Goal: Task Accomplishment & Management: Complete application form

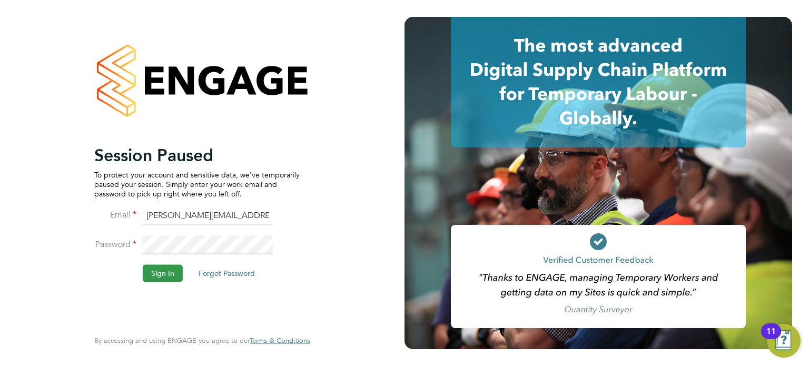
click at [161, 271] on button "Sign In" at bounding box center [163, 273] width 40 height 17
click at [161, 271] on div "Sorry, we are having problems connecting to our services." at bounding box center [202, 183] width 405 height 366
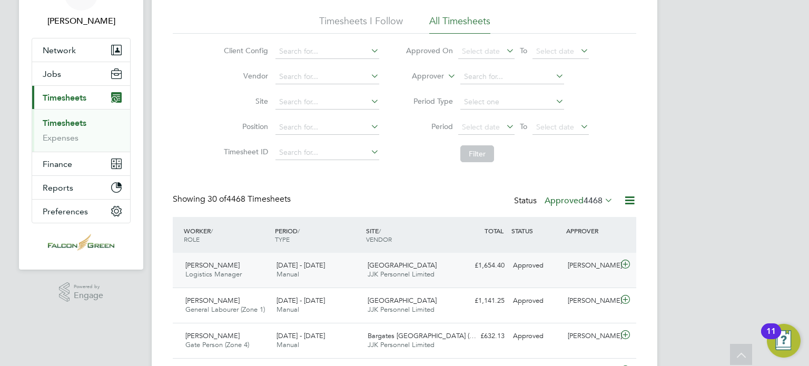
click at [462, 267] on div "£1,654.40 Approved" at bounding box center [481, 265] width 55 height 17
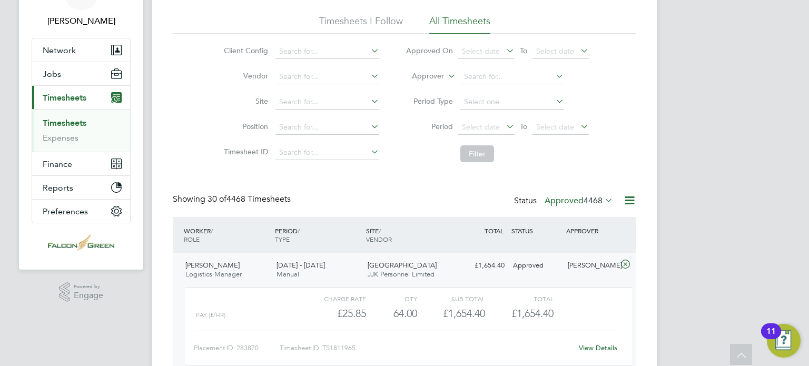
click at [409, 267] on span "Clapham Park C01" at bounding box center [402, 265] width 69 height 9
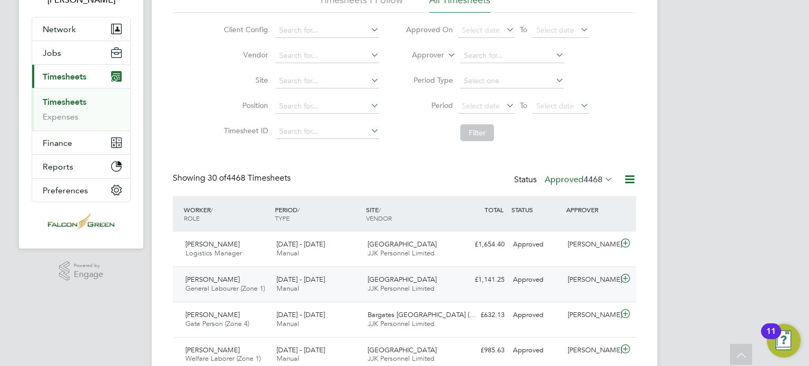
click at [406, 278] on span "Clapham Park C01" at bounding box center [402, 279] width 69 height 9
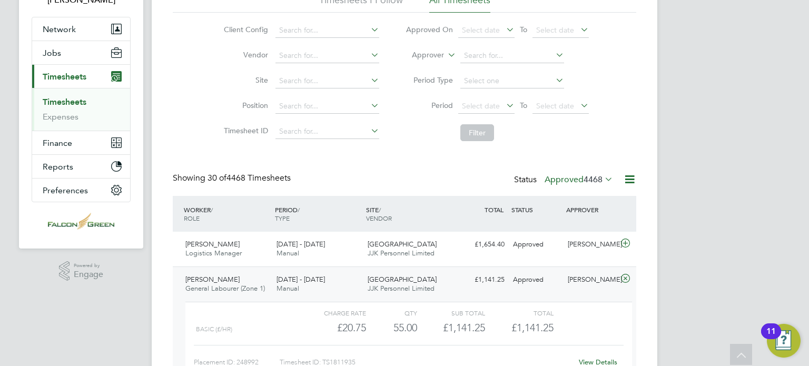
click at [419, 189] on div "Showing 30 of 4468 Timesheets Status Approved 4468" at bounding box center [405, 184] width 464 height 23
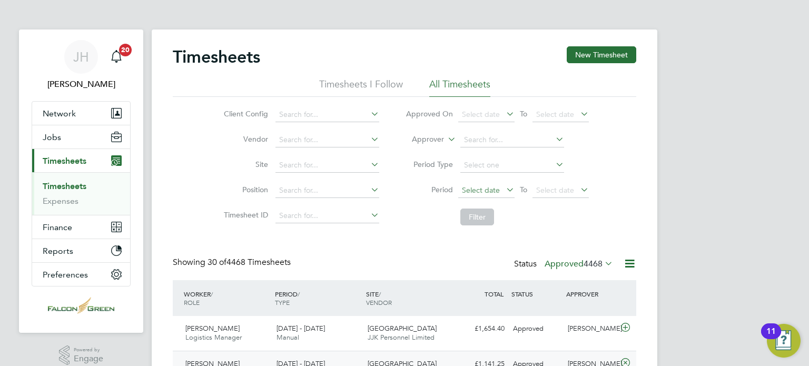
click at [485, 188] on span "Select date" at bounding box center [481, 189] width 38 height 9
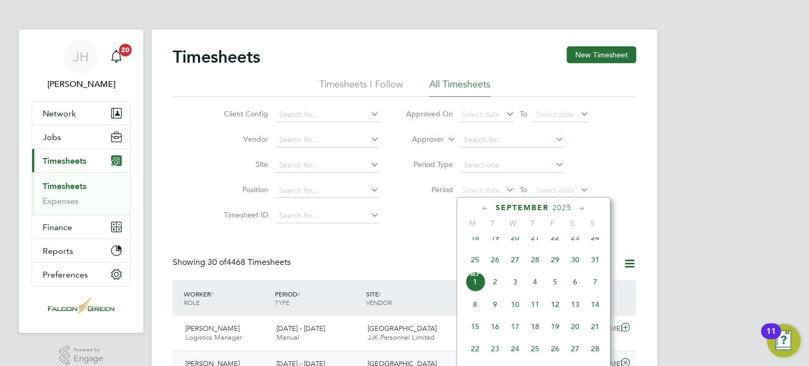
click at [481, 270] on span "25" at bounding box center [475, 260] width 20 height 20
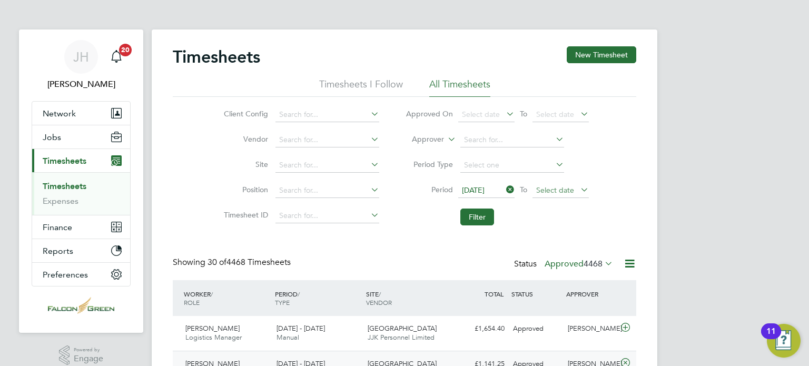
click at [555, 190] on span "Select date" at bounding box center [555, 189] width 38 height 9
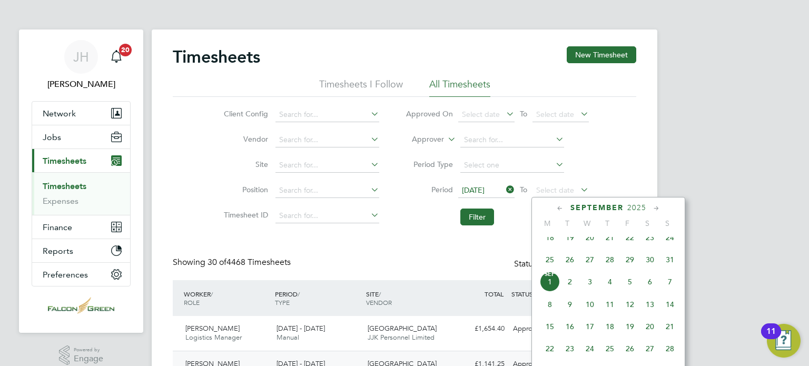
click at [671, 270] on span "31" at bounding box center [670, 260] width 20 height 20
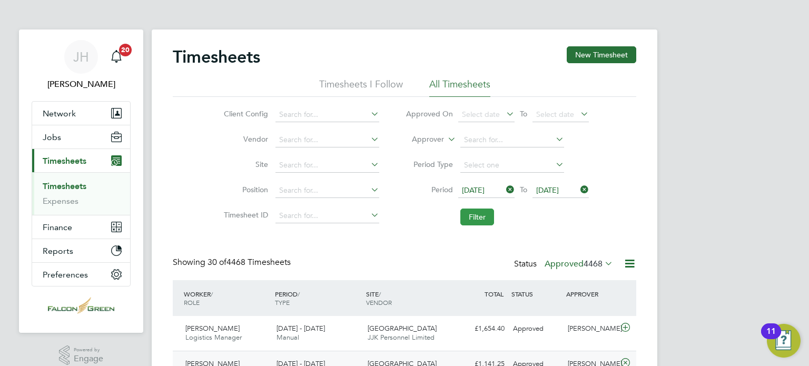
click at [470, 218] on button "Filter" at bounding box center [478, 217] width 34 height 17
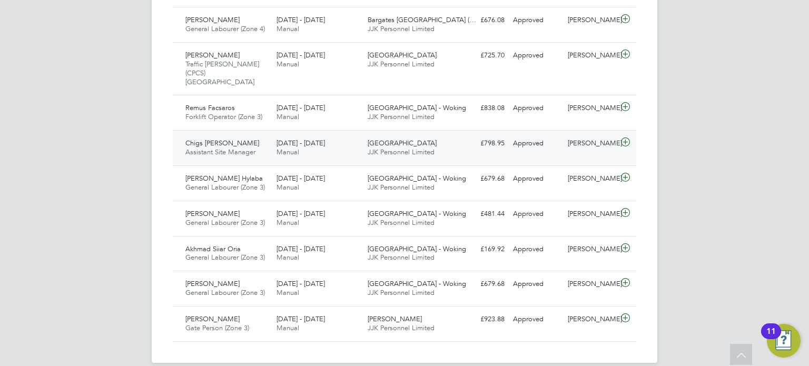
click at [370, 148] on span "JJK Personnel Limited" at bounding box center [401, 152] width 67 height 9
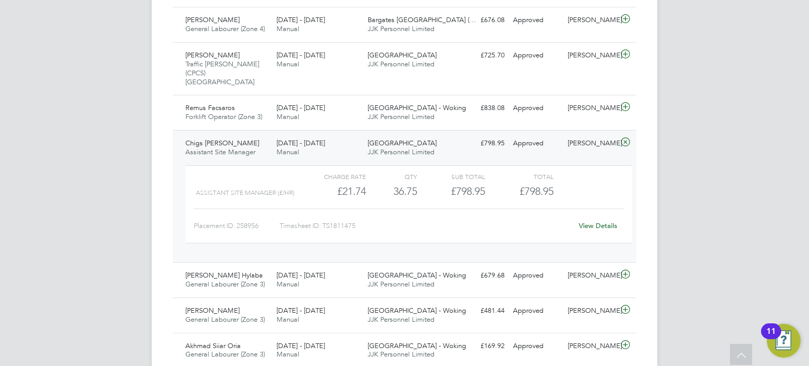
click at [602, 222] on div "View Details" at bounding box center [598, 226] width 52 height 17
click at [591, 221] on link "View Details" at bounding box center [598, 225] width 38 height 9
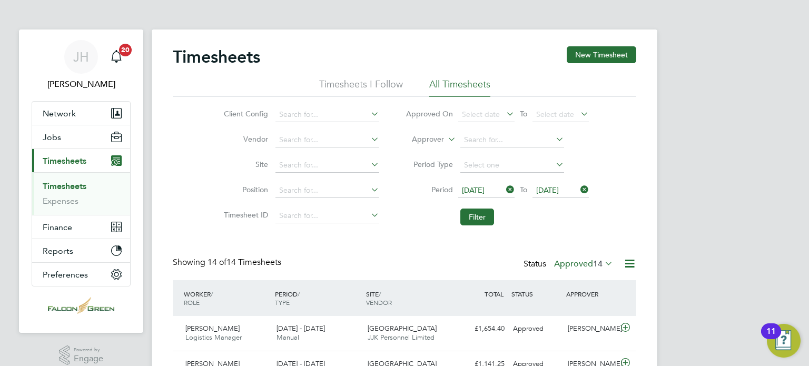
click at [578, 262] on label "Approved 14" at bounding box center [583, 264] width 59 height 11
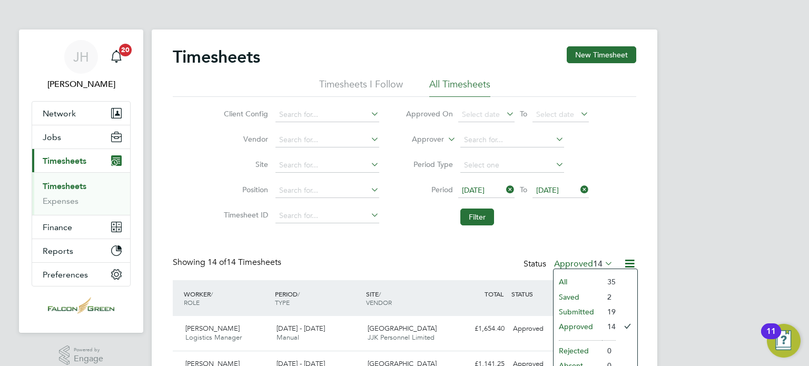
click at [585, 311] on li "Submitted" at bounding box center [578, 312] width 48 height 15
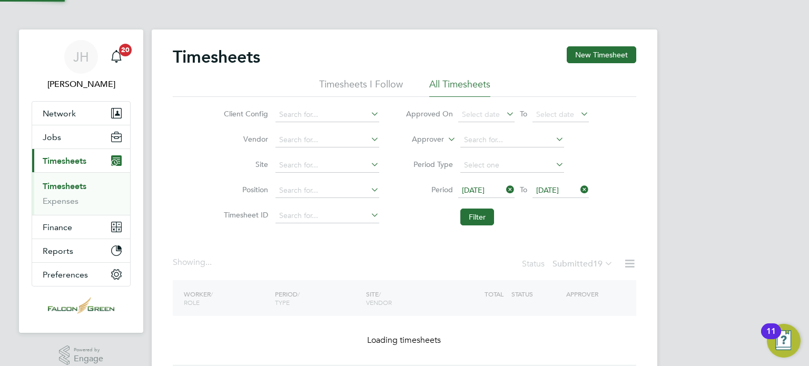
click at [585, 311] on div "Timesheets New Timesheet Timesheets I Follow All Timesheets Client Config Vendo…" at bounding box center [405, 205] width 464 height 319
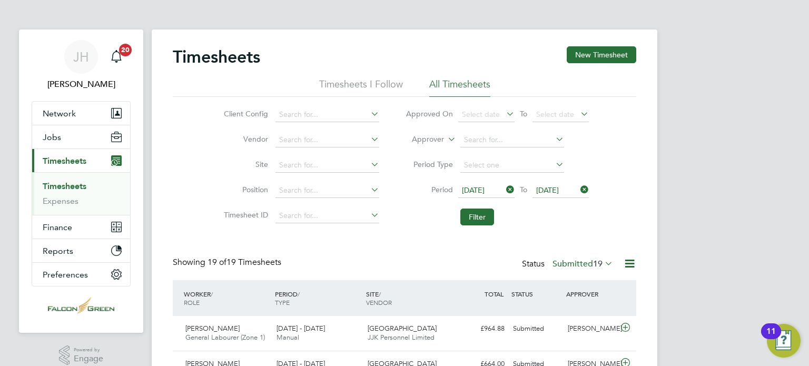
click at [582, 260] on label "Submitted 19" at bounding box center [583, 264] width 61 height 11
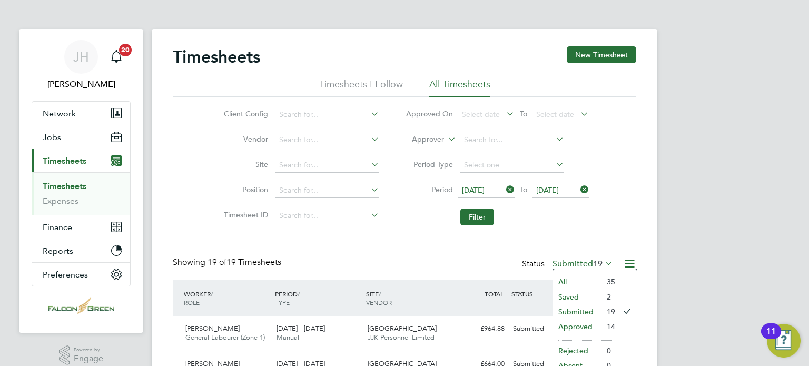
click at [569, 326] on li "Approved" at bounding box center [577, 326] width 48 height 15
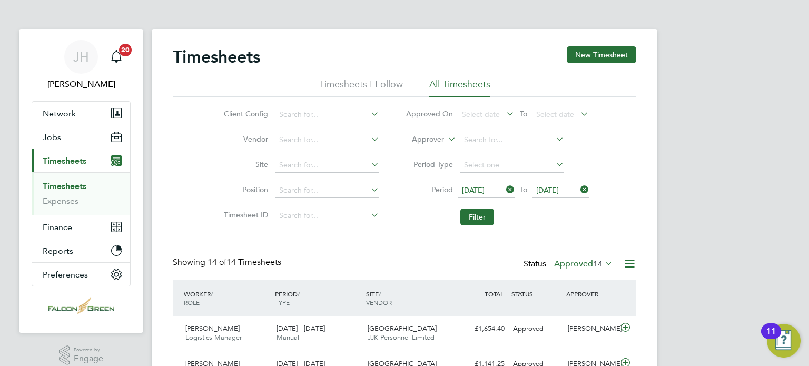
click at [490, 143] on input at bounding box center [513, 140] width 104 height 15
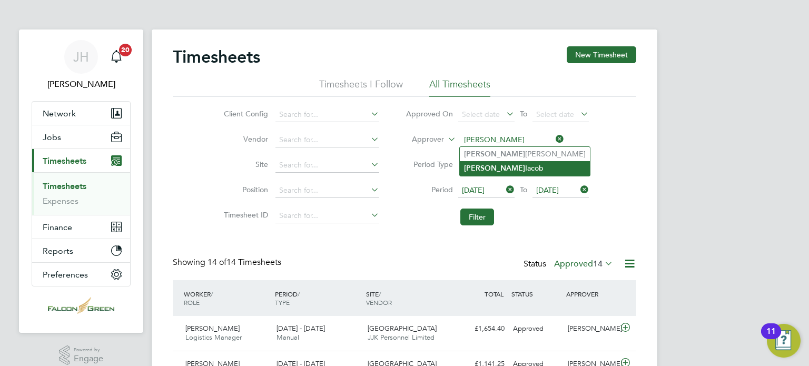
click at [487, 167] on b "Adrian" at bounding box center [494, 168] width 61 height 9
type input "Adrian Iacob"
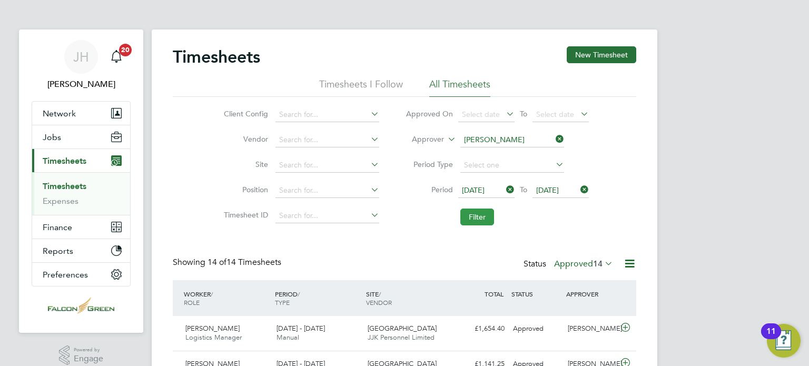
click at [481, 224] on button "Filter" at bounding box center [478, 217] width 34 height 17
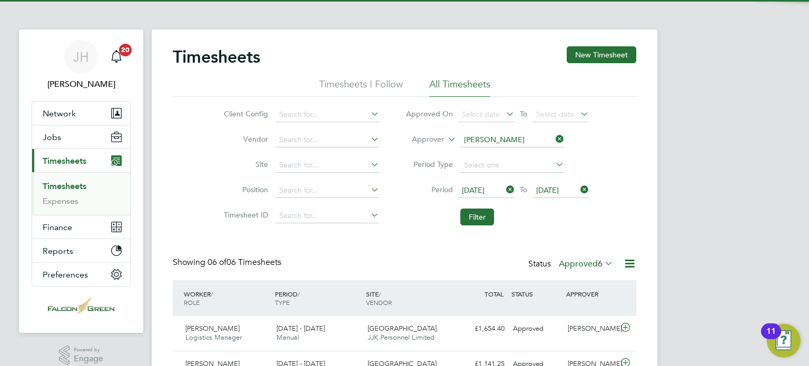
click at [417, 245] on div "Timesheets New Timesheet Timesheets I Follow All Timesheets Client Config Vendo…" at bounding box center [405, 295] width 464 height 499
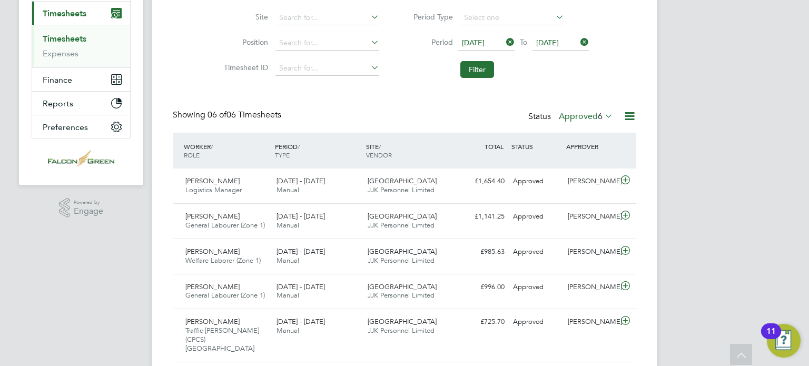
click at [417, 245] on div "Clapham Park C01 JJK Personnel Limited" at bounding box center [409, 256] width 91 height 26
click at [417, 252] on span "Clapham Park C01" at bounding box center [402, 251] width 69 height 9
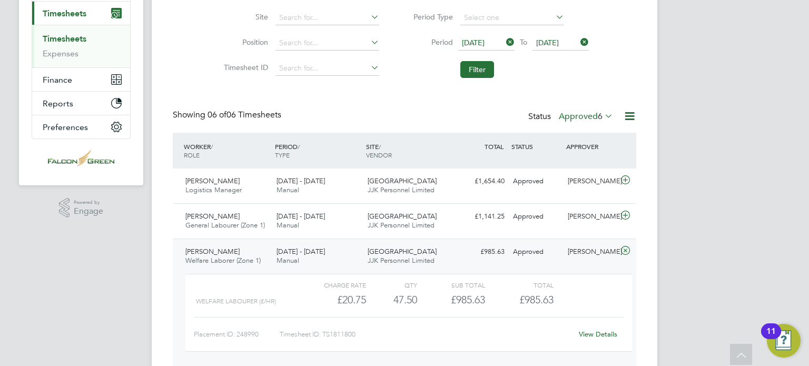
click at [417, 252] on span "Clapham Park C01" at bounding box center [402, 251] width 69 height 9
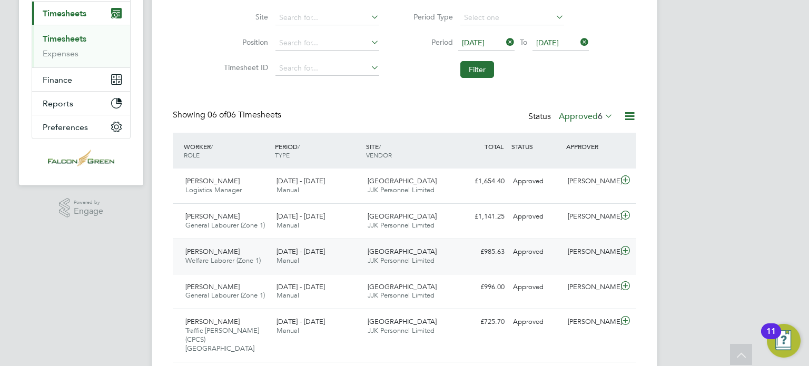
click at [564, 261] on div "Gabriela Gheorghi Welfare Laborer (Zone 1) 25 - 31 Aug 2025 25 - 31 Aug 2025 Ma…" at bounding box center [405, 256] width 464 height 35
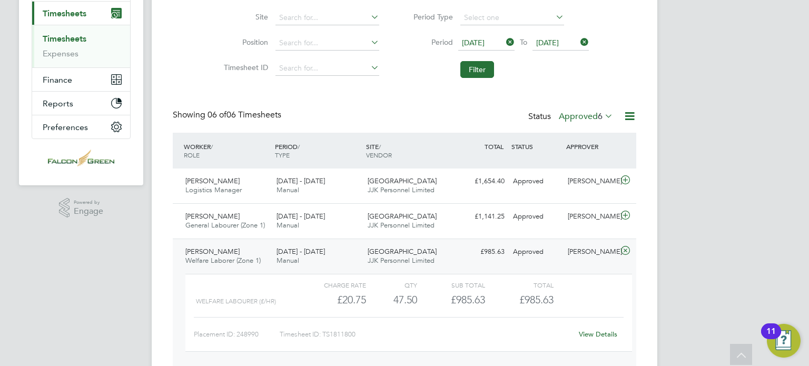
click at [605, 324] on div "Placement ID: 248990 Timesheet ID: TS1811800 View Details" at bounding box center [409, 330] width 430 height 26
click at [602, 335] on link "View Details" at bounding box center [598, 334] width 38 height 9
click at [360, 230] on div "25 - 31 Aug 2025 Manual" at bounding box center [317, 221] width 91 height 26
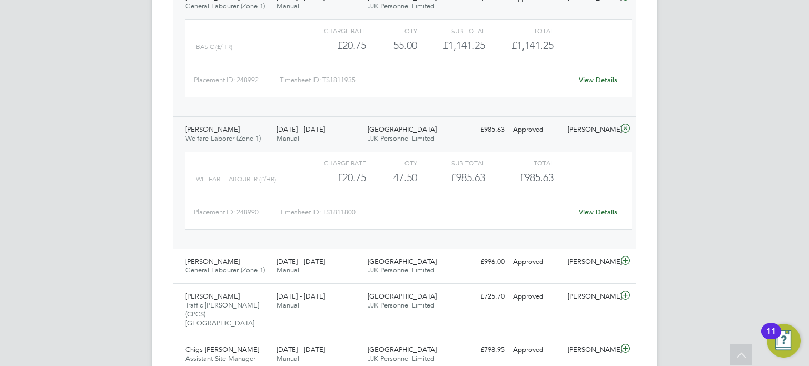
scroll to position [400, 0]
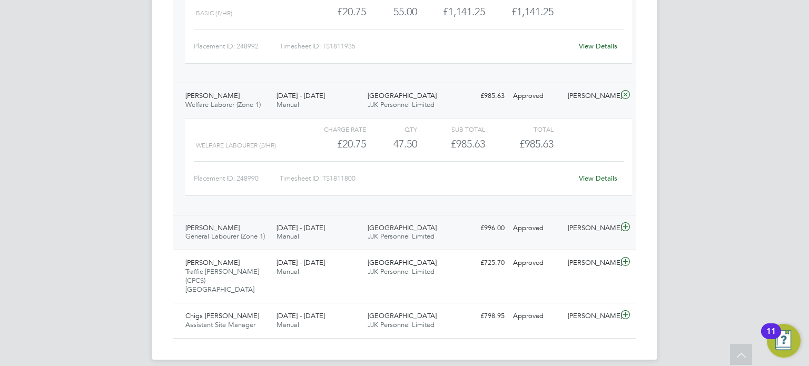
click at [353, 239] on div "25 - 31 Aug 2025 Manual" at bounding box center [317, 233] width 91 height 26
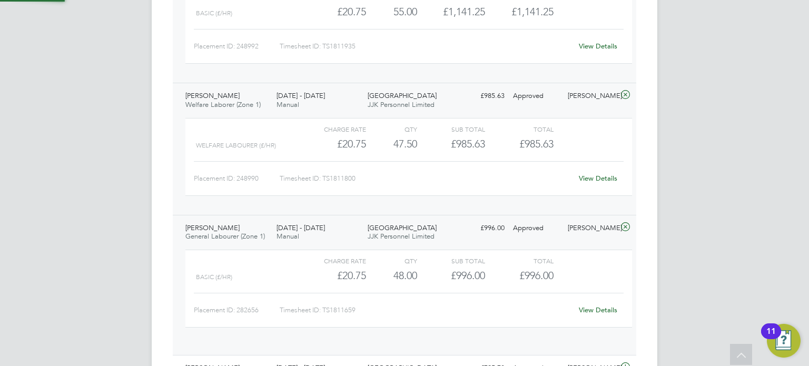
scroll to position [17, 102]
click at [353, 239] on div "25 - 31 Aug 2025 Manual" at bounding box center [317, 233] width 91 height 26
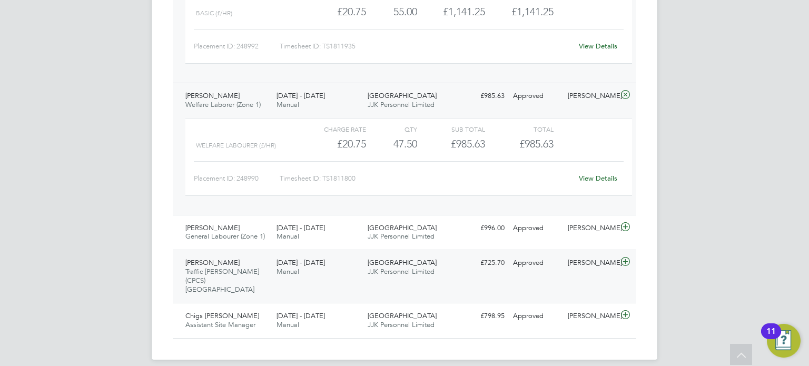
click at [355, 269] on div "25 - 31 Aug 2025 Manual" at bounding box center [317, 268] width 91 height 26
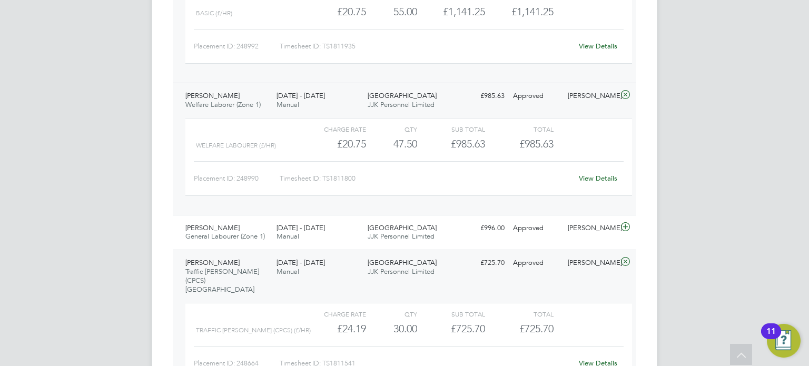
click at [358, 281] on div "Winston Branker Traffic Marshall (CPCS) Clapham 25 - 31 Aug 2025 25 - 31 Aug 20…" at bounding box center [405, 325] width 464 height 150
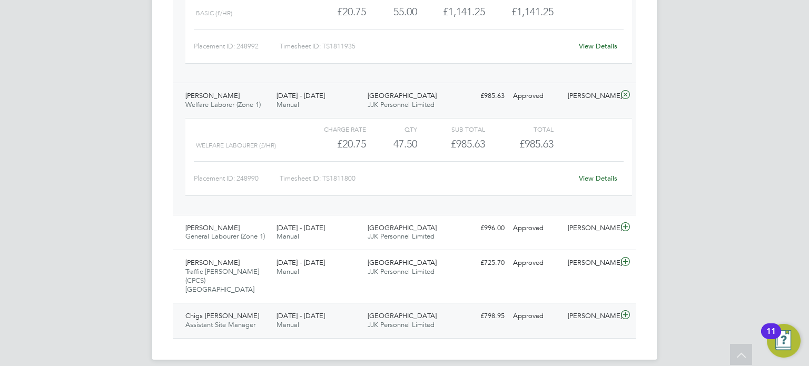
click at [357, 310] on div "25 - 31 Aug 2025 Manual" at bounding box center [317, 321] width 91 height 26
click at [304, 243] on div "25 - 31 Aug 2025 Manual" at bounding box center [317, 233] width 91 height 26
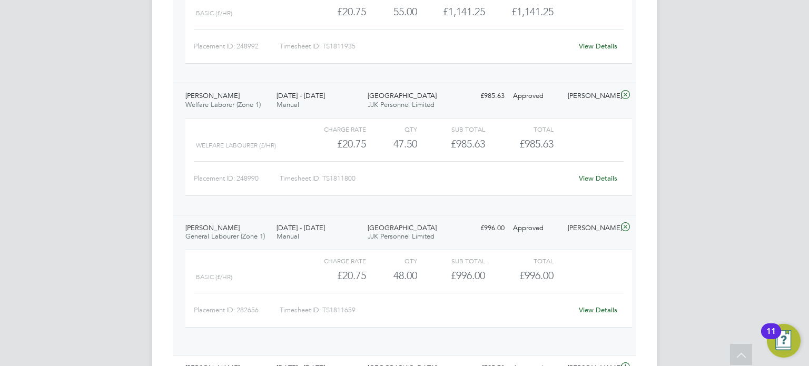
click at [306, 246] on div "Charge rate QTY Sub Total Total Basic (£/HR) £20.75 48 48.00 48 £996.00 £996.00…" at bounding box center [408, 298] width 455 height 105
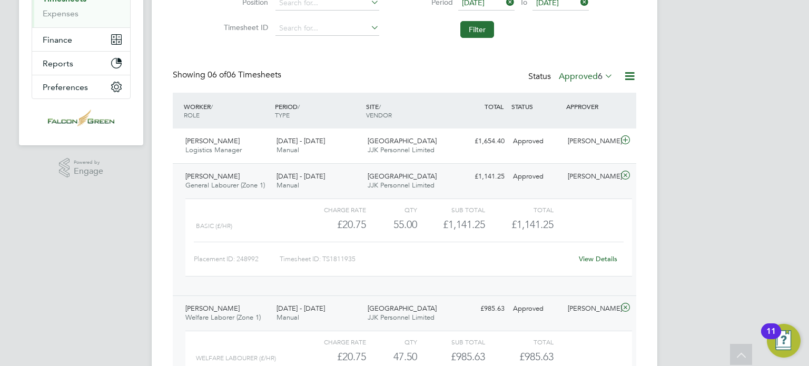
scroll to position [169, 0]
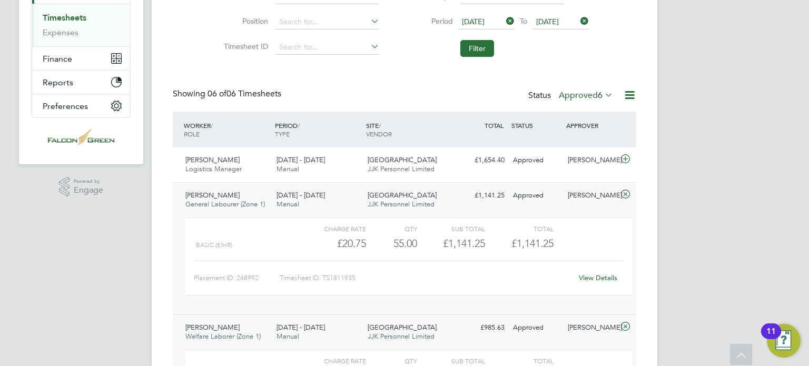
click at [436, 200] on div "Clapham Park C01 JJK Personnel Limited" at bounding box center [409, 200] width 91 height 26
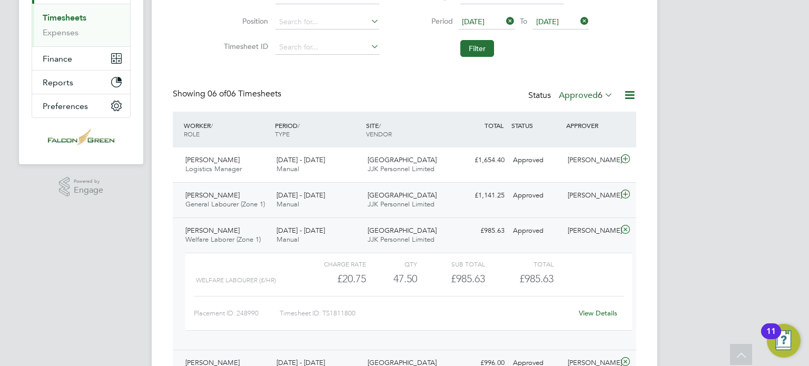
click at [585, 197] on div "Adrian Iacob" at bounding box center [591, 195] width 55 height 17
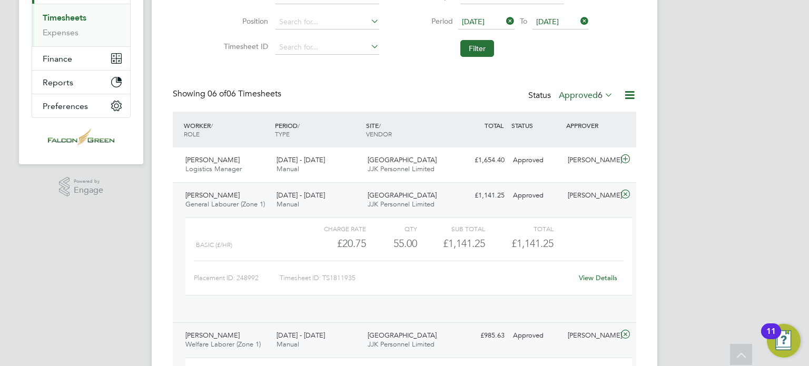
scroll to position [17, 102]
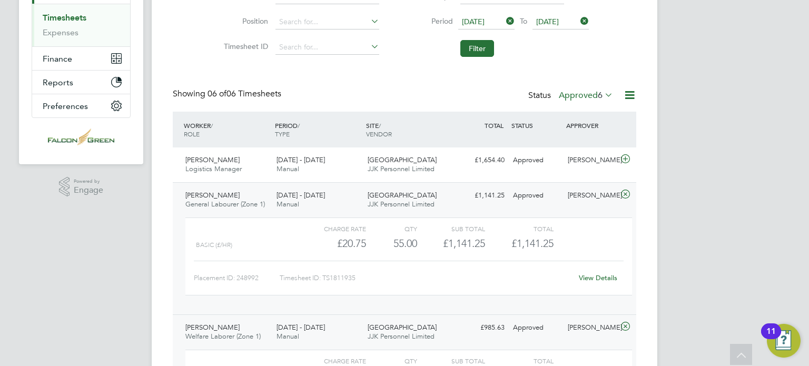
click at [595, 282] on div "View Details" at bounding box center [598, 278] width 52 height 17
click at [593, 279] on link "View Details" at bounding box center [598, 277] width 38 height 9
click at [599, 281] on link "View Details" at bounding box center [598, 277] width 38 height 9
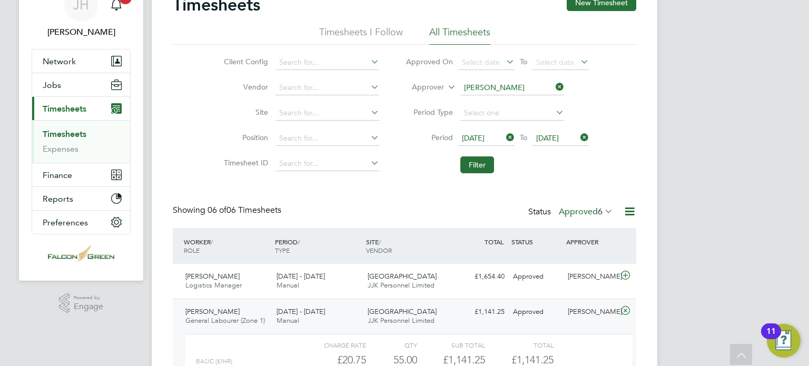
scroll to position [42, 0]
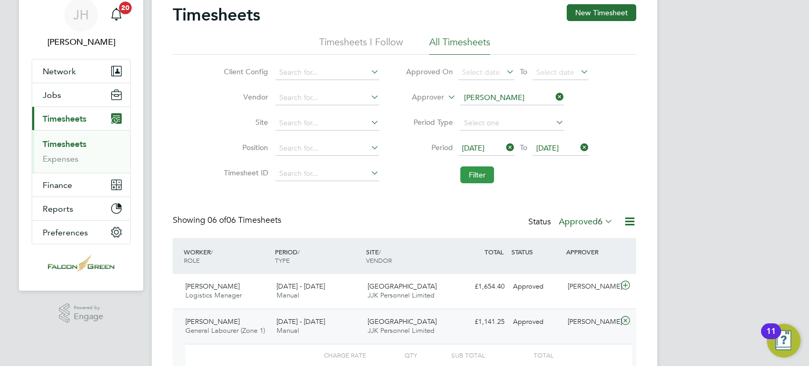
click at [472, 171] on button "Filter" at bounding box center [478, 175] width 34 height 17
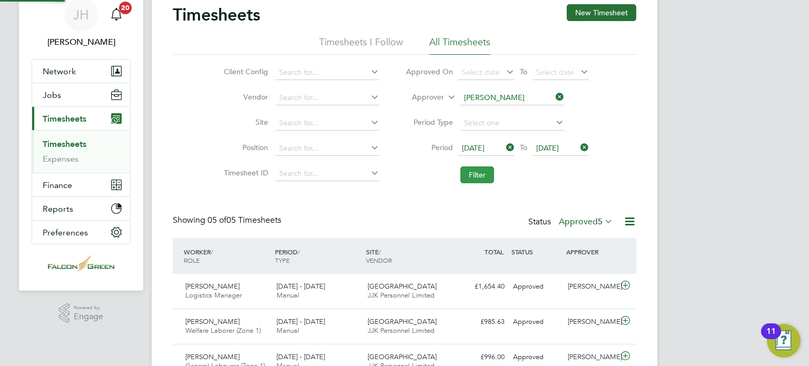
scroll to position [5, 5]
click at [426, 202] on div "Timesheets New Timesheet Timesheets I Follow All Timesheets Client Config Vendo…" at bounding box center [405, 236] width 464 height 464
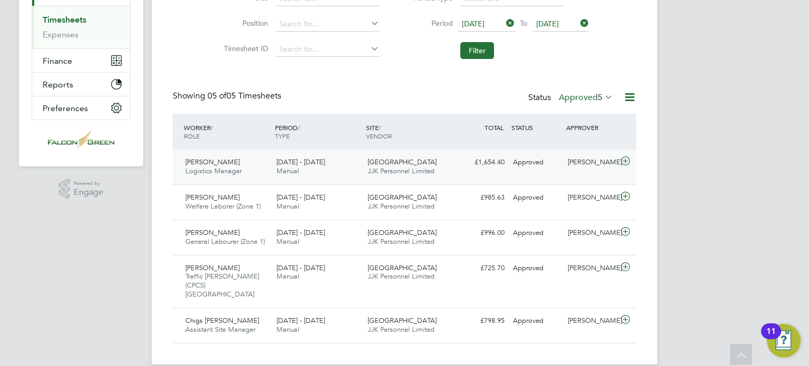
scroll to position [169, 0]
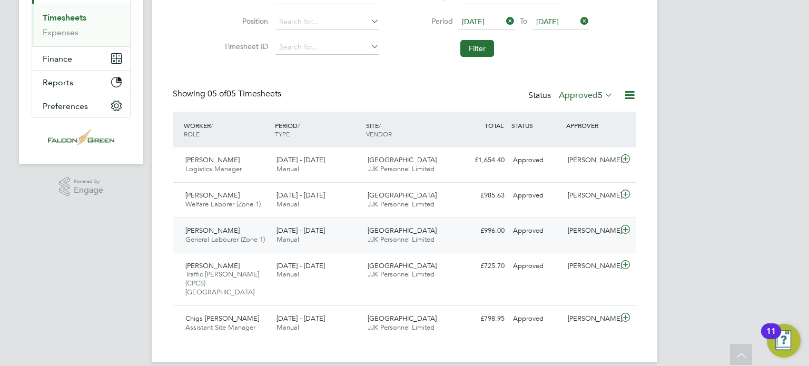
click at [374, 237] on span "JJK Personnel Limited" at bounding box center [401, 239] width 67 height 9
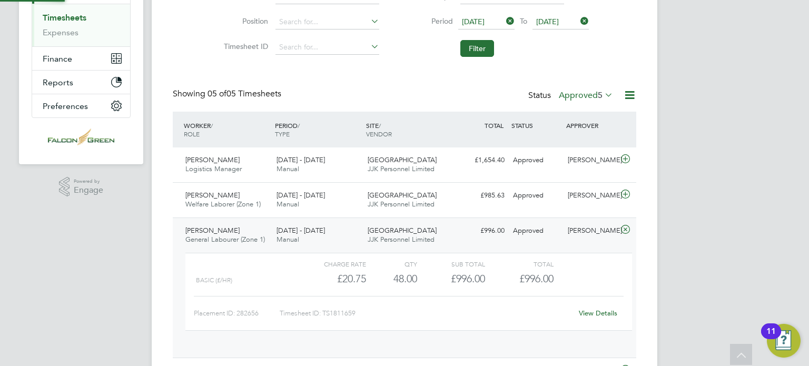
scroll to position [17, 102]
click at [374, 237] on span "JJK Personnel Limited" at bounding box center [401, 239] width 67 height 9
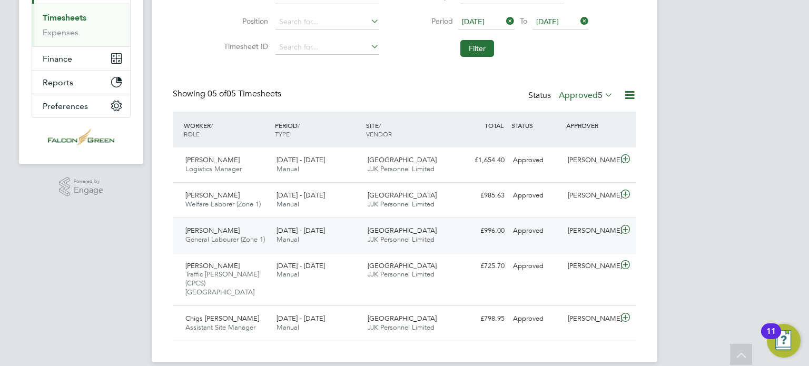
click at [445, 241] on div "Clapham Park C01 JJK Personnel Limited" at bounding box center [409, 235] width 91 height 26
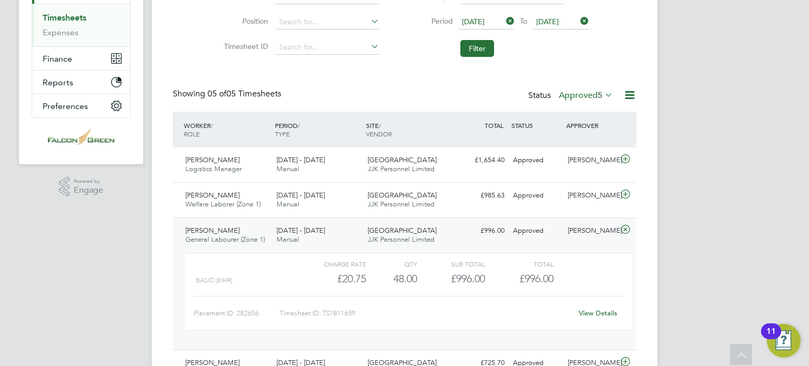
click at [604, 312] on link "View Details" at bounding box center [598, 313] width 38 height 9
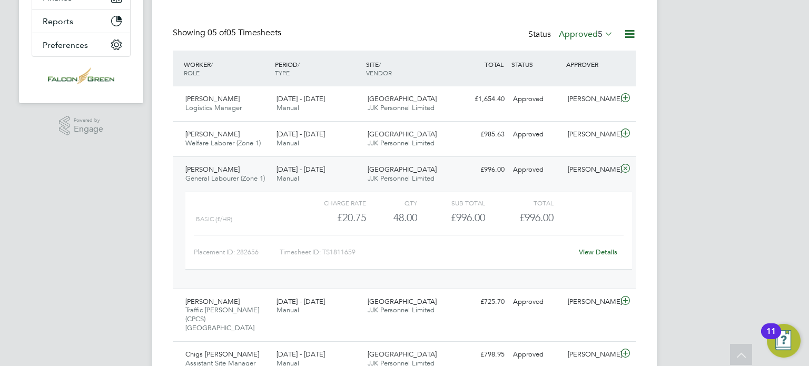
scroll to position [232, 0]
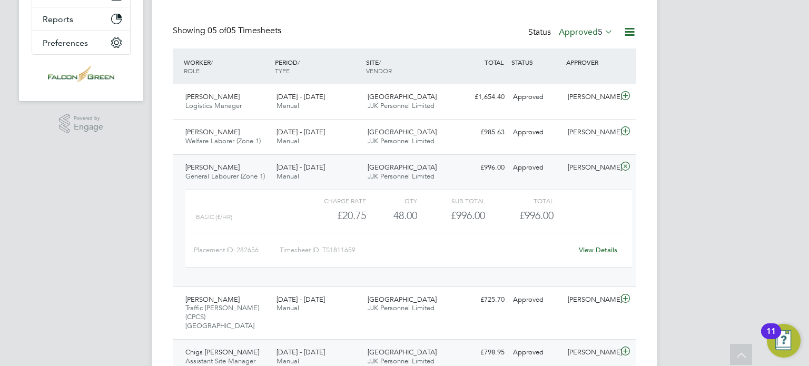
click at [378, 344] on div "Clapham Park C01 JJK Personnel Limited" at bounding box center [409, 357] width 91 height 26
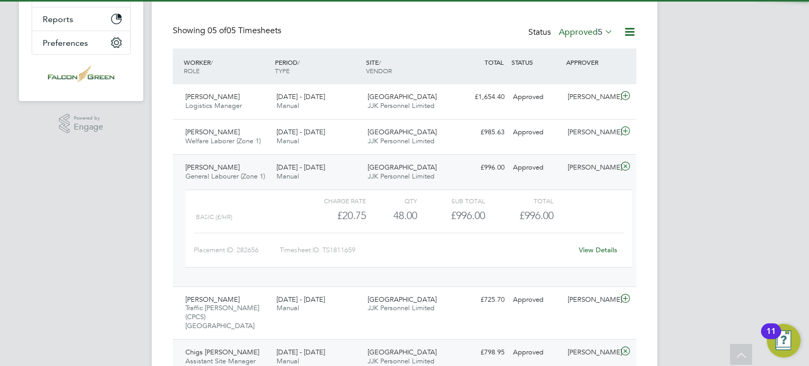
click at [378, 344] on div "Clapham Park C01 JJK Personnel Limited" at bounding box center [409, 357] width 91 height 26
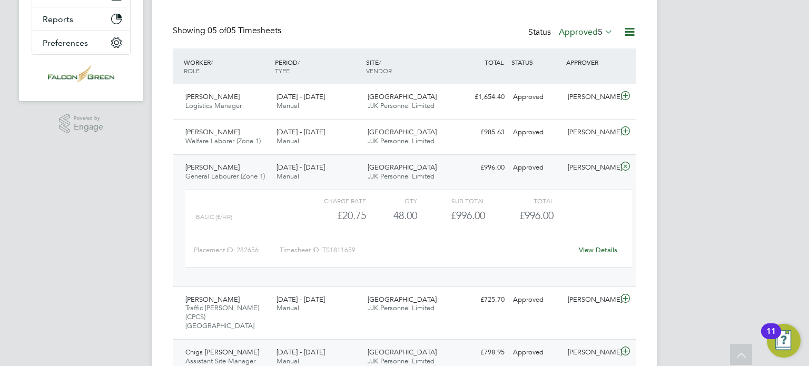
click at [389, 357] on div "Clapham Park C01 JJK Personnel Limited" at bounding box center [409, 357] width 91 height 26
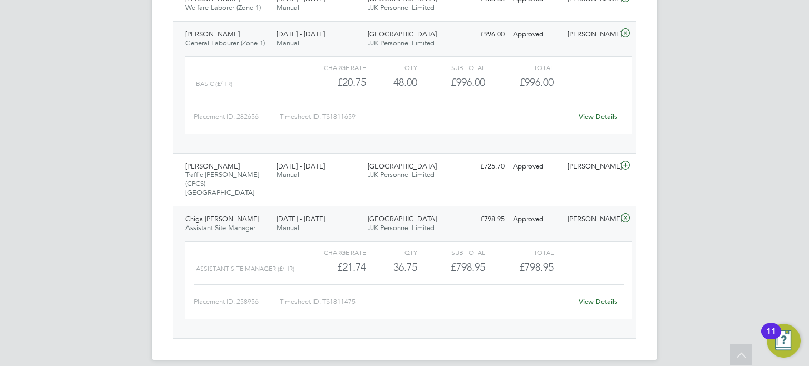
click at [608, 294] on div "View Details" at bounding box center [598, 302] width 52 height 17
click at [609, 297] on link "View Details" at bounding box center [598, 301] width 38 height 9
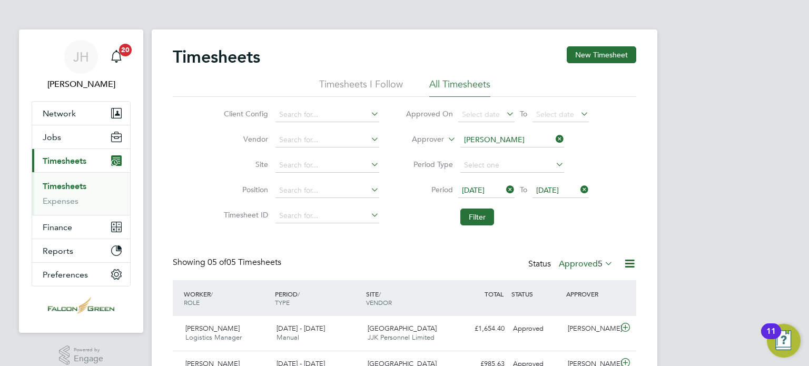
click at [576, 262] on label "Approved 5" at bounding box center [586, 264] width 54 height 11
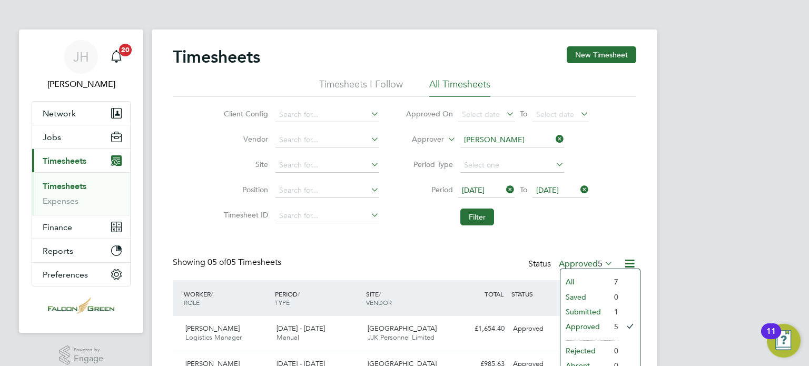
click at [578, 308] on li "Submitted" at bounding box center [585, 312] width 48 height 15
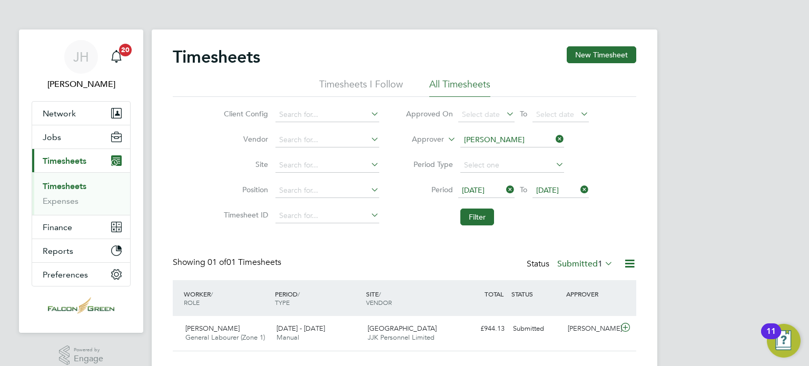
click at [554, 138] on icon at bounding box center [554, 139] width 0 height 15
click at [478, 213] on button "Filter" at bounding box center [478, 217] width 34 height 17
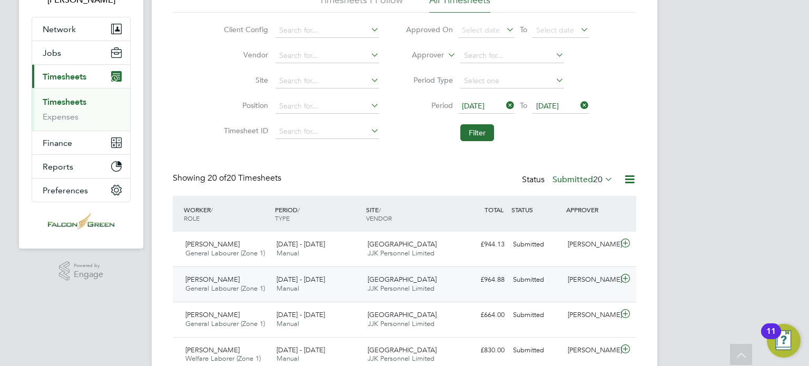
click at [562, 276] on div "Submitted" at bounding box center [536, 279] width 55 height 17
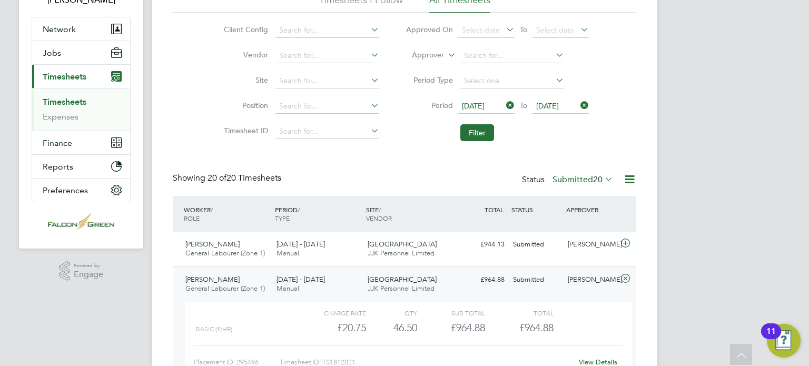
click at [562, 276] on div "Submitted" at bounding box center [536, 279] width 55 height 17
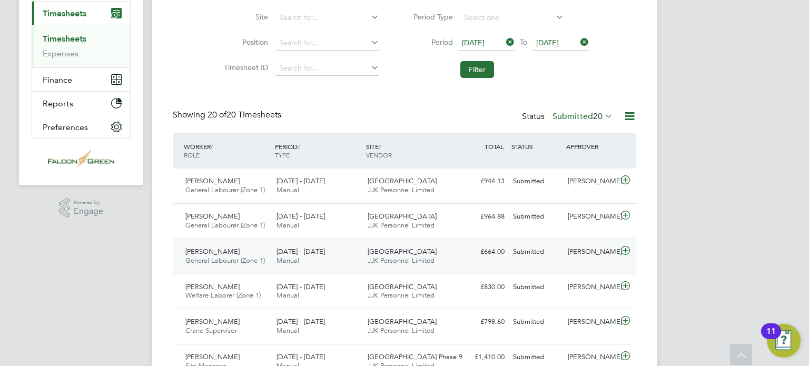
click at [510, 258] on div "Submitted" at bounding box center [536, 251] width 55 height 17
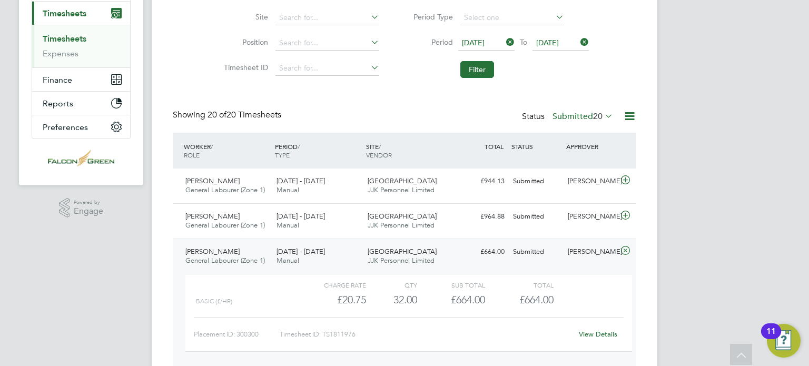
click at [593, 340] on div "View Details" at bounding box center [598, 334] width 52 height 17
click at [588, 326] on div "View Details" at bounding box center [598, 334] width 52 height 17
click at [595, 330] on link "View Details" at bounding box center [598, 334] width 38 height 9
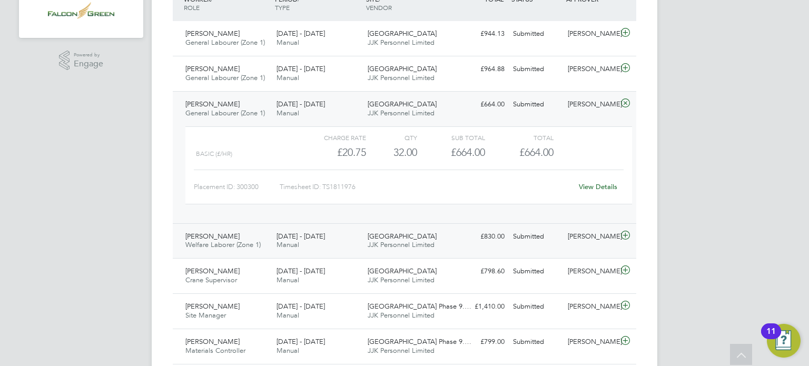
click at [313, 238] on span "[DATE] - [DATE]" at bounding box center [301, 236] width 48 height 9
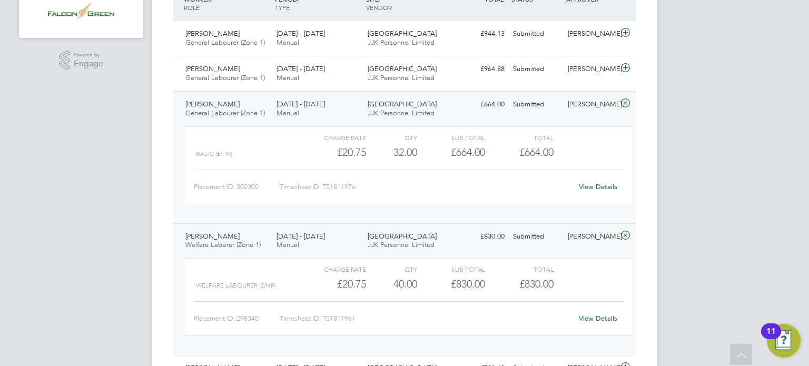
click at [313, 238] on span "[DATE] - [DATE]" at bounding box center [301, 236] width 48 height 9
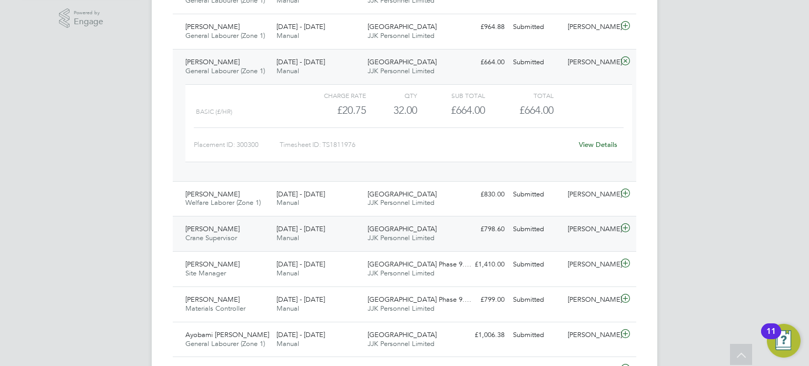
click at [363, 230] on div "25 - 31 Aug 2025 Manual" at bounding box center [317, 234] width 91 height 26
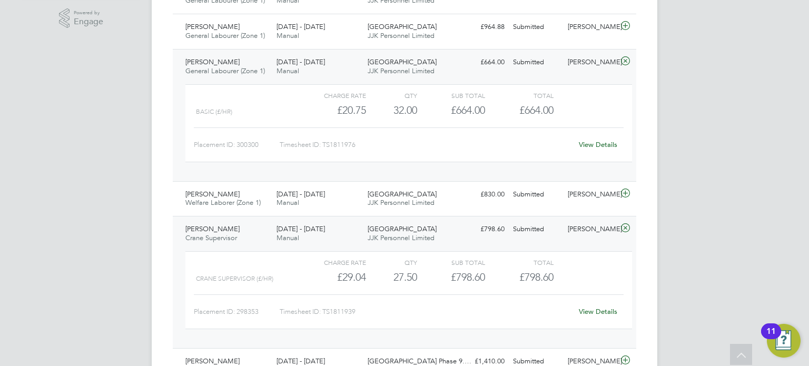
click at [598, 312] on link "View Details" at bounding box center [598, 311] width 38 height 9
click at [277, 71] on span "Manual" at bounding box center [288, 70] width 23 height 9
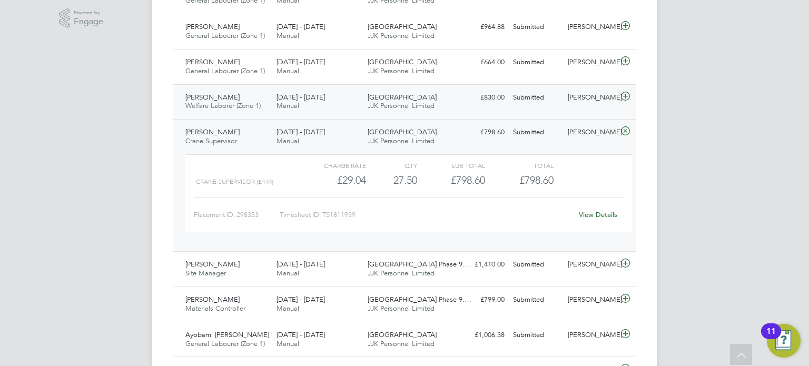
click at [257, 103] on span "Welfare Laborer (Zone 1)" at bounding box center [222, 105] width 75 height 9
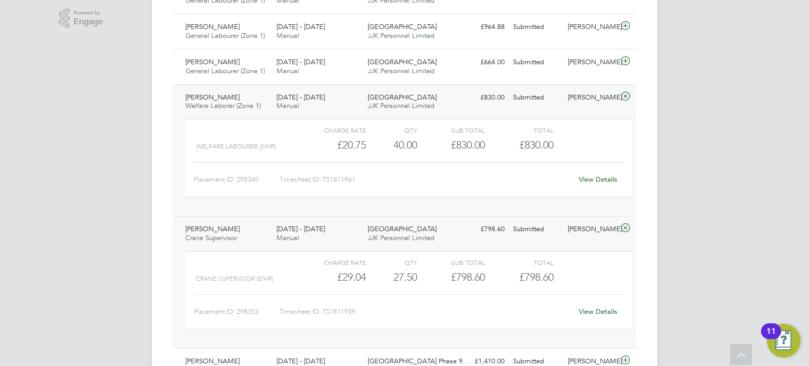
click at [257, 103] on span "Welfare Laborer (Zone 1)" at bounding box center [222, 105] width 75 height 9
click at [232, 103] on span "Welfare Laborer (Zone 1)" at bounding box center [222, 105] width 75 height 9
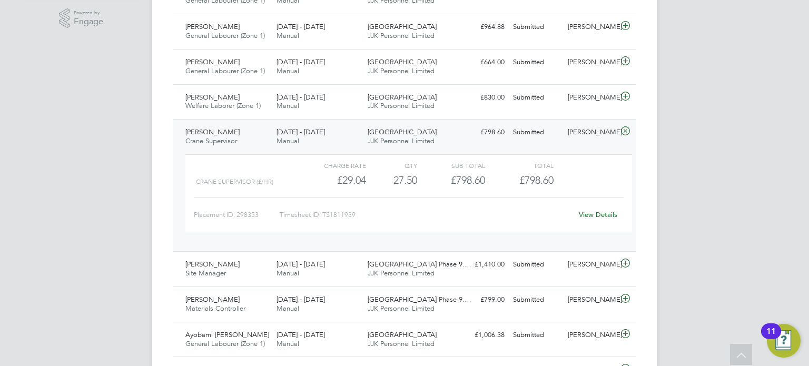
click at [233, 136] on div "Ionut Gura Crane Supervisor 25 - 31 Aug 2025" at bounding box center [226, 137] width 91 height 26
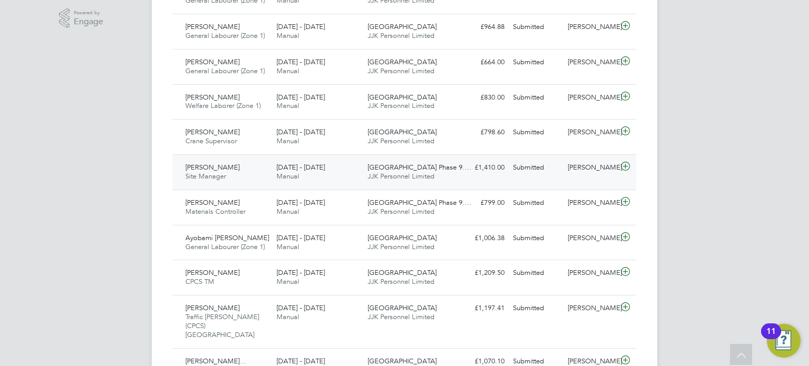
click at [334, 180] on div "25 - 31 Aug 2025 Manual" at bounding box center [317, 172] width 91 height 26
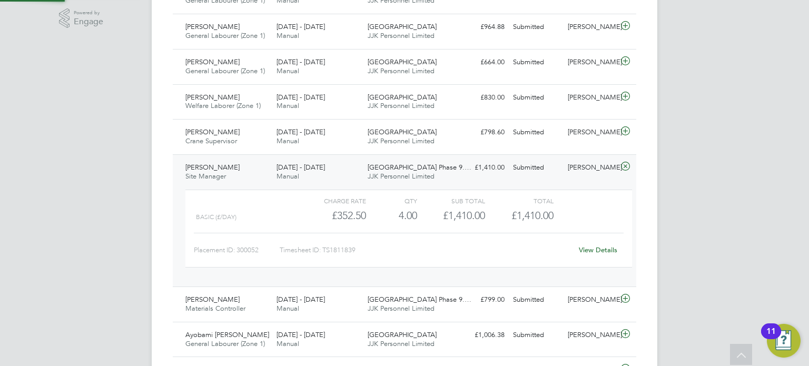
click at [334, 180] on div "25 - 31 Aug 2025 Manual" at bounding box center [317, 172] width 91 height 26
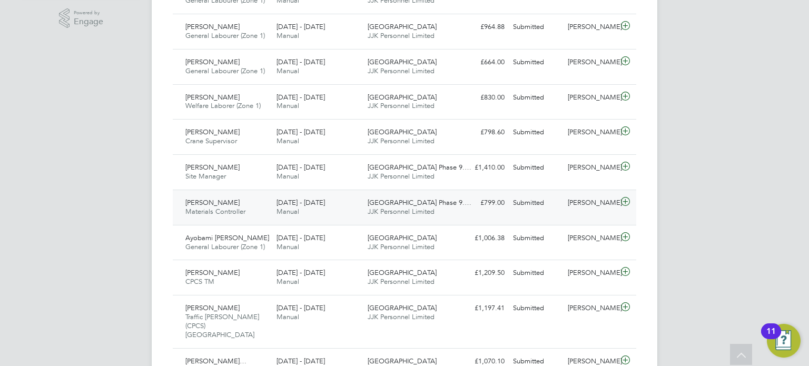
click at [341, 204] on div "25 - 31 Aug 2025 Manual" at bounding box center [317, 207] width 91 height 26
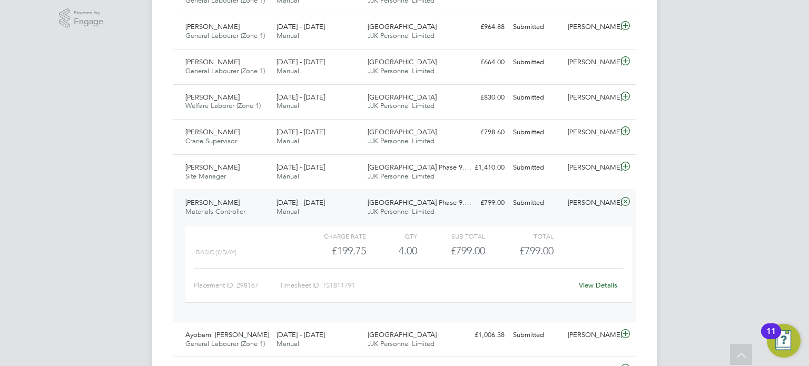
click at [341, 204] on div "25 - 31 Aug 2025 Manual" at bounding box center [317, 207] width 91 height 26
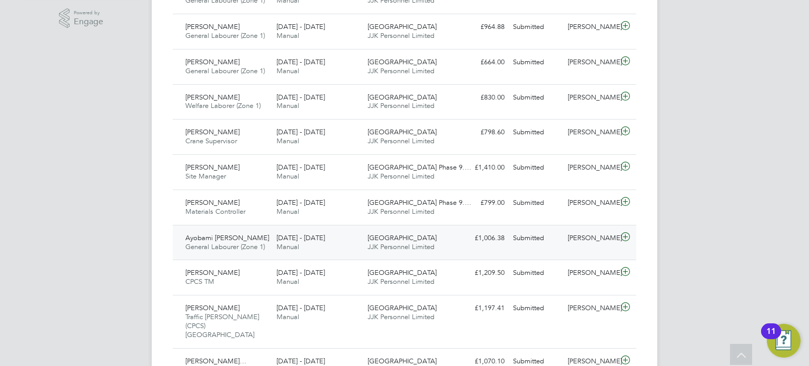
click at [338, 242] on div "25 - 31 Aug 2025 Manual" at bounding box center [317, 243] width 91 height 26
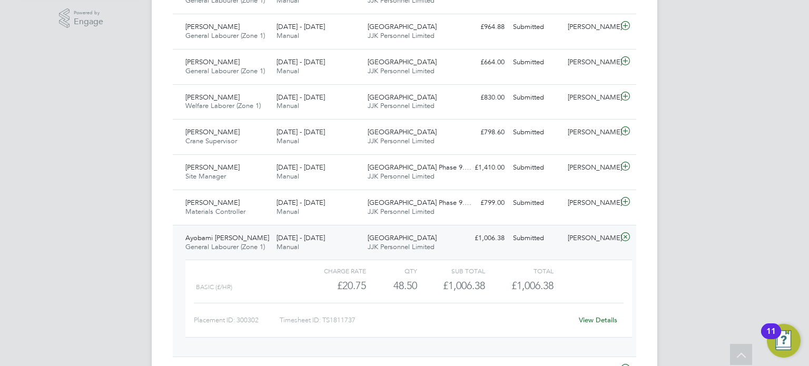
click at [592, 321] on link "View Details" at bounding box center [598, 320] width 38 height 9
click at [355, 244] on div "25 - 31 Aug 2025 Manual" at bounding box center [317, 243] width 91 height 26
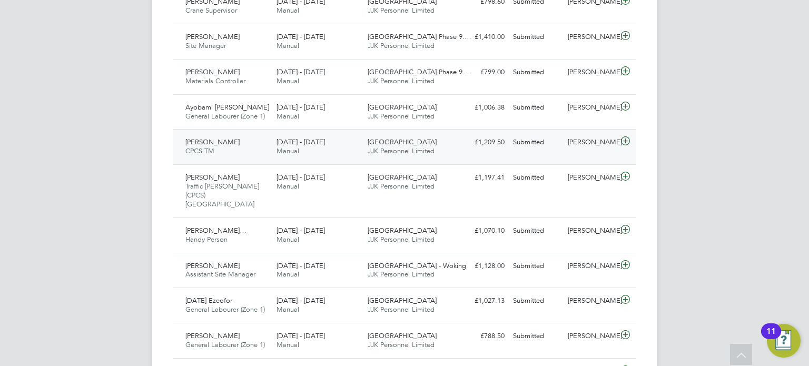
scroll to position [485, 0]
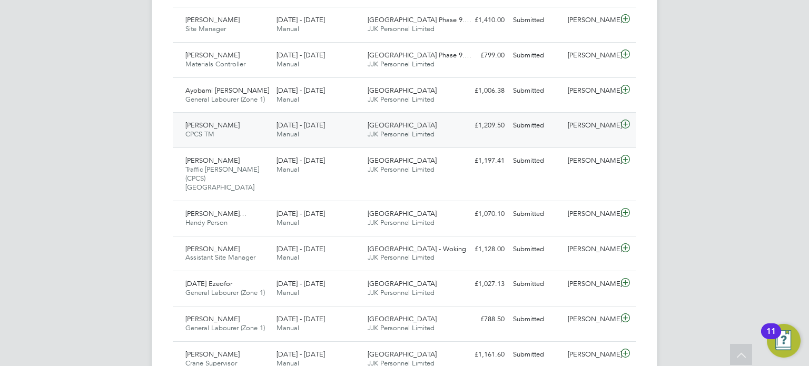
click at [434, 130] on span "JJK Personnel Limited" at bounding box center [401, 134] width 67 height 9
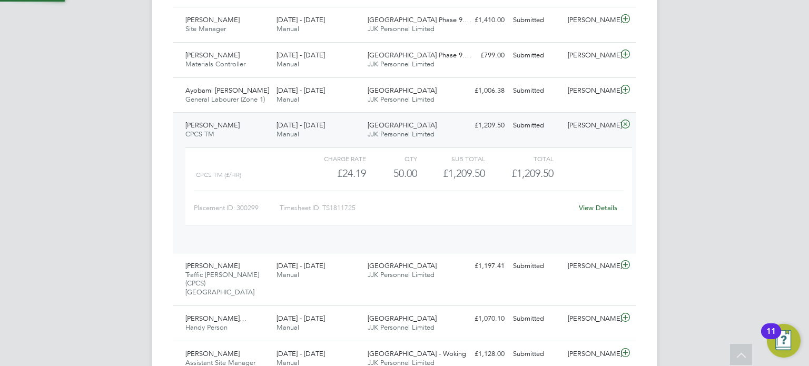
scroll to position [17, 102]
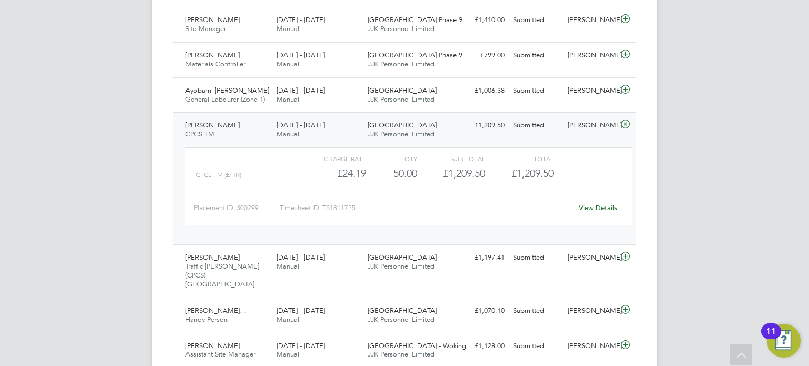
click at [597, 201] on div "View Details" at bounding box center [598, 208] width 52 height 17
click at [603, 206] on link "View Details" at bounding box center [598, 207] width 38 height 9
click at [336, 124] on div "25 - 31 Aug 2025 Manual" at bounding box center [317, 130] width 91 height 26
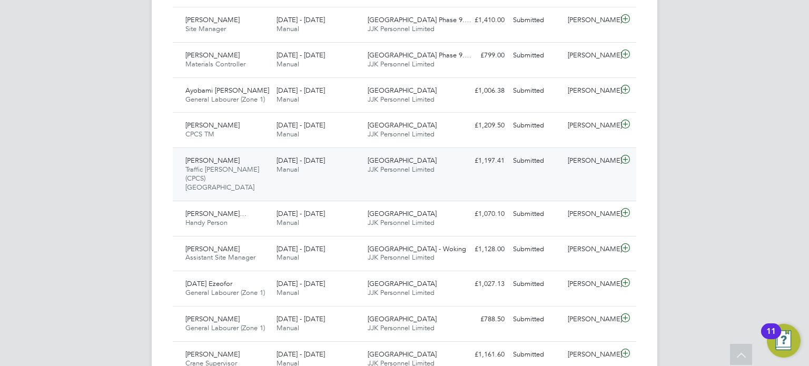
click at [335, 153] on div "25 - 31 Aug 2025 Manual" at bounding box center [317, 165] width 91 height 26
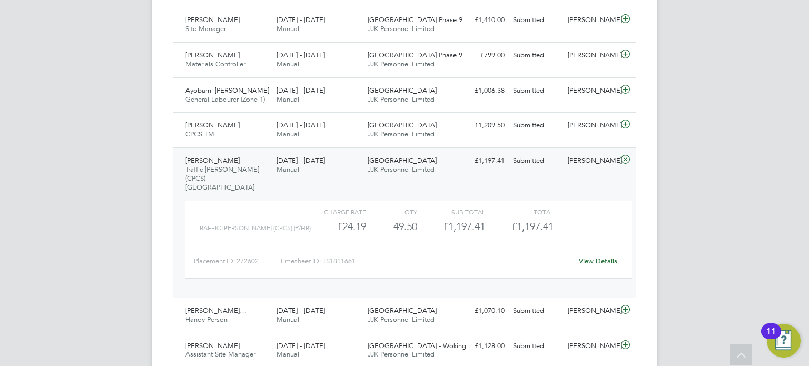
click at [596, 253] on div "View Details" at bounding box center [598, 261] width 52 height 17
click at [604, 257] on link "View Details" at bounding box center [598, 261] width 38 height 9
click at [321, 166] on div "25 - 31 Aug 2025 Manual" at bounding box center [317, 165] width 91 height 26
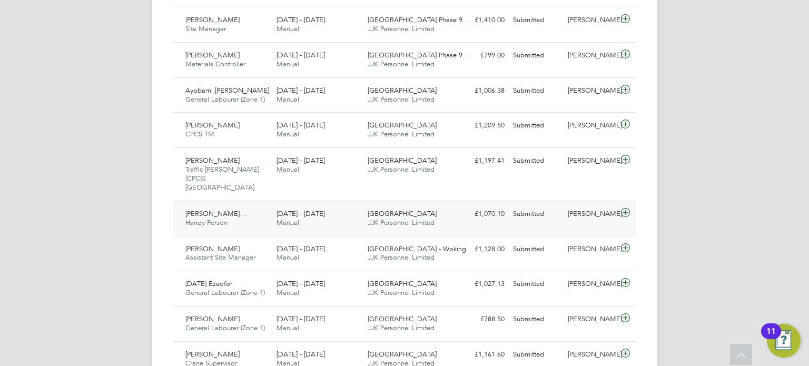
click at [278, 209] on span "[DATE] - [DATE]" at bounding box center [301, 213] width 48 height 9
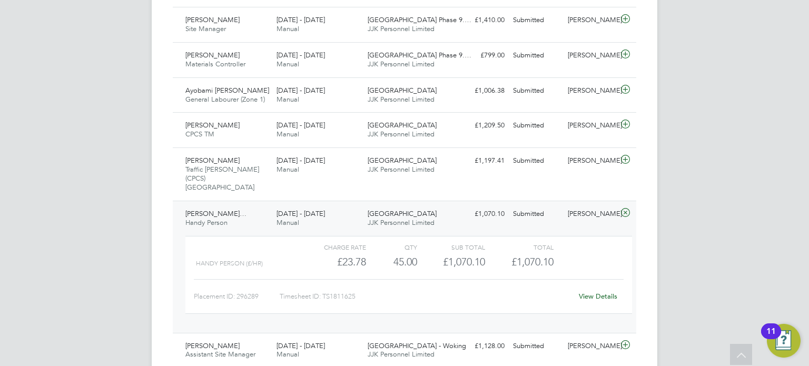
click at [610, 292] on link "View Details" at bounding box center [598, 296] width 38 height 9
click at [281, 218] on span "Manual" at bounding box center [288, 222] width 23 height 9
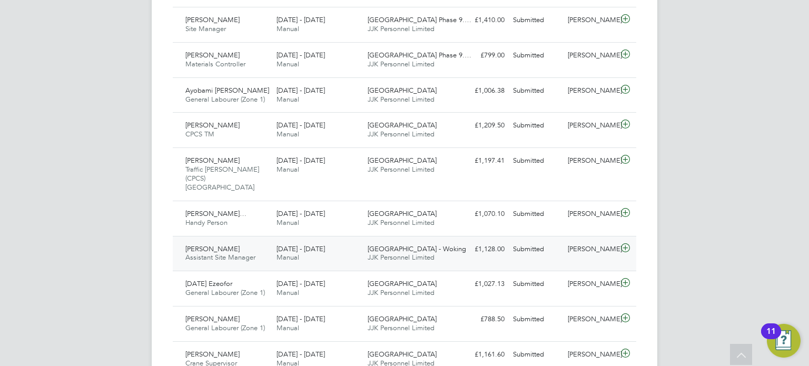
click at [287, 245] on span "[DATE] - [DATE]" at bounding box center [301, 249] width 48 height 9
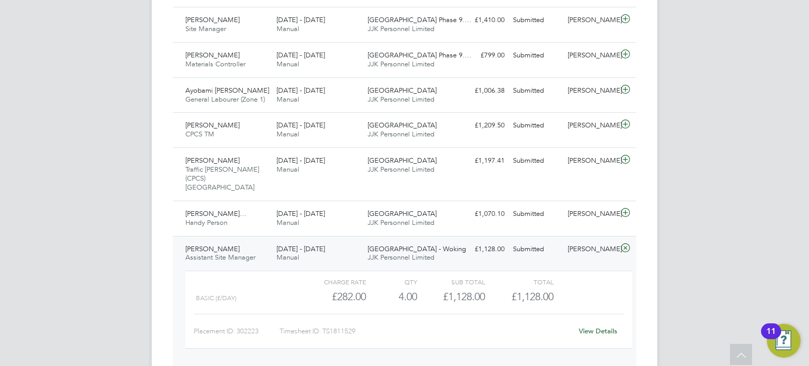
click at [287, 245] on span "[DATE] - [DATE]" at bounding box center [301, 249] width 48 height 9
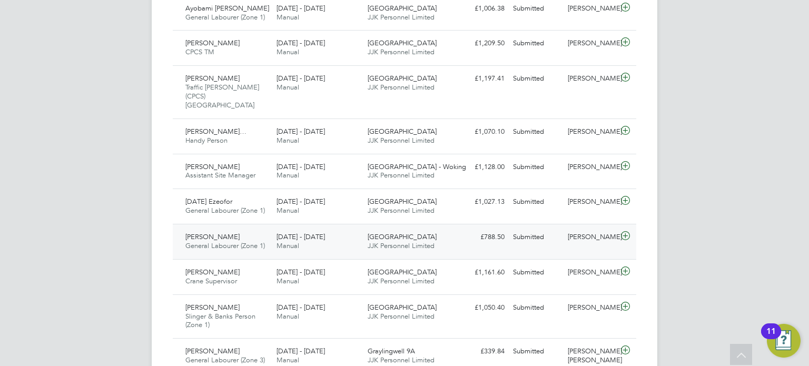
scroll to position [569, 0]
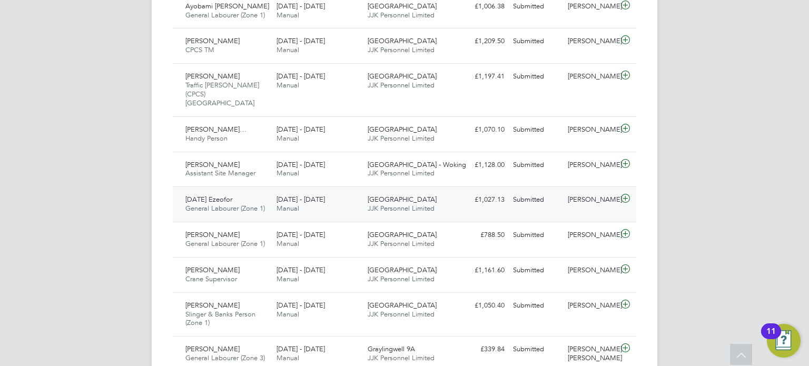
click at [357, 200] on div "25 - 31 Aug 2025 Manual" at bounding box center [317, 204] width 91 height 26
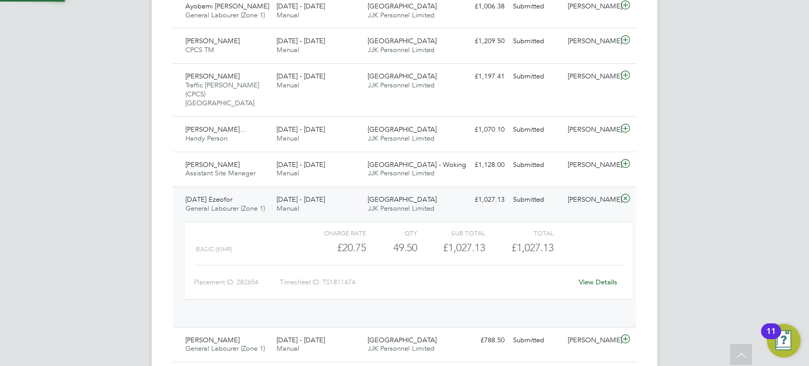
scroll to position [17, 102]
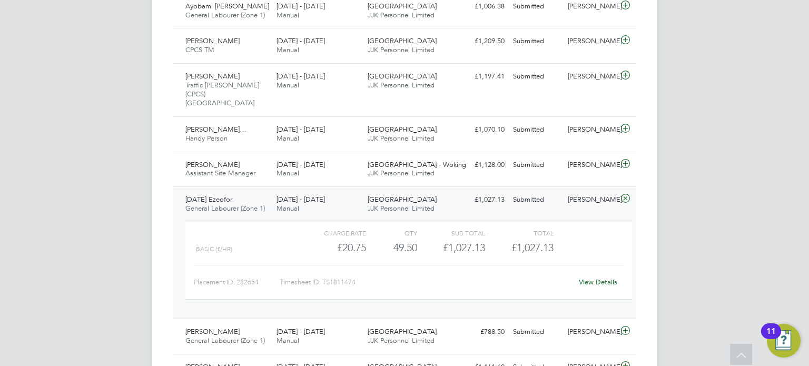
click at [357, 200] on div "25 - 31 Aug 2025 Manual" at bounding box center [317, 204] width 91 height 26
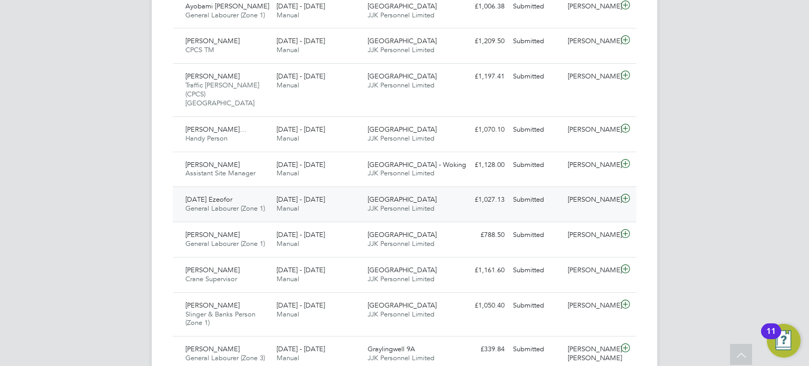
click at [524, 191] on div "Submitted" at bounding box center [536, 199] width 55 height 17
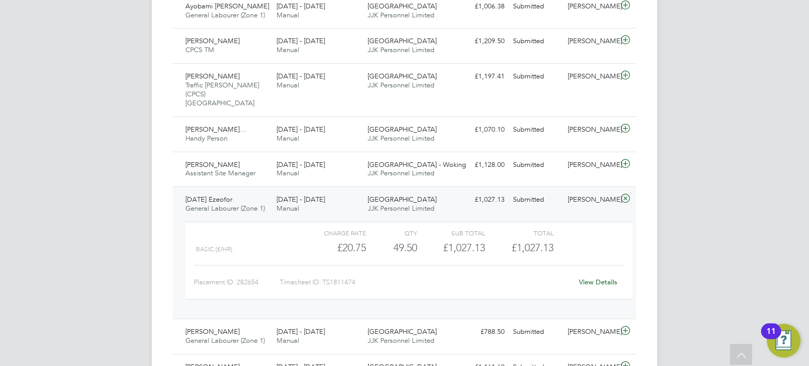
click at [602, 278] on link "View Details" at bounding box center [598, 282] width 38 height 9
click at [252, 191] on div "Sunday Ezeofor General Labourer (Zone 1) 25 - 31 Aug 2025" at bounding box center [226, 204] width 91 height 26
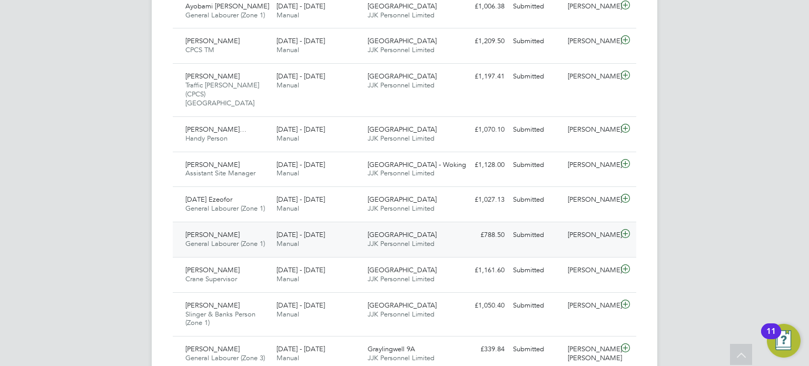
click at [251, 227] on div "Samuel Ilori General Labourer (Zone 1) 25 - 31 Aug 2025" at bounding box center [226, 240] width 91 height 26
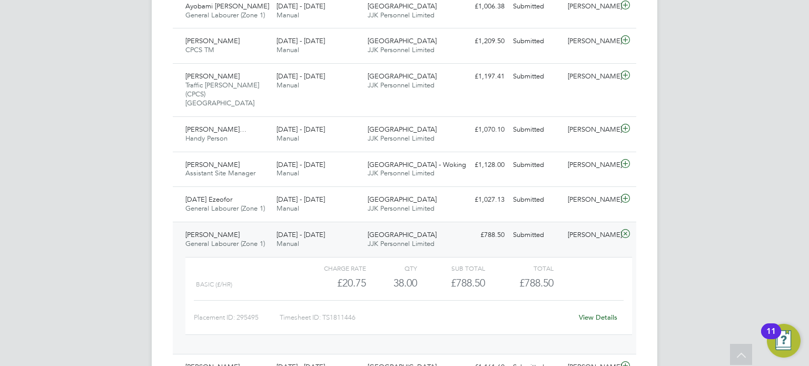
click at [251, 227] on div "Samuel Ilori General Labourer (Zone 1) 25 - 31 Aug 2025" at bounding box center [226, 240] width 91 height 26
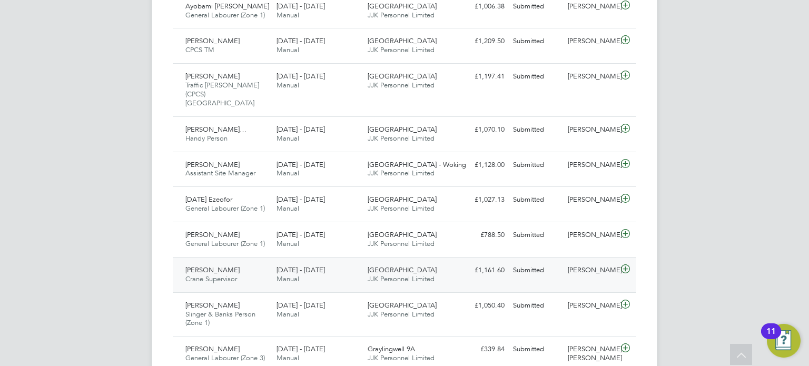
click at [358, 262] on div "25 - 31 Aug 2025 Manual" at bounding box center [317, 275] width 91 height 26
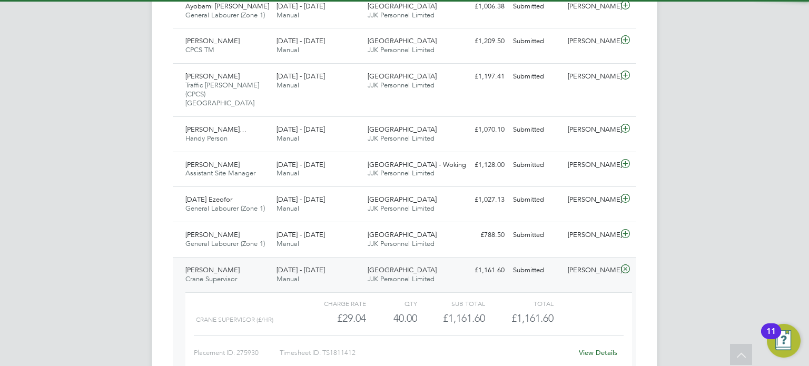
click at [358, 262] on div "25 - 31 Aug 2025 Manual" at bounding box center [317, 275] width 91 height 26
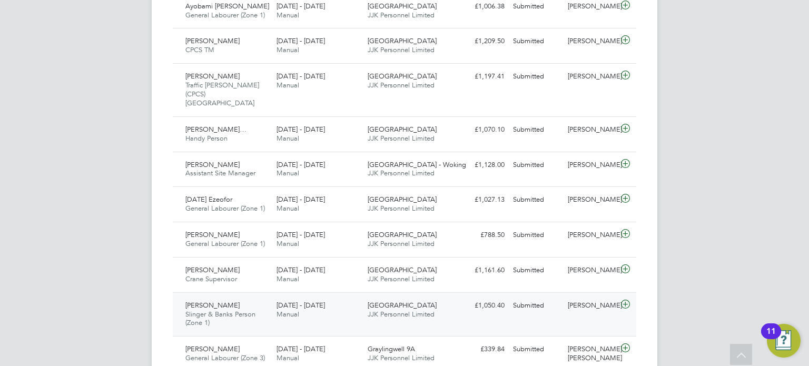
click at [356, 308] on div "25 - 31 Aug 2025 Manual" at bounding box center [317, 310] width 91 height 26
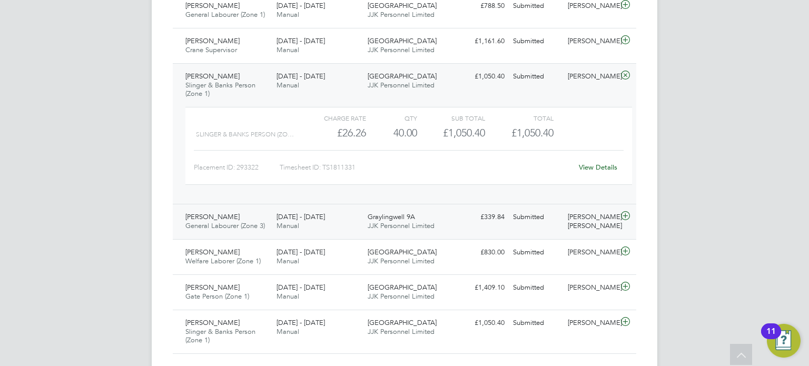
scroll to position [813, 0]
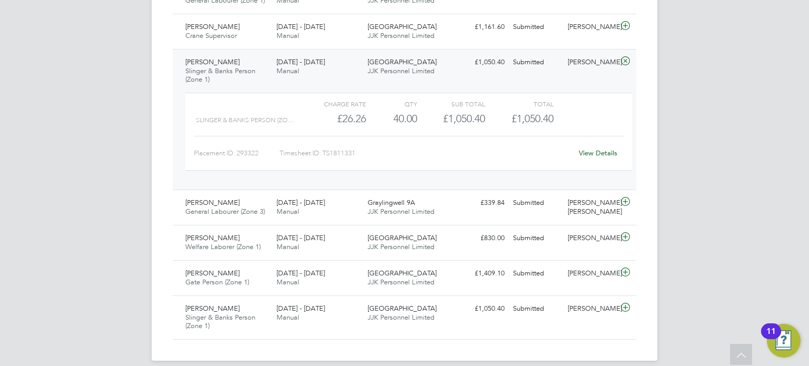
click at [348, 89] on div "Charge rate QTY Sub Total Total Slinger & Banks Person (Zo… £26.26 40 40.00 40 …" at bounding box center [408, 137] width 455 height 97
click at [325, 198] on span "[DATE] - [DATE]" at bounding box center [301, 202] width 48 height 9
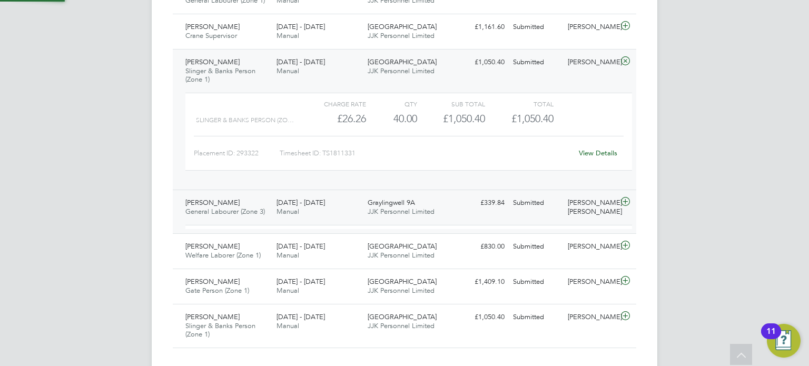
scroll to position [17, 102]
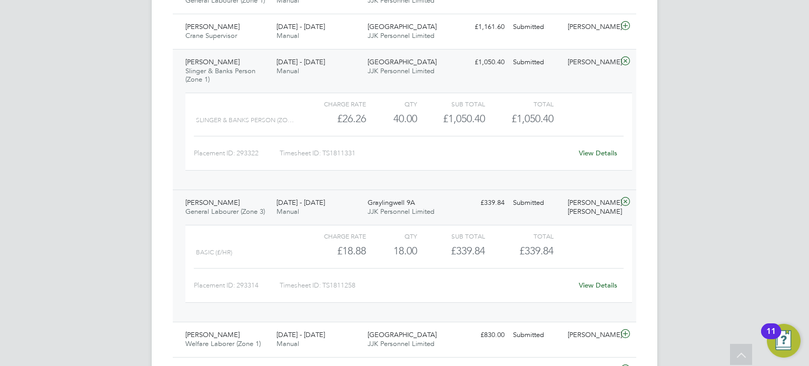
click at [325, 198] on span "[DATE] - [DATE]" at bounding box center [301, 202] width 48 height 9
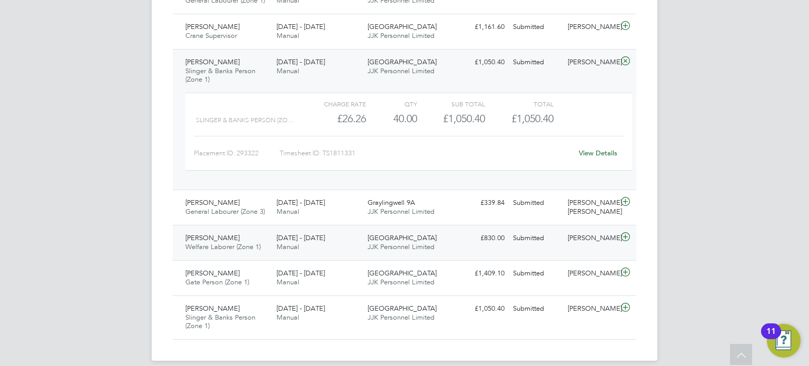
click at [339, 232] on div "25 - 31 Aug 2025 Manual" at bounding box center [317, 243] width 91 height 26
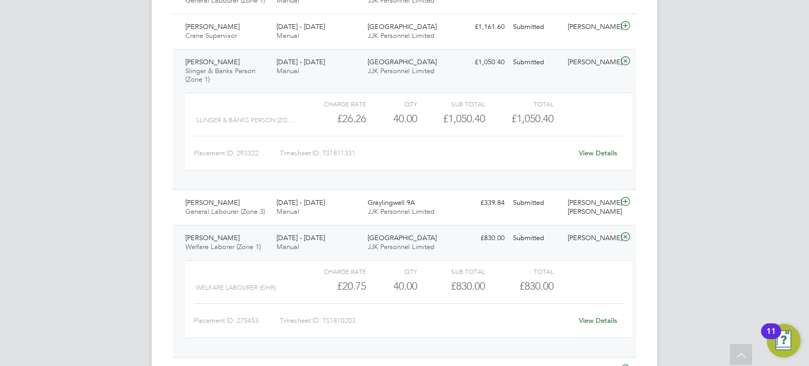
click at [339, 232] on div "25 - 31 Aug 2025 Manual" at bounding box center [317, 243] width 91 height 26
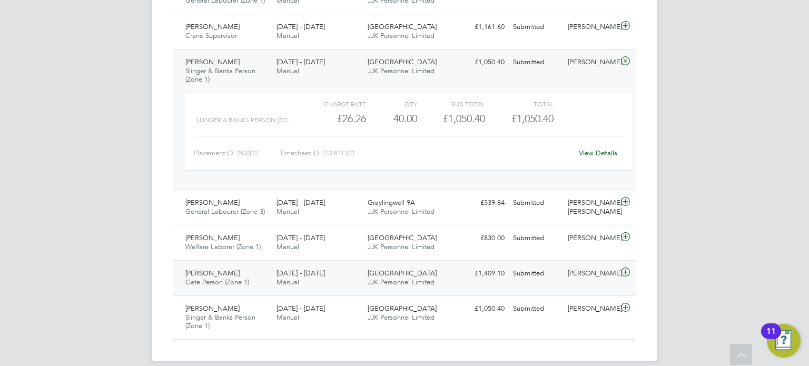
click at [336, 272] on div "25 - 31 Aug 2025 Manual" at bounding box center [317, 278] width 91 height 26
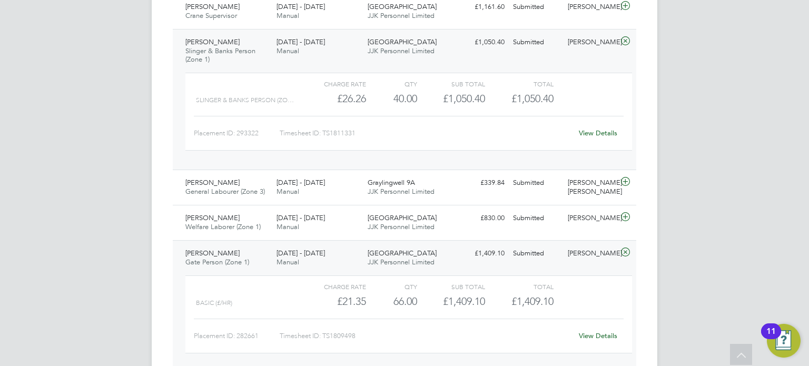
scroll to position [834, 0]
click at [601, 330] on link "View Details" at bounding box center [598, 334] width 38 height 9
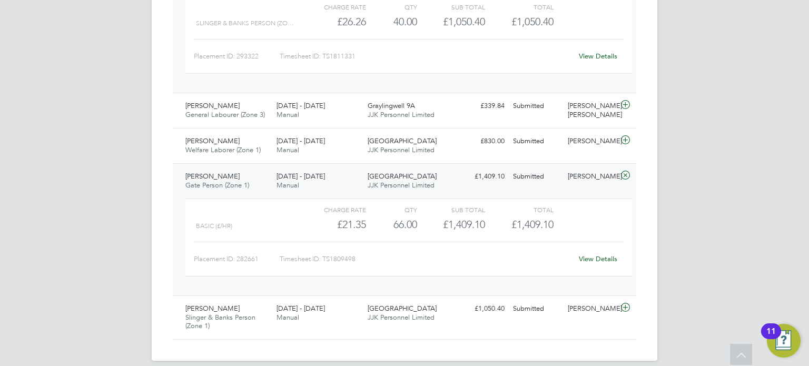
click at [245, 181] on span "Gate Person (Zone 1)" at bounding box center [217, 185] width 64 height 9
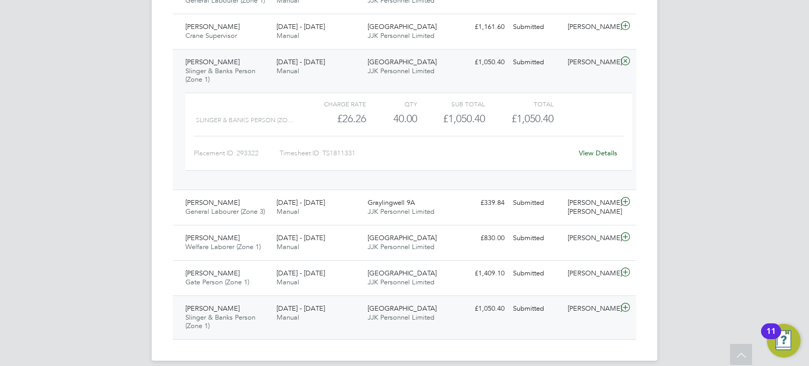
click at [283, 304] on span "[DATE] - [DATE]" at bounding box center [301, 308] width 48 height 9
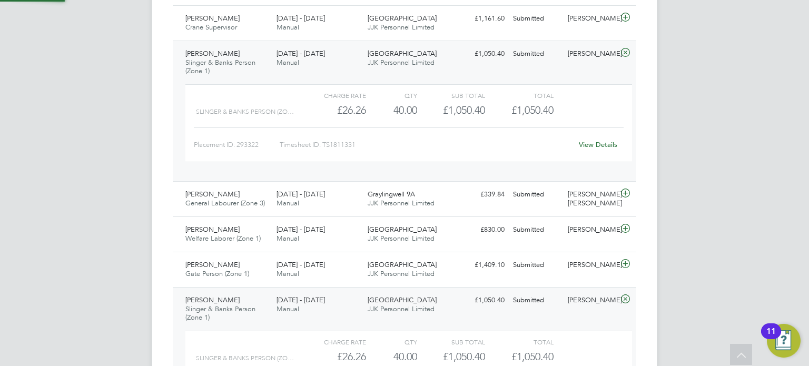
scroll to position [17, 102]
click at [385, 312] on div "William Shannon Slinger & Banks Person (Zone 1) 25 - 31 Aug 2025 25 - 31 Aug 20…" at bounding box center [405, 357] width 464 height 141
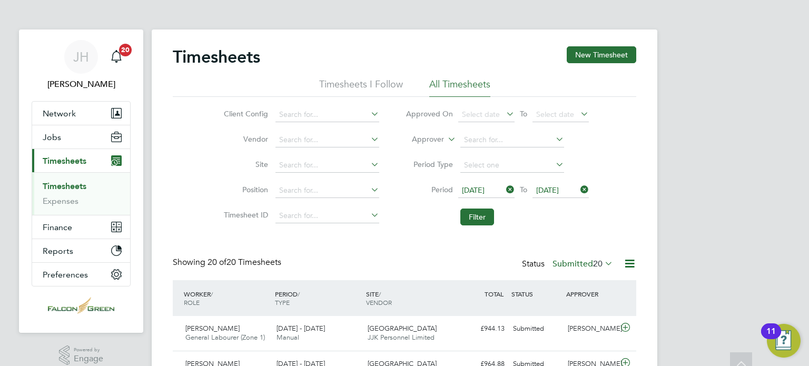
scroll to position [0, 0]
click at [599, 56] on button "New Timesheet" at bounding box center [602, 54] width 70 height 17
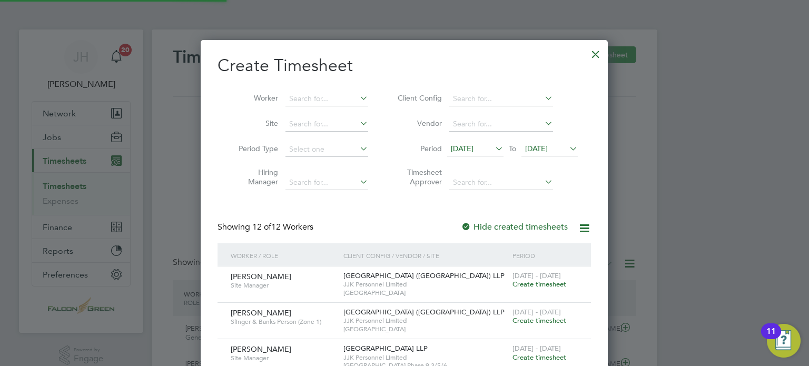
scroll to position [719, 408]
click at [460, 149] on span "18 Aug 2025" at bounding box center [462, 148] width 23 height 9
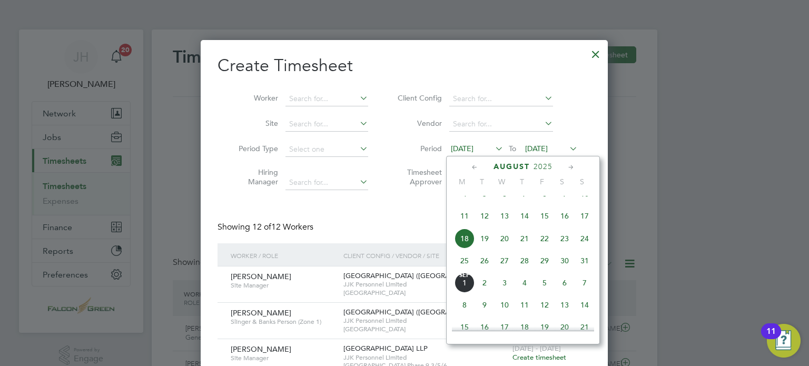
click at [464, 271] on span "25" at bounding box center [465, 261] width 20 height 20
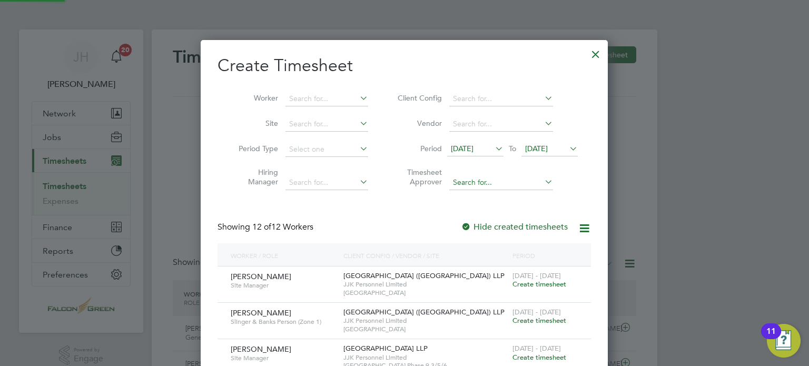
scroll to position [683, 408]
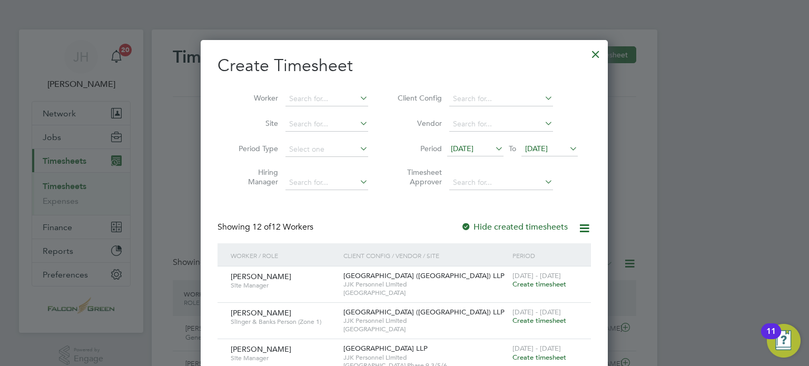
click at [548, 152] on span "25 Aug 2025" at bounding box center [536, 148] width 23 height 9
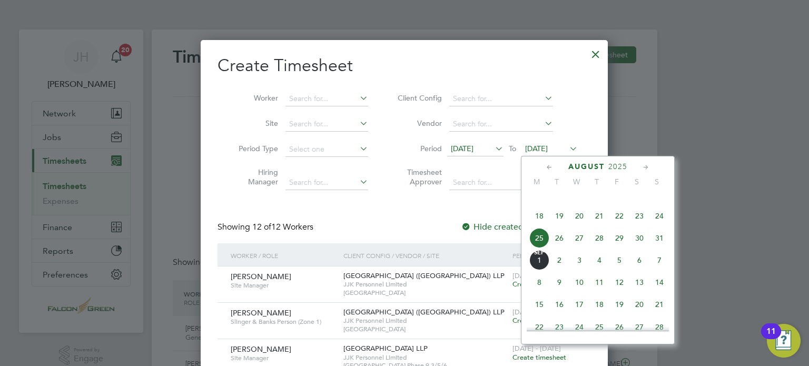
click at [657, 245] on span "31" at bounding box center [660, 238] width 20 height 20
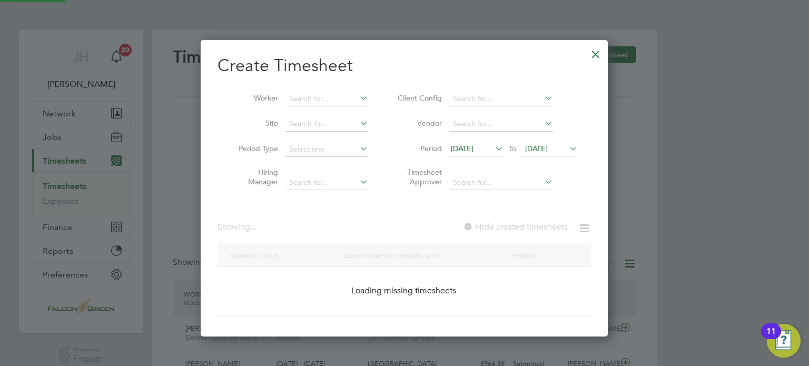
scroll to position [5, 5]
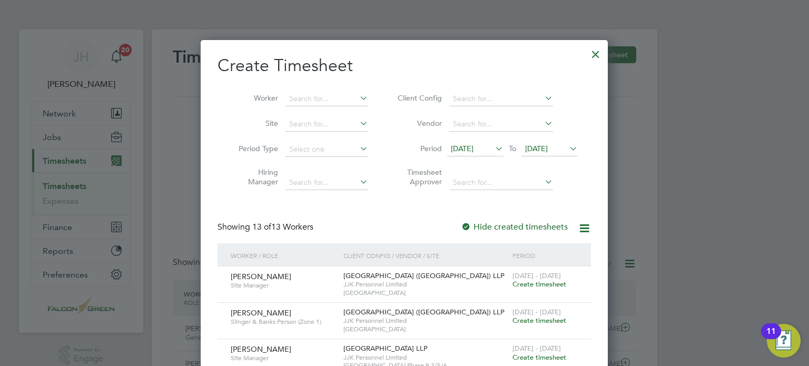
click at [374, 237] on div "Showing 13 of 13 Workers Hide created timesheets" at bounding box center [405, 233] width 374 height 22
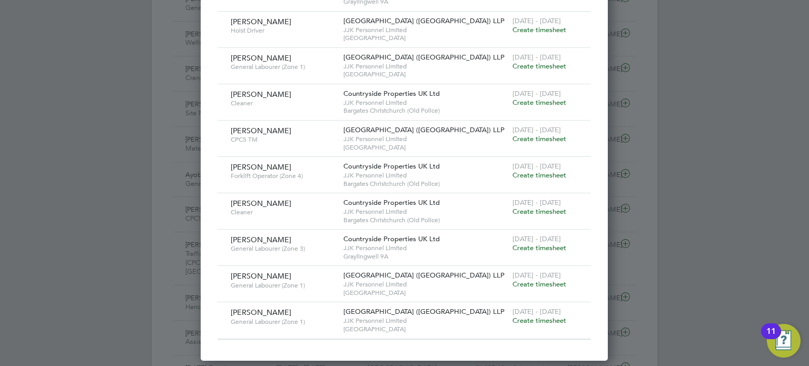
click at [548, 321] on span "Create timesheet" at bounding box center [540, 320] width 54 height 9
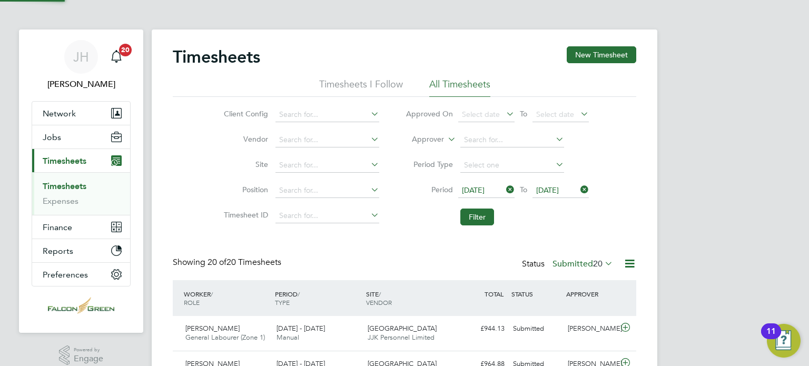
scroll to position [5, 5]
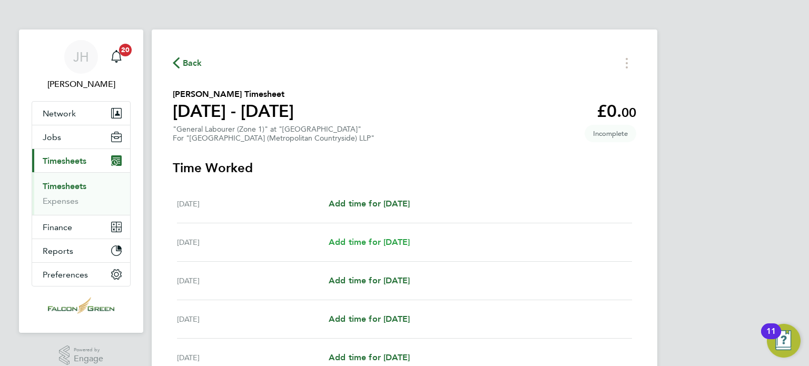
click at [373, 241] on span "Add time for Tue 26 Aug" at bounding box center [369, 242] width 81 height 10
select select "30"
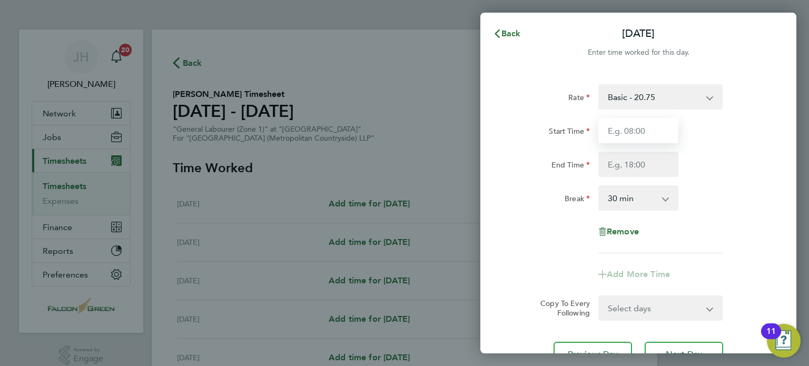
click at [610, 136] on input "Start Time" at bounding box center [639, 130] width 80 height 25
type input "07:30"
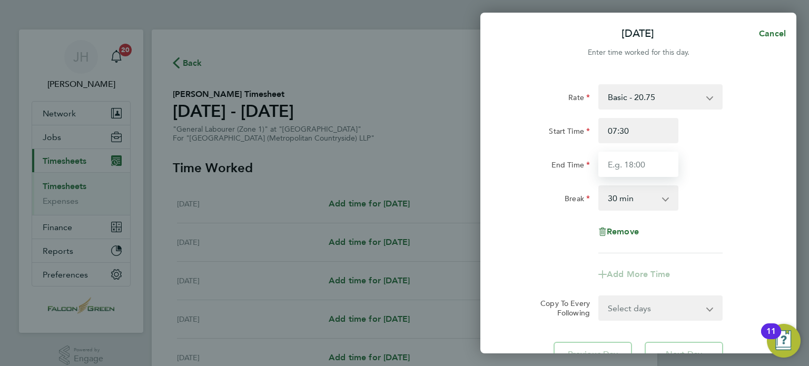
click at [622, 168] on input "End Time" at bounding box center [639, 164] width 80 height 25
type input "17:30"
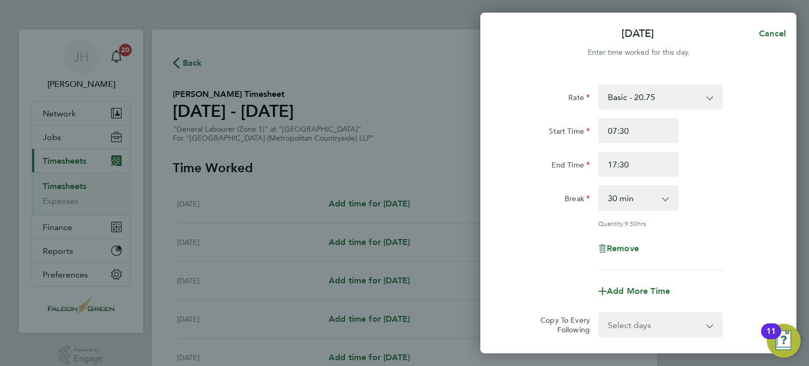
click at [504, 238] on div "Rate Basic - 20.75 Start Time 07:30 End Time 17:30 Break 0 min 15 min 30 min 45…" at bounding box center [639, 234] width 316 height 325
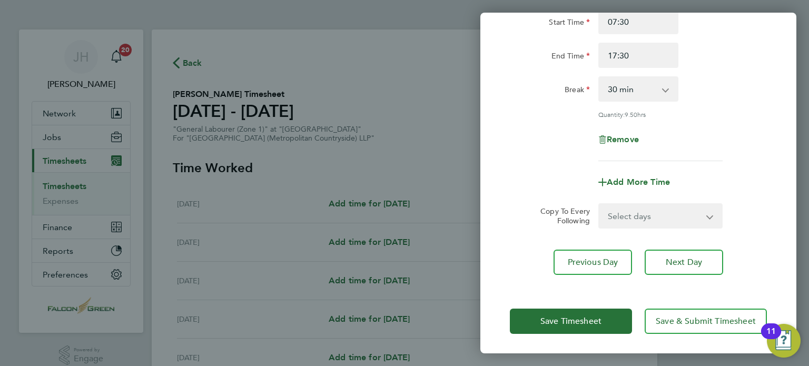
click at [624, 210] on select "Select days Day Weekday (Mon-Fri) Weekend (Sat-Sun) Wednesday Thursday Friday S…" at bounding box center [655, 215] width 111 height 23
select select "WEEKDAY"
click at [600, 204] on select "Select days Day Weekday (Mon-Fri) Weekend (Sat-Sun) Wednesday Thursday Friday S…" at bounding box center [655, 215] width 111 height 23
select select "2025-08-31"
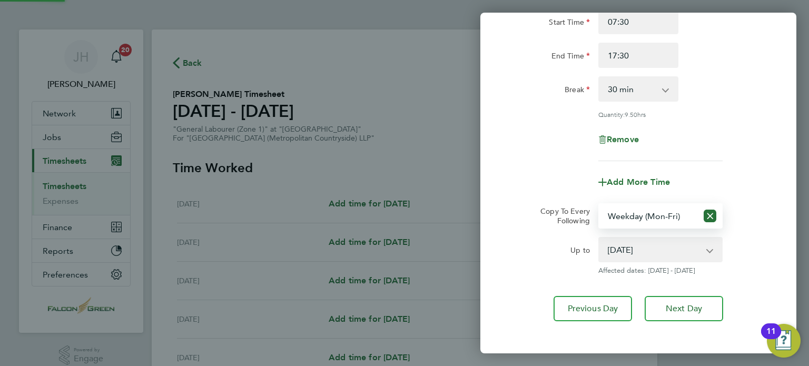
click at [514, 266] on div "Up to" at bounding box center [550, 256] width 89 height 38
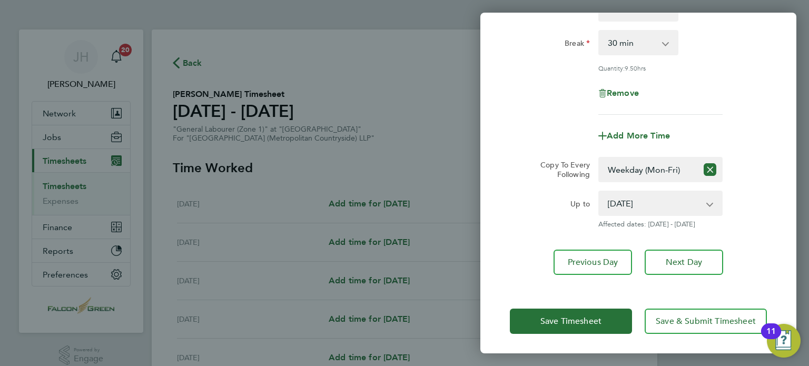
click at [539, 339] on div "Save Timesheet Save & Submit Timesheet" at bounding box center [639, 321] width 316 height 67
click at [539, 325] on button "Save Timesheet" at bounding box center [571, 321] width 122 height 25
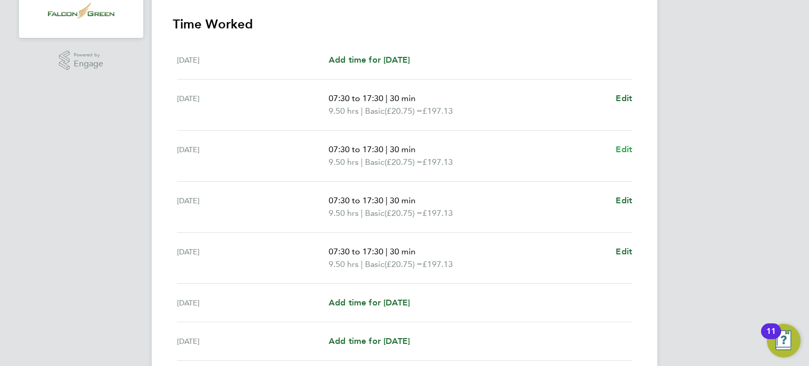
click at [628, 154] on link "Edit" at bounding box center [624, 149] width 16 height 13
select select "30"
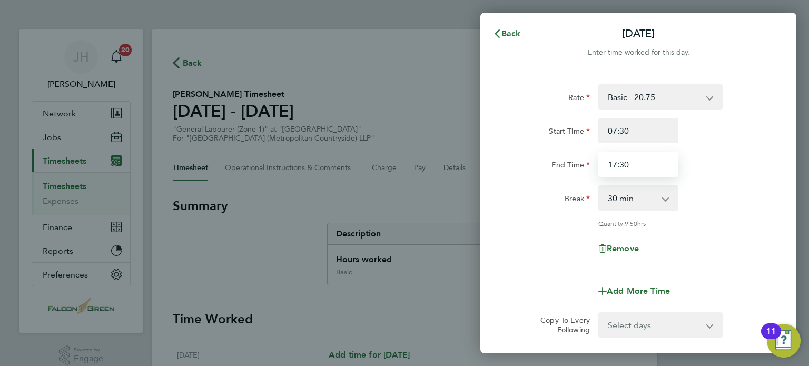
drag, startPoint x: 640, startPoint y: 168, endPoint x: 551, endPoint y: 174, distance: 88.8
click at [551, 174] on div "End Time 17:30" at bounding box center [639, 164] width 266 height 25
type input "15:00"
click at [507, 221] on div "Quantity: 9.50 hrs" at bounding box center [639, 223] width 266 height 8
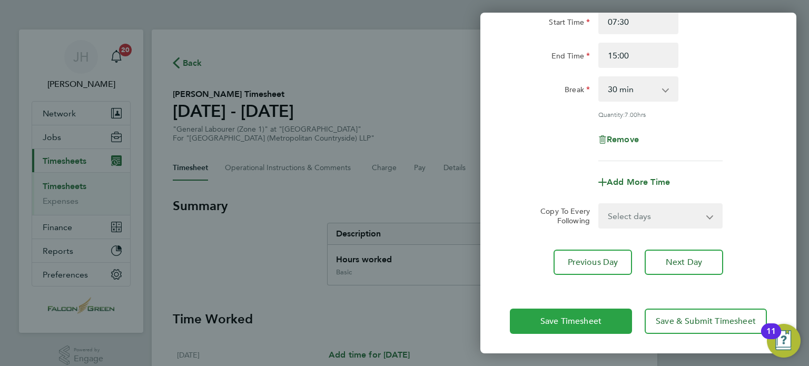
click at [549, 324] on span "Save Timesheet" at bounding box center [571, 321] width 61 height 11
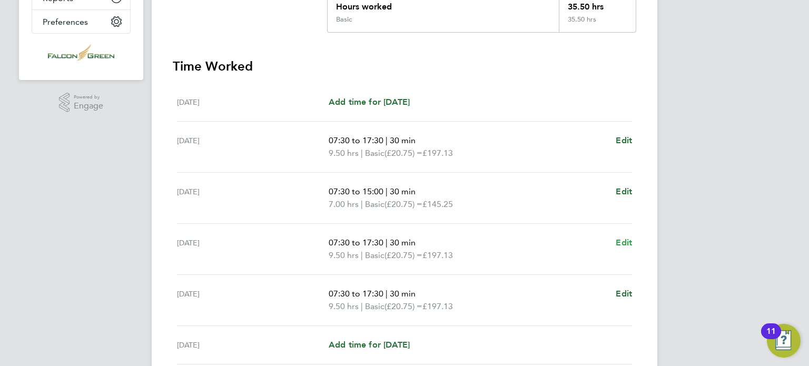
click at [624, 246] on span "Edit" at bounding box center [624, 243] width 16 height 10
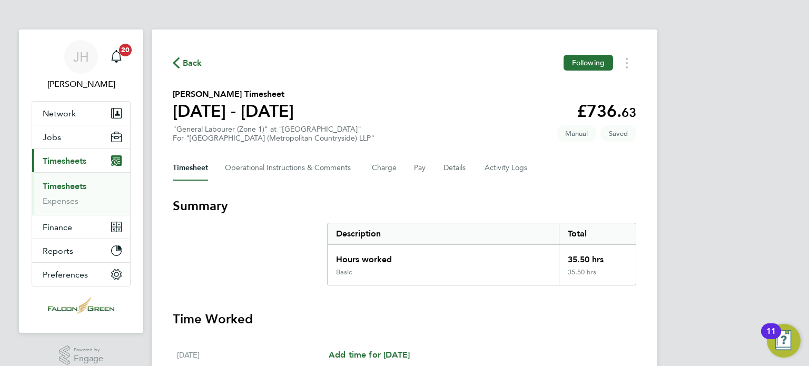
select select "30"
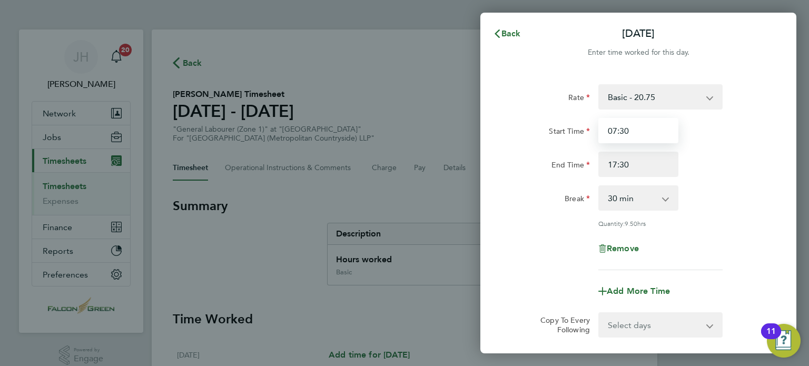
click at [617, 132] on input "07:30" at bounding box center [639, 130] width 80 height 25
type input "06:30"
click at [509, 184] on div "Rate Basic - 20.75 Start Time 06:30 End Time 17:30 Break 0 min 15 min 30 min 45…" at bounding box center [639, 234] width 316 height 325
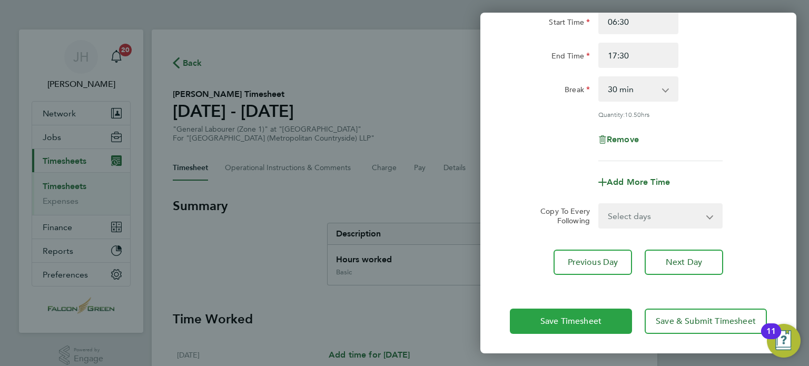
click at [546, 318] on span "Save Timesheet" at bounding box center [571, 321] width 61 height 11
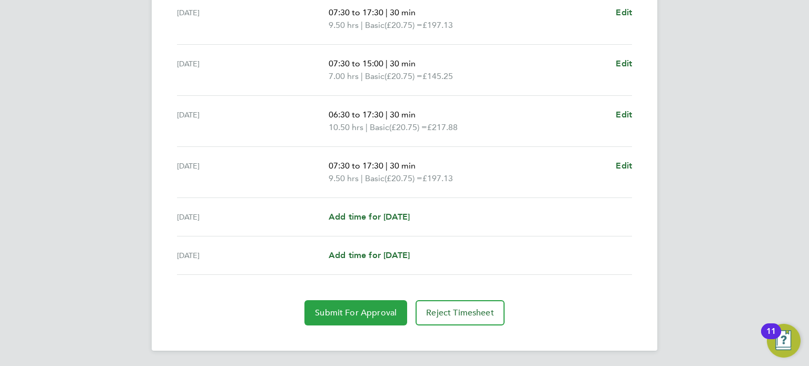
click at [350, 314] on span "Submit For Approval" at bounding box center [356, 313] width 82 height 11
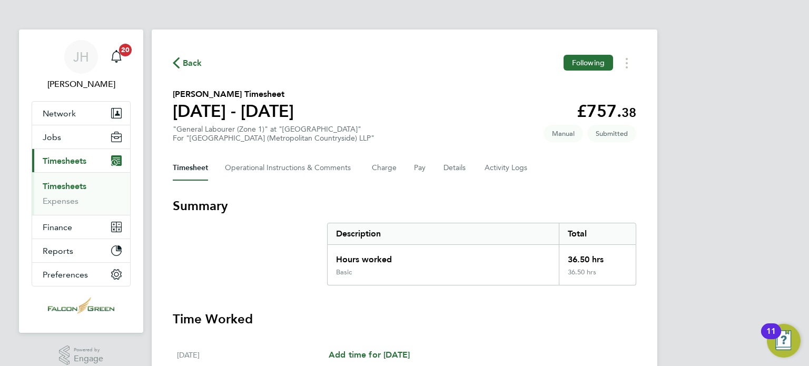
click at [177, 63] on icon "button" at bounding box center [176, 62] width 7 height 11
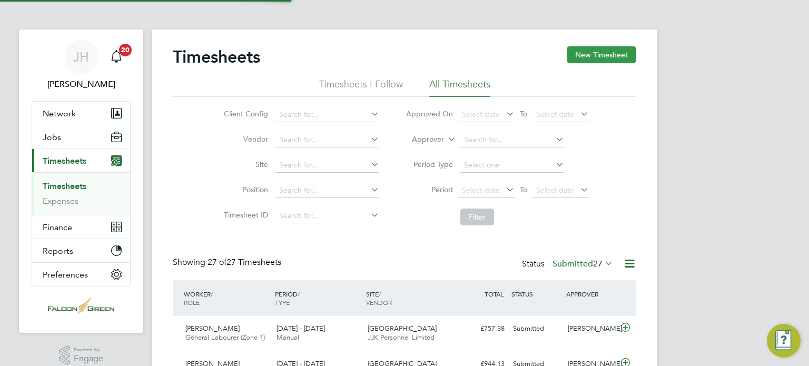
scroll to position [26, 92]
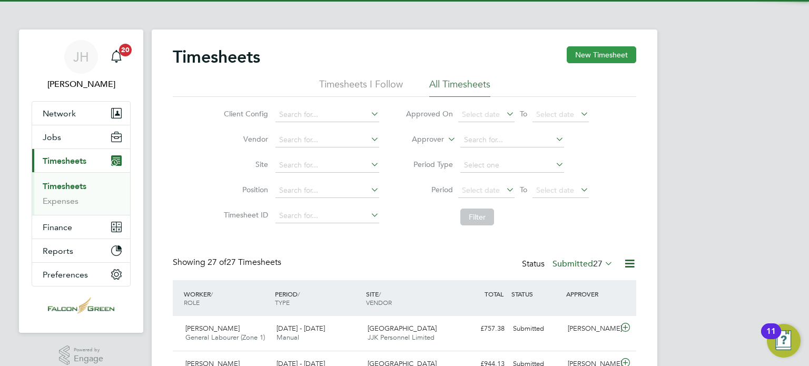
click at [615, 51] on button "New Timesheet" at bounding box center [602, 54] width 70 height 17
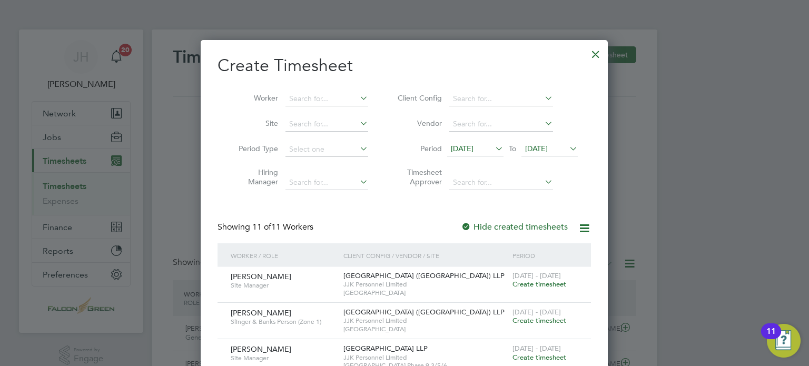
click at [548, 149] on span "25 Aug 2025" at bounding box center [536, 148] width 23 height 9
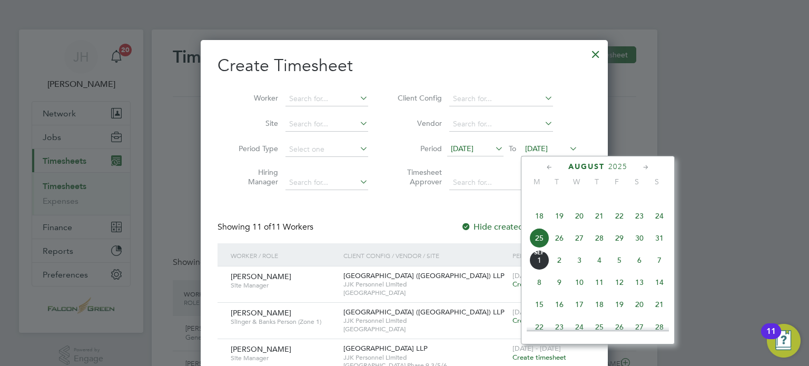
click at [654, 248] on span "31" at bounding box center [660, 238] width 20 height 20
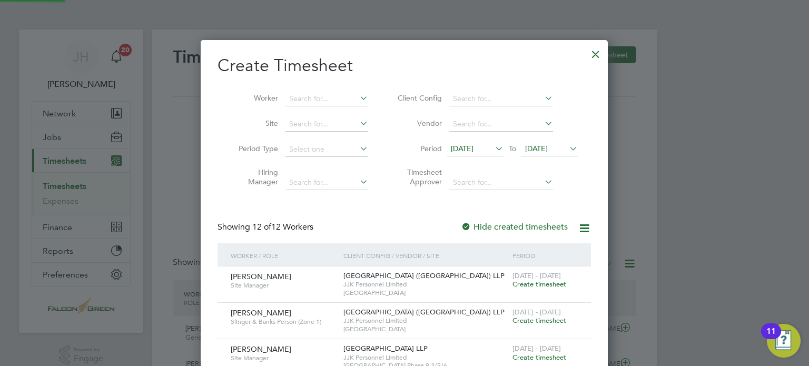
click at [474, 147] on span "18 Aug 2025" at bounding box center [462, 148] width 23 height 9
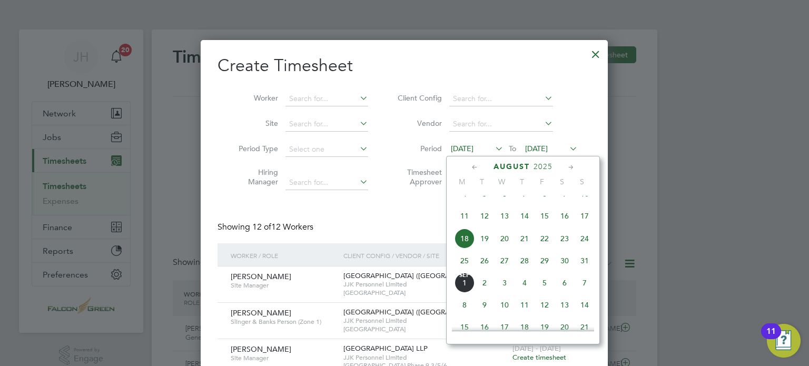
click at [470, 271] on span "25" at bounding box center [465, 261] width 20 height 20
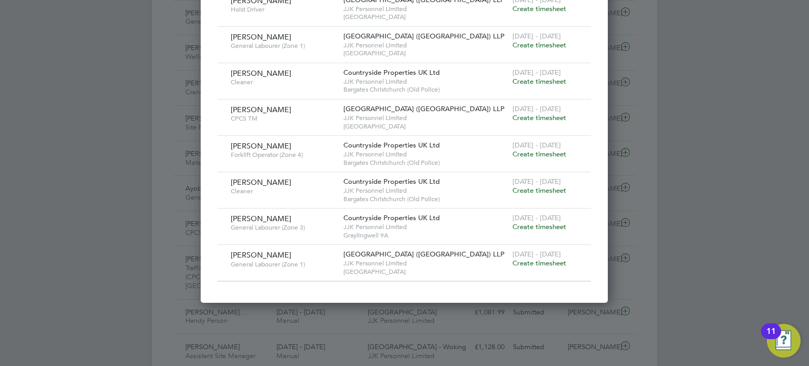
click at [553, 261] on span "Create timesheet" at bounding box center [540, 263] width 54 height 9
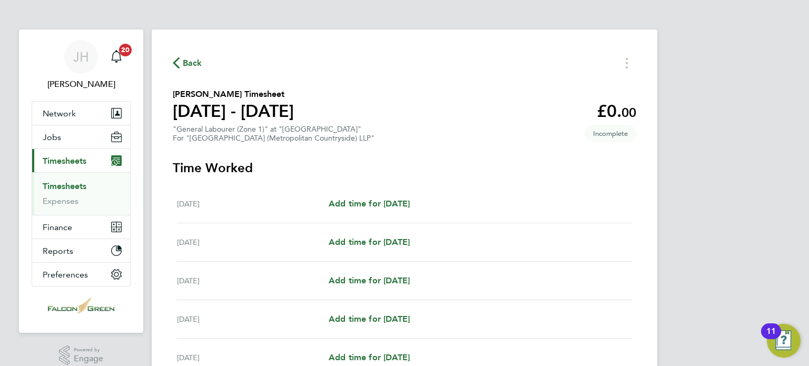
click at [371, 250] on div "Tue 26 Aug Add time for Tue 26 Aug Add time for Tue 26 Aug" at bounding box center [404, 242] width 455 height 38
click at [360, 244] on span "Add time for Tue 26 Aug" at bounding box center [369, 242] width 81 height 10
select select "30"
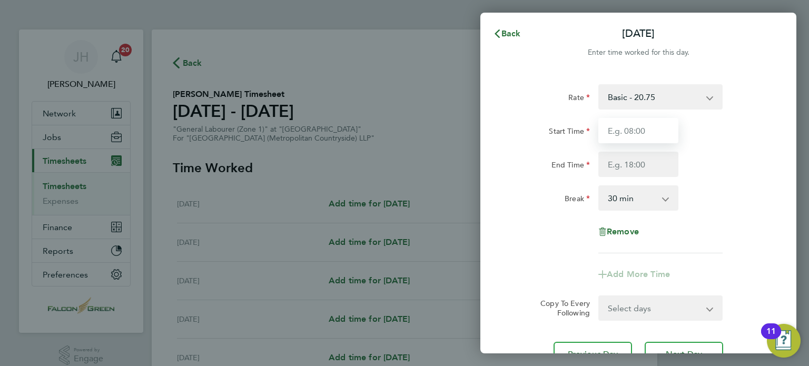
click at [638, 120] on input "Start Time" at bounding box center [639, 130] width 80 height 25
type input "07:30"
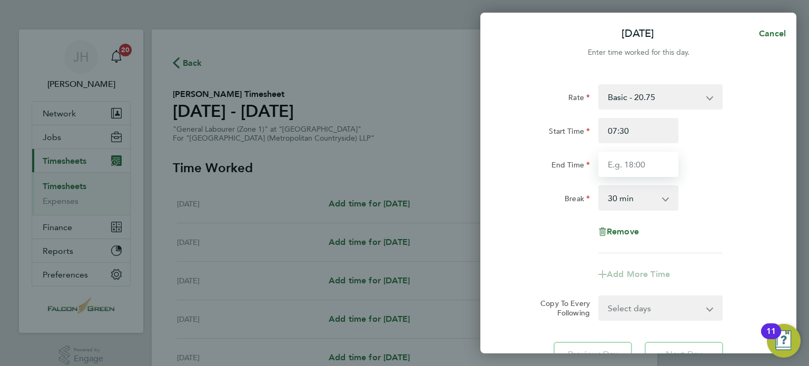
click at [632, 165] on input "End Time" at bounding box center [639, 164] width 80 height 25
type input "17:30"
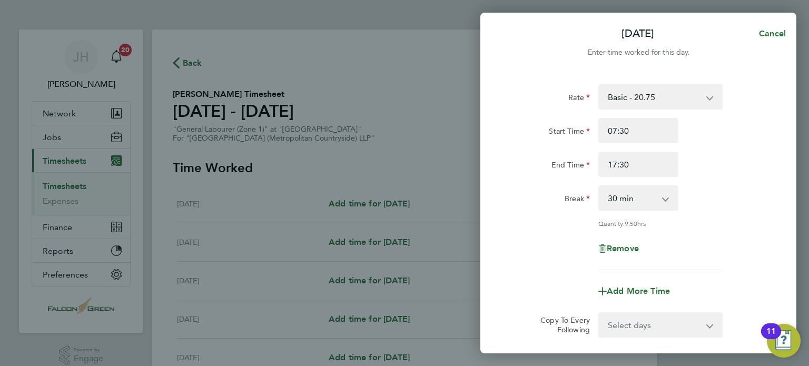
click at [526, 218] on div "Rate Basic - 20.75 Start Time 07:30 End Time 17:30 Break 0 min 15 min 30 min 45…" at bounding box center [638, 177] width 257 height 186
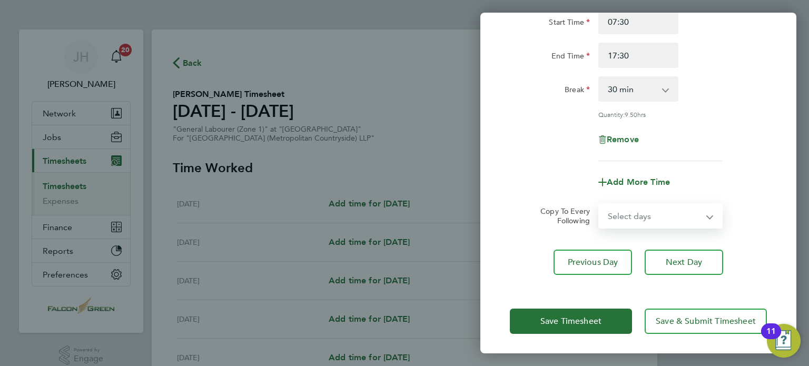
click at [621, 214] on select "Select days Day Weekday (Mon-Fri) Weekend (Sat-Sun) Wednesday Thursday Friday S…" at bounding box center [655, 215] width 111 height 23
select select "WEEKDAY"
click at [600, 204] on select "Select days Day Weekday (Mon-Fri) Weekend (Sat-Sun) Wednesday Thursday Friday S…" at bounding box center [655, 215] width 111 height 23
select select "2025-08-31"
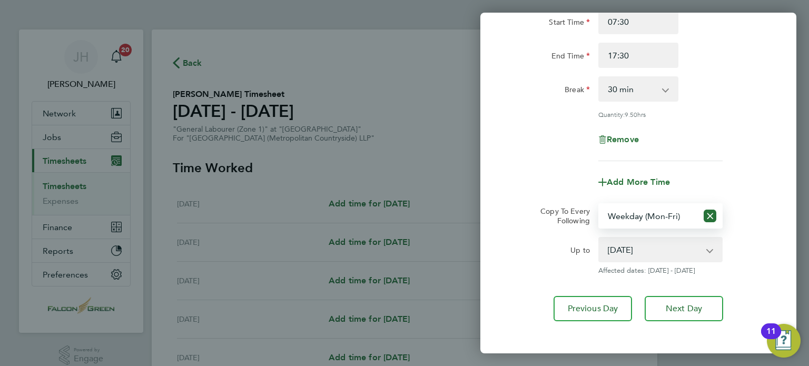
click at [501, 247] on div "Rate Basic - 20.75 Start Time 07:30 End Time 17:30 Break 0 min 15 min 30 min 45…" at bounding box center [639, 149] width 316 height 372
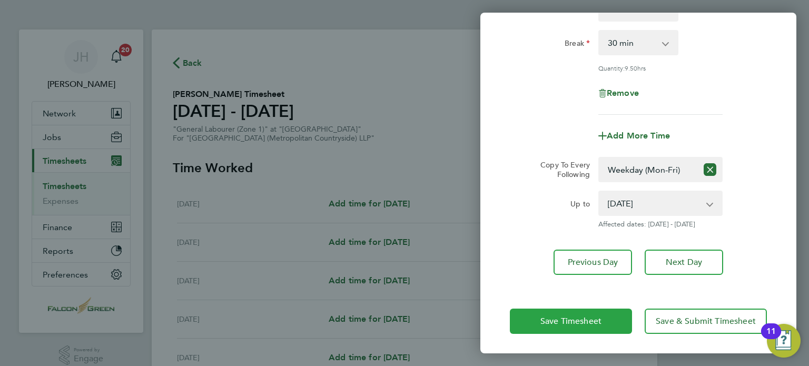
click at [535, 320] on button "Save Timesheet" at bounding box center [571, 321] width 122 height 25
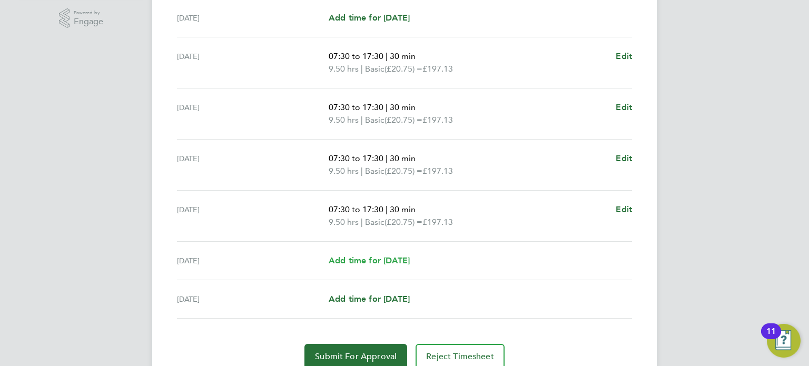
click at [359, 256] on span "Add time for Sat 30 Aug" at bounding box center [369, 261] width 81 height 10
select select "30"
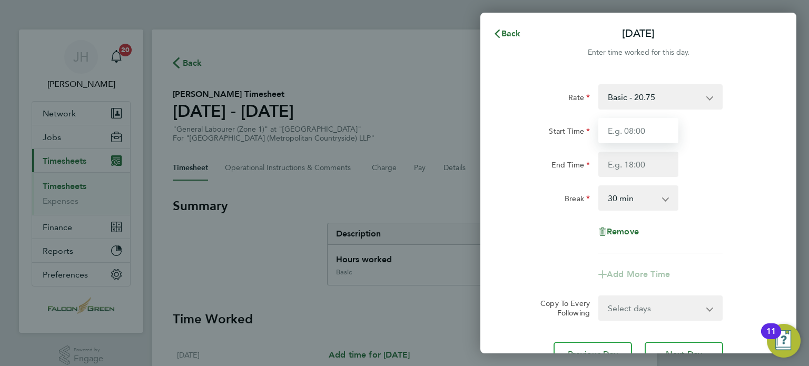
click at [613, 125] on input "Start Time" at bounding box center [639, 130] width 80 height 25
type input "07:30"
click at [608, 166] on input "End Time" at bounding box center [639, 164] width 80 height 25
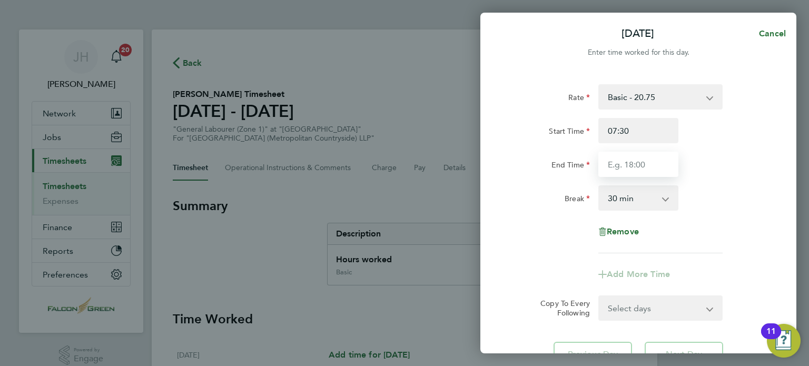
type input "15:00"
click at [623, 199] on select "0 min 15 min 30 min 45 min 60 min 75 min 90 min" at bounding box center [632, 198] width 65 height 23
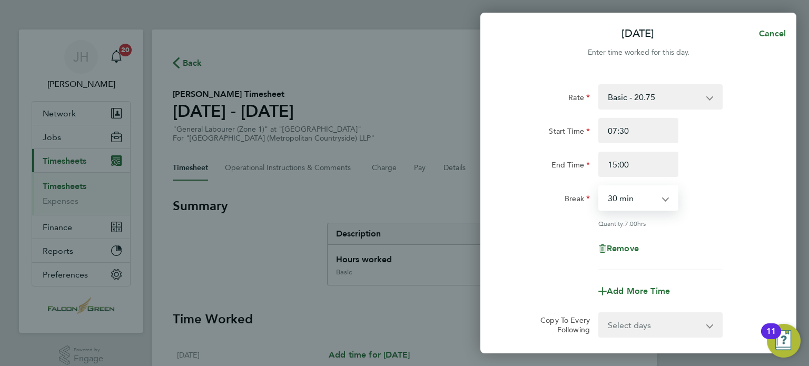
select select "0"
click at [600, 187] on select "0 min 15 min 30 min 45 min 60 min 75 min 90 min" at bounding box center [632, 198] width 65 height 23
click at [552, 229] on div "Rate Basic - 20.75 Start Time 07:30 End Time 15:00 Break 0 min 15 min 30 min 45…" at bounding box center [638, 177] width 257 height 186
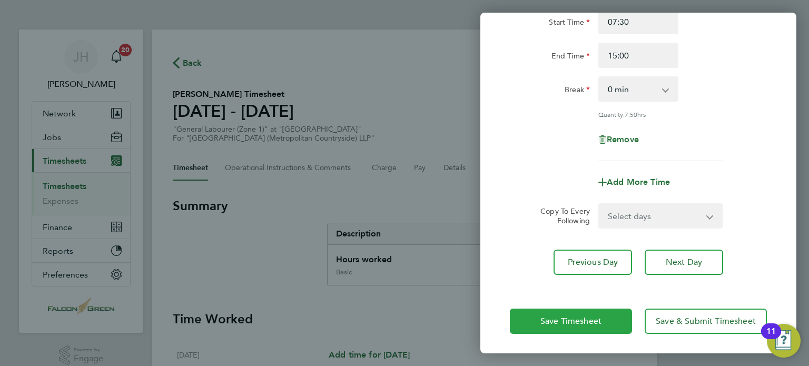
click at [544, 314] on button "Save Timesheet" at bounding box center [571, 321] width 122 height 25
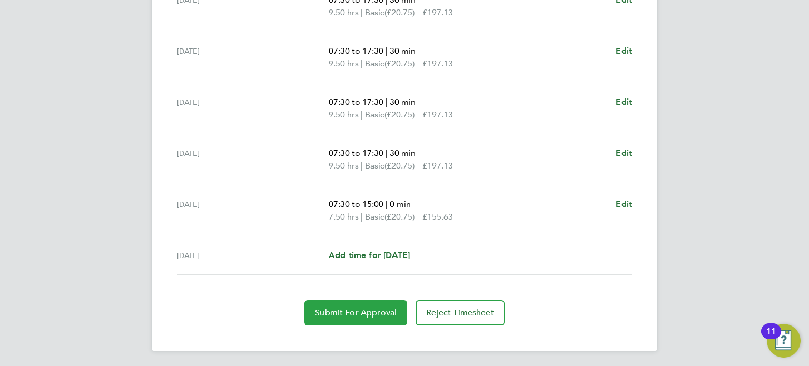
click at [364, 318] on button "Submit For Approval" at bounding box center [356, 312] width 103 height 25
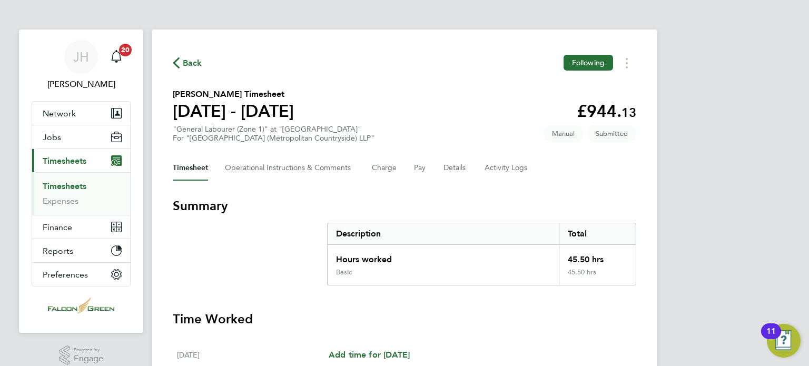
click at [197, 57] on span "Back" at bounding box center [192, 63] width 19 height 13
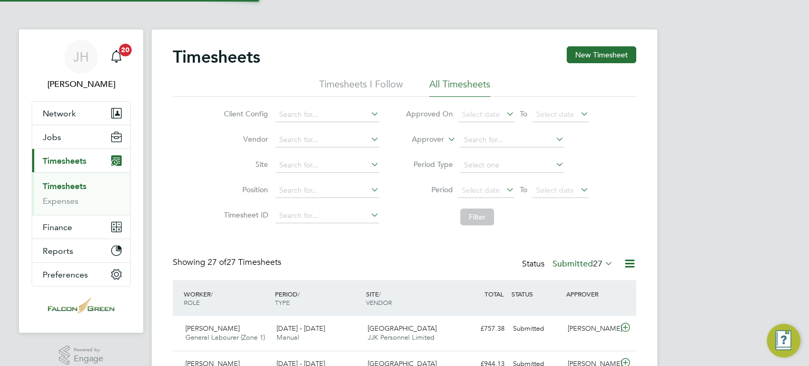
scroll to position [26, 92]
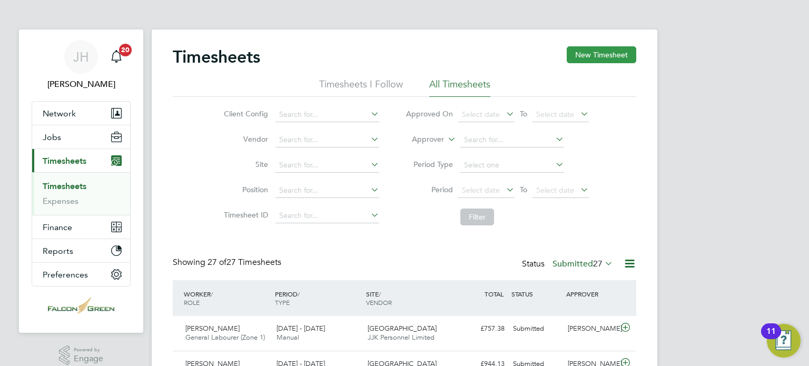
click at [588, 58] on button "New Timesheet" at bounding box center [602, 54] width 70 height 17
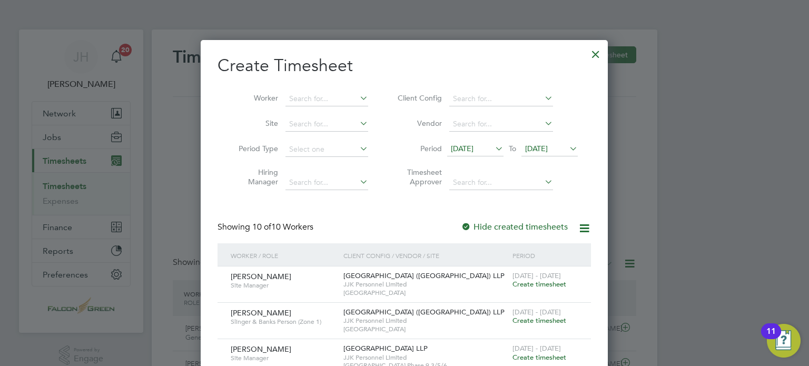
click at [473, 148] on span "18 Aug 2025" at bounding box center [462, 148] width 23 height 9
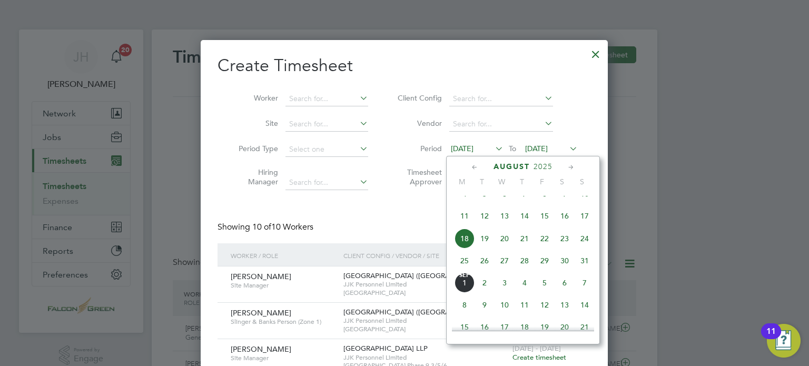
click at [463, 271] on span "25" at bounding box center [465, 261] width 20 height 20
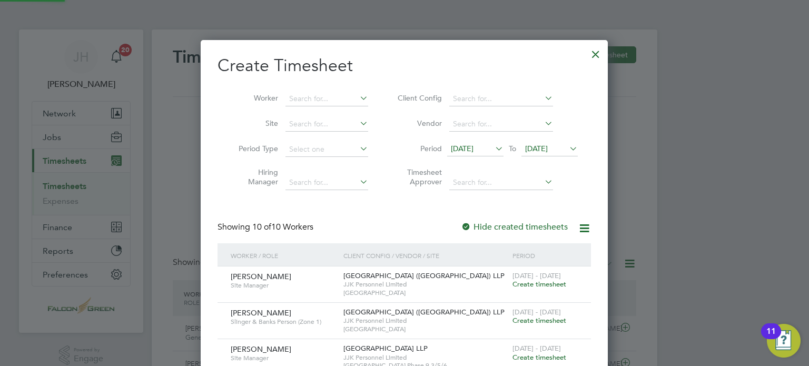
click at [548, 148] on span "25 Aug 2025" at bounding box center [536, 148] width 23 height 9
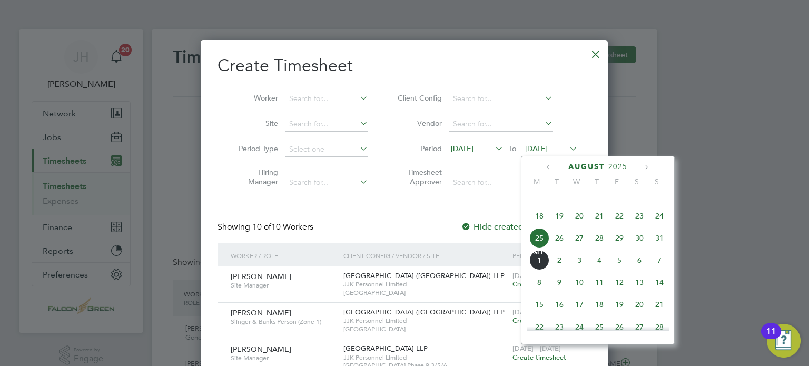
click at [651, 248] on span "31" at bounding box center [660, 238] width 20 height 20
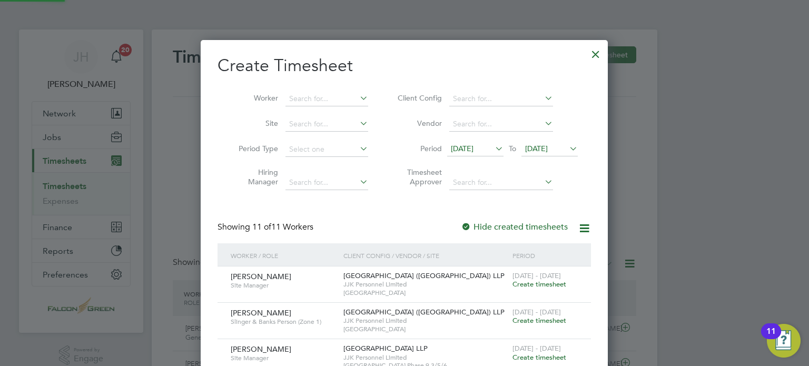
click at [404, 219] on div "Create Timesheet Worker Site Period Type Hiring Manager Client Config Vendor Pe…" at bounding box center [405, 361] width 374 height 612
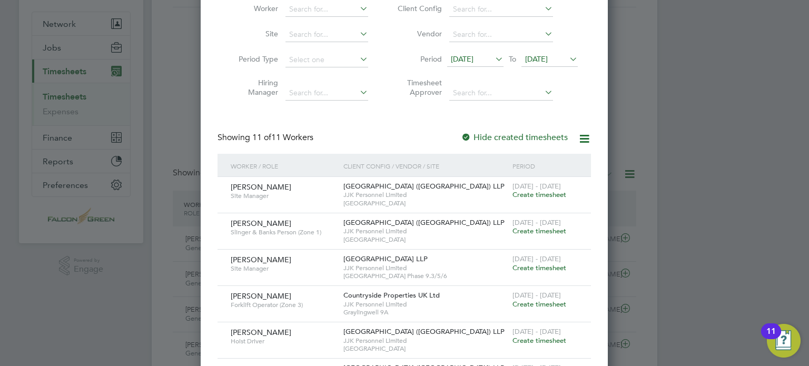
click at [164, 109] on div at bounding box center [404, 183] width 809 height 366
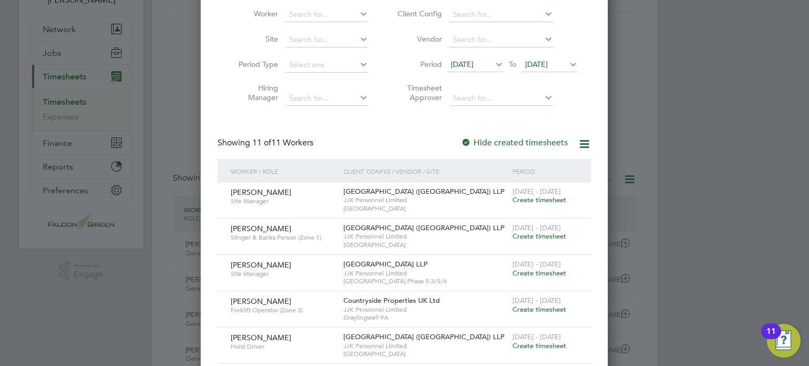
click at [164, 109] on div at bounding box center [404, 183] width 809 height 366
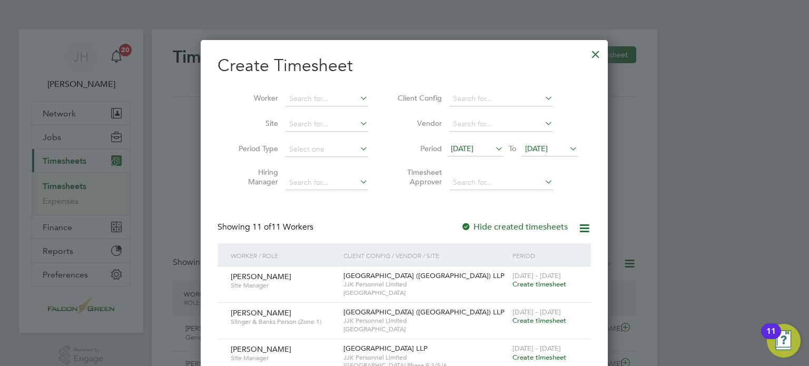
click at [597, 52] on div at bounding box center [596, 51] width 19 height 19
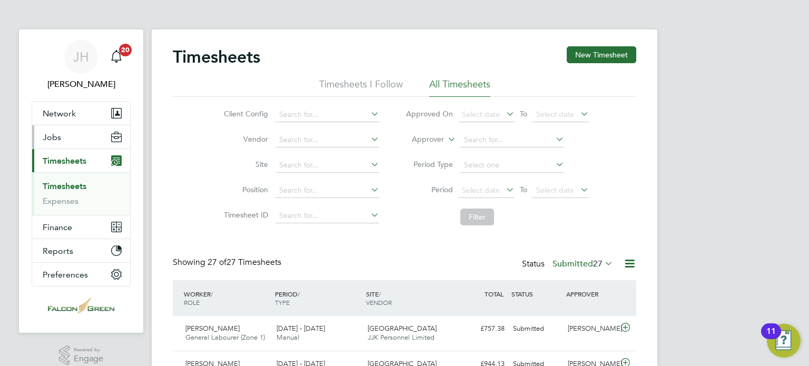
click at [49, 139] on span "Jobs" at bounding box center [52, 137] width 18 height 10
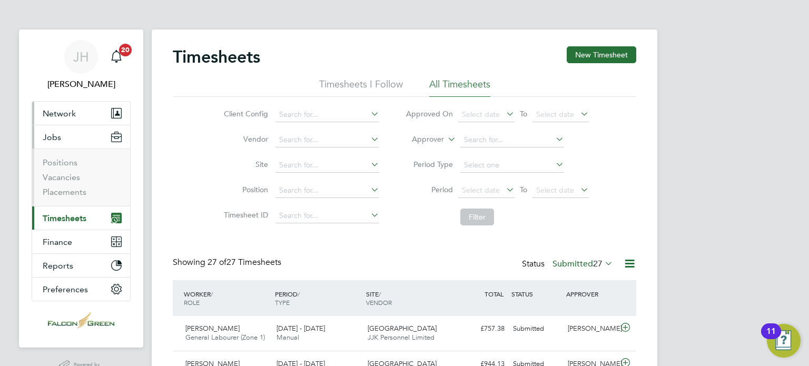
click at [52, 113] on span "Network" at bounding box center [59, 114] width 33 height 10
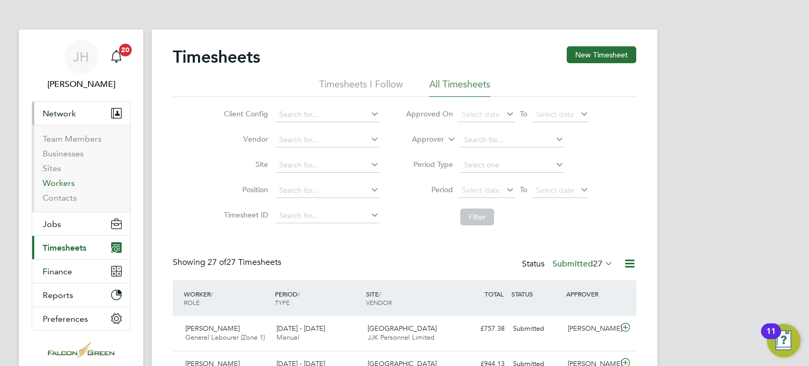
click at [65, 181] on link "Workers" at bounding box center [59, 183] width 32 height 10
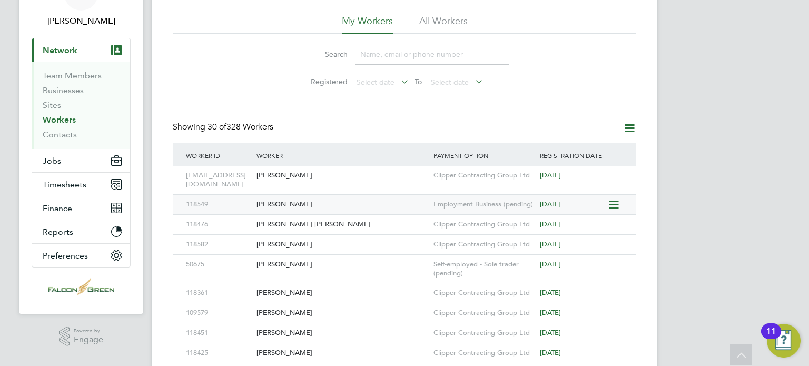
click at [410, 207] on div "Mariah Alexander" at bounding box center [342, 204] width 177 height 19
click at [278, 267] on div "Tiago Fernandes" at bounding box center [342, 264] width 177 height 19
click at [46, 162] on span "Jobs" at bounding box center [52, 161] width 18 height 10
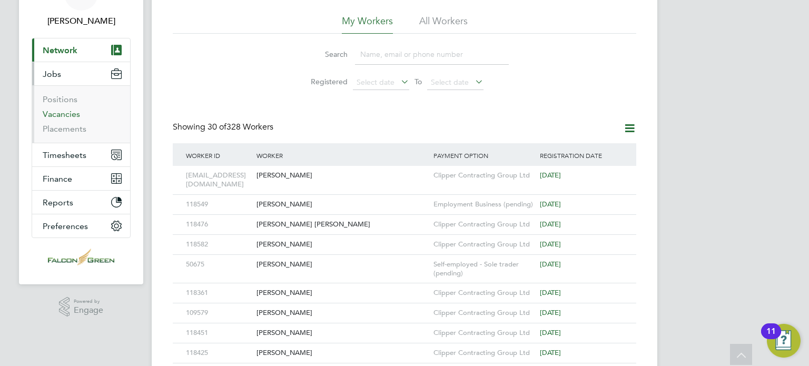
click at [55, 113] on link "Vacancies" at bounding box center [61, 114] width 37 height 10
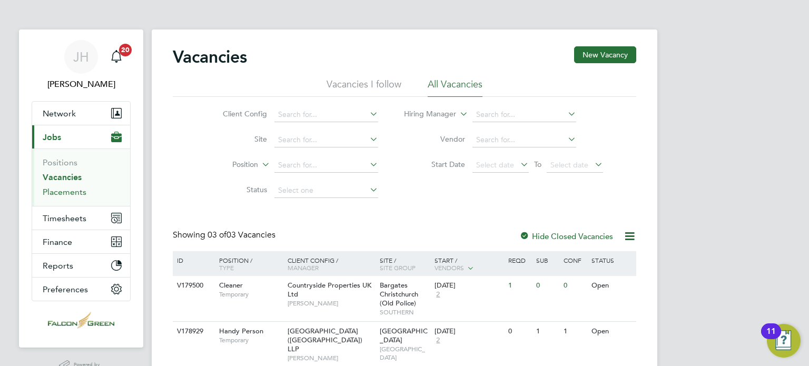
click at [61, 191] on link "Placements" at bounding box center [65, 192] width 44 height 10
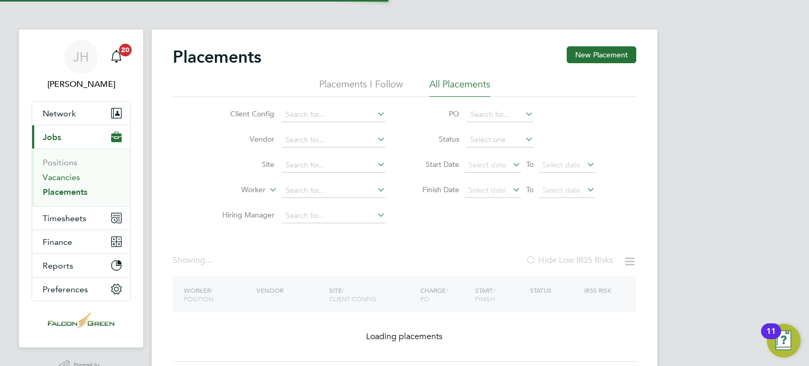
click at [43, 173] on link "Vacancies" at bounding box center [61, 177] width 37 height 10
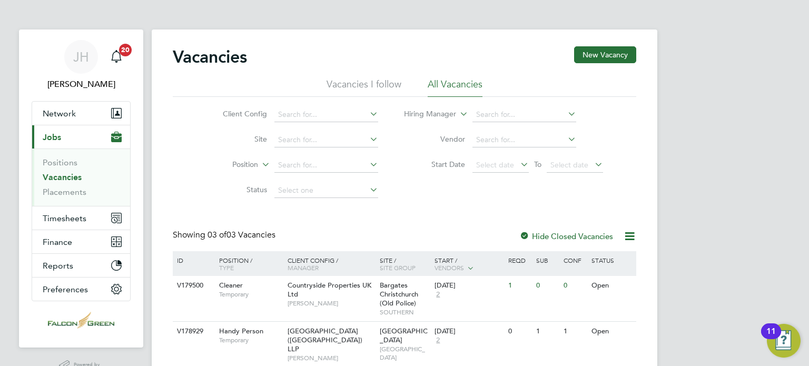
click at [527, 237] on div at bounding box center [525, 237] width 11 height 11
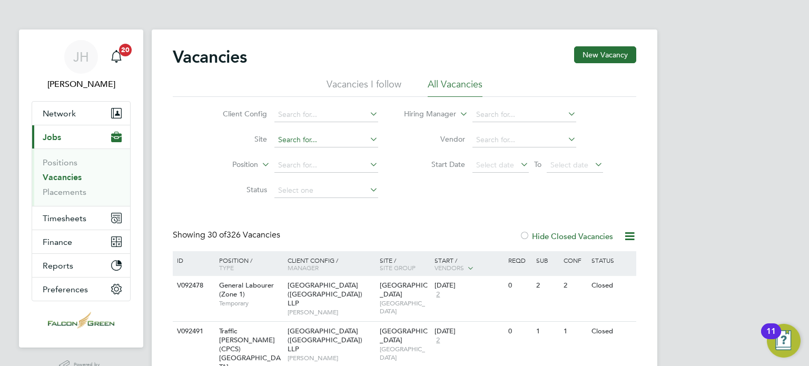
click at [298, 139] on input at bounding box center [327, 140] width 104 height 15
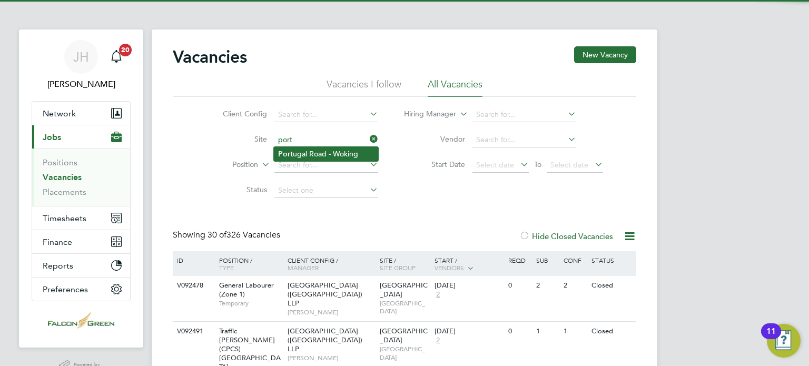
click at [299, 154] on li "Port ugal Road - Woking" at bounding box center [326, 154] width 104 height 14
type input "Portugal Road - Woking"
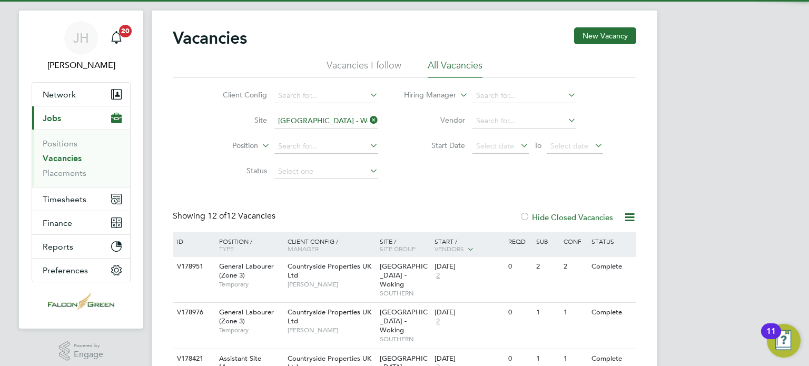
scroll to position [21, 0]
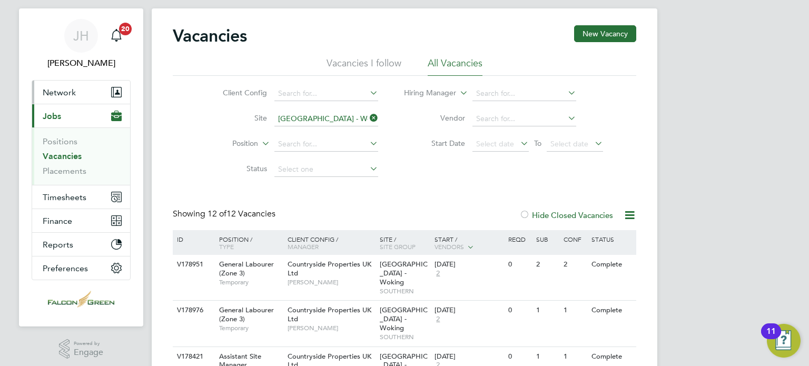
click at [44, 84] on button "Network" at bounding box center [81, 92] width 98 height 23
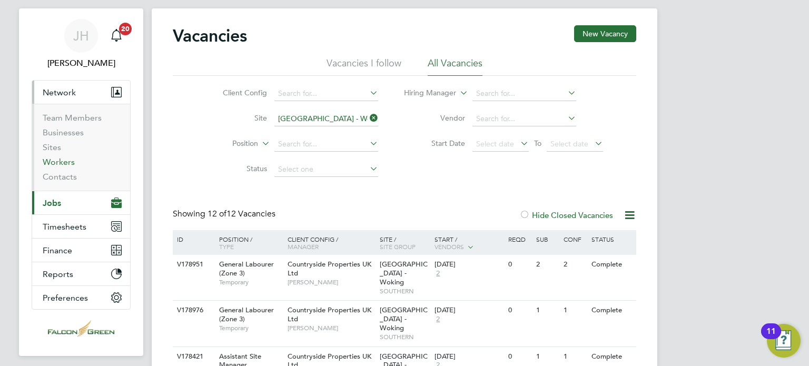
click at [63, 164] on link "Workers" at bounding box center [59, 162] width 32 height 10
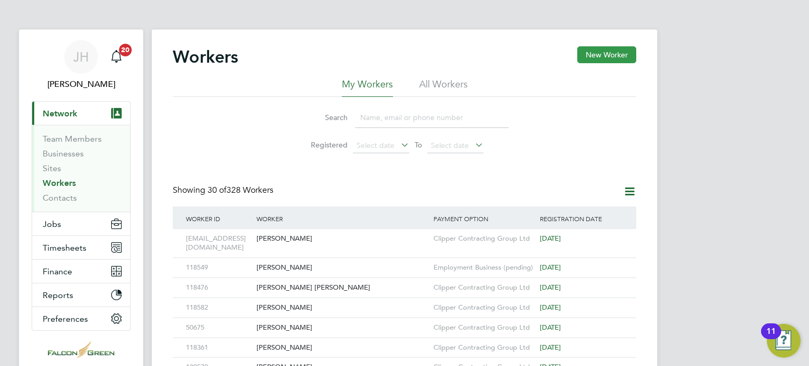
click at [622, 54] on button "New Worker" at bounding box center [607, 54] width 59 height 17
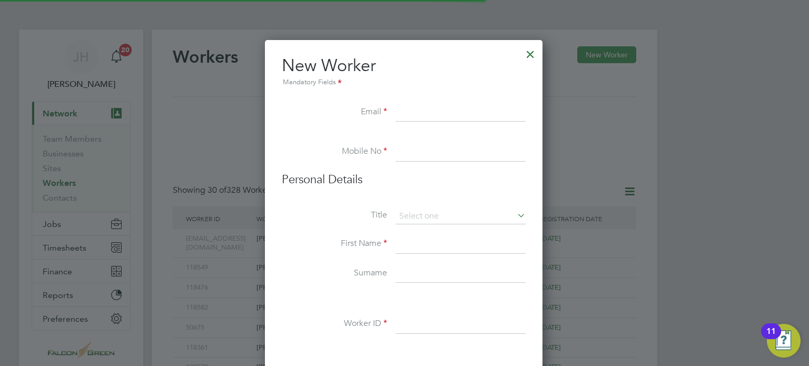
scroll to position [893, 279]
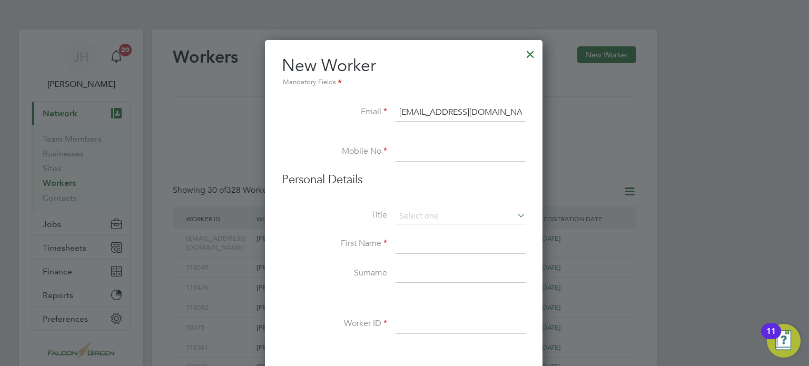
type input "aidancollins19@icloud.com"
type input "07715210848"
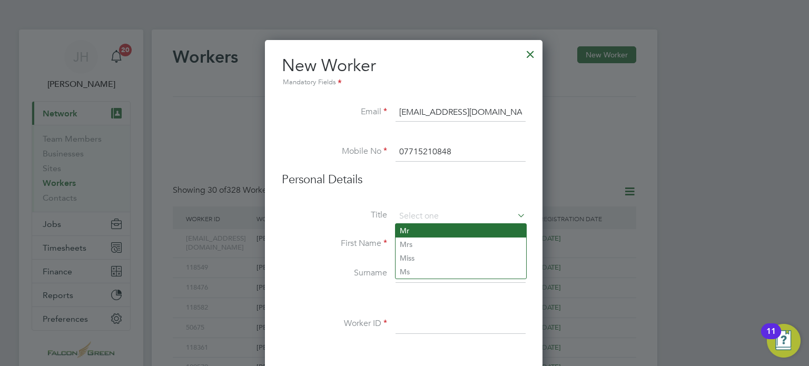
click at [410, 232] on li "Mr" at bounding box center [461, 231] width 131 height 14
type input "Mr"
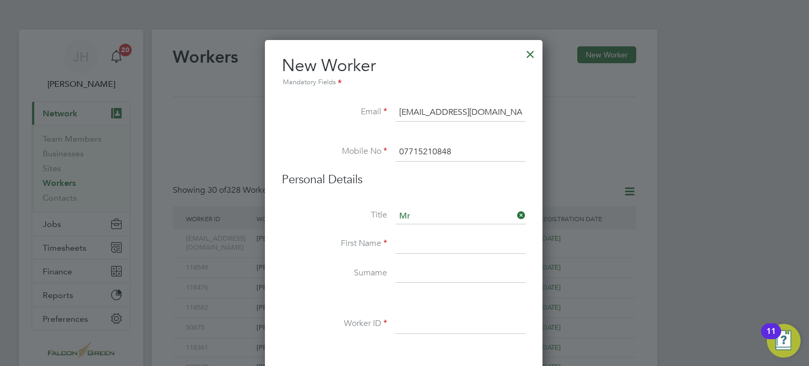
click at [408, 240] on input at bounding box center [461, 244] width 130 height 19
type input "Aidan"
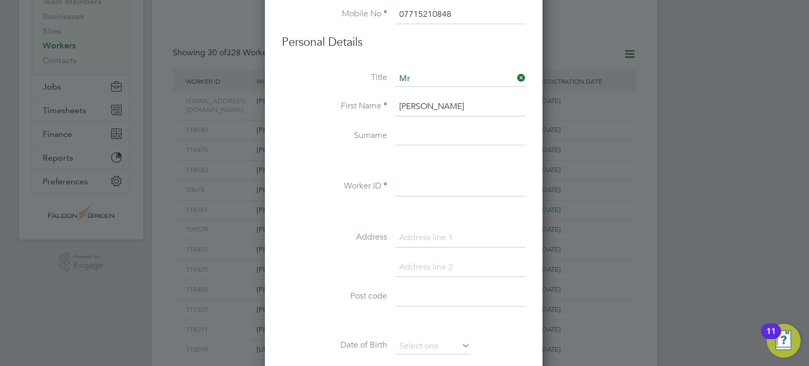
scroll to position [141, 0]
type input "Collins"
click at [411, 185] on input at bounding box center [461, 183] width 130 height 19
paste input "118612"
type input "118612"
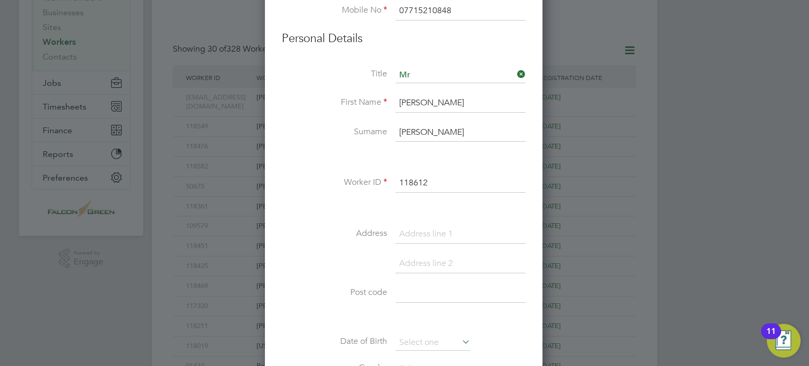
click at [406, 229] on input at bounding box center [461, 234] width 130 height 19
type input "32 Oyster Lane"
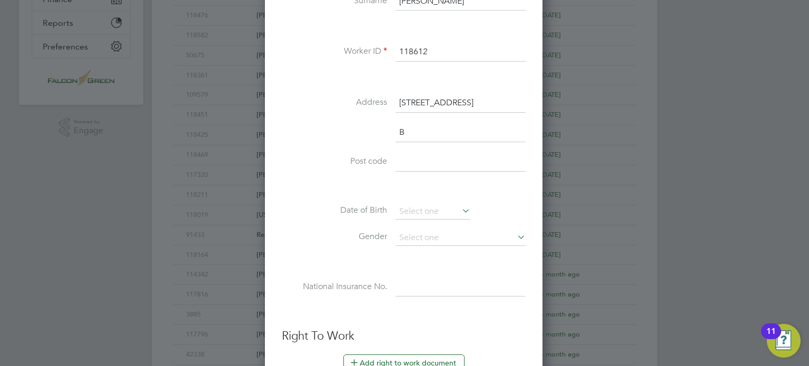
scroll to position [923, 279]
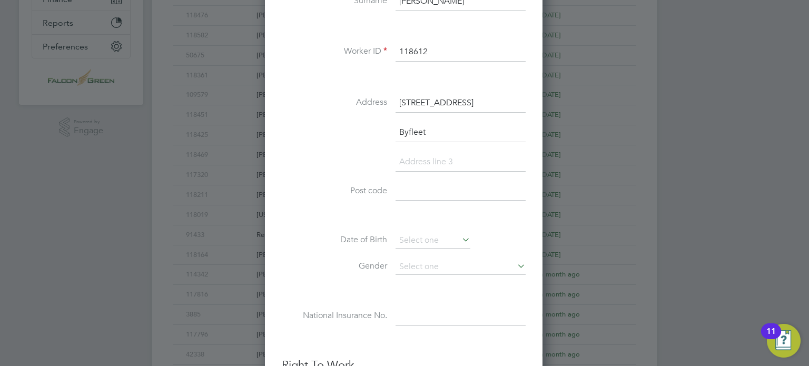
type input "Byfleet"
type input "KT14 7HR"
click at [416, 242] on input at bounding box center [433, 241] width 75 height 16
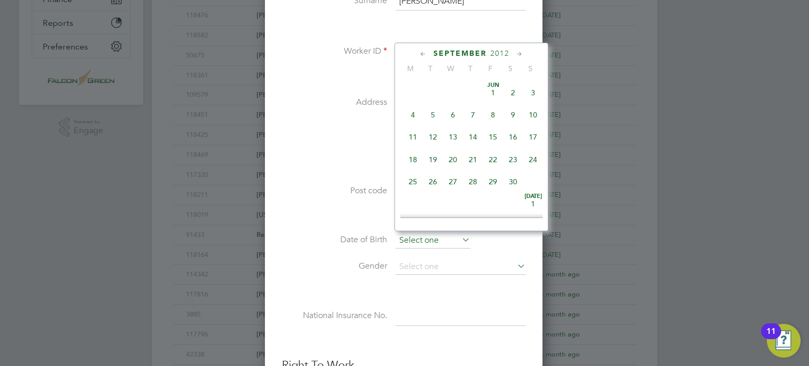
scroll to position [321, 0]
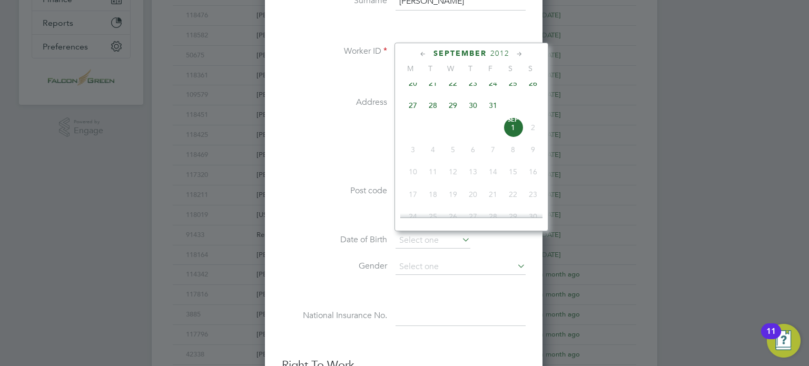
click at [310, 111] on li "Address 32 Oyster Lane" at bounding box center [404, 109] width 244 height 30
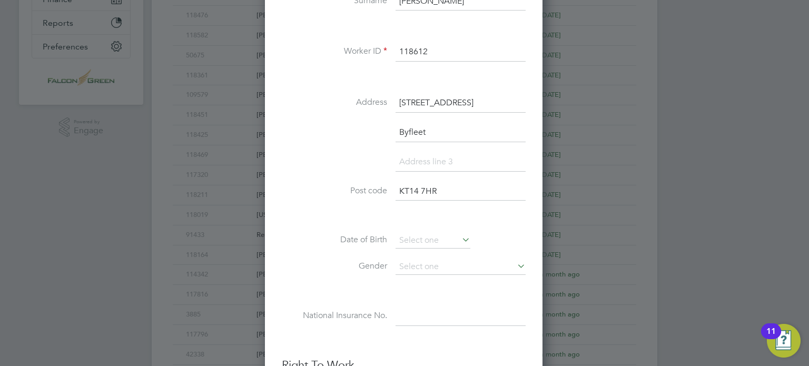
click at [300, 188] on label "Post code" at bounding box center [334, 190] width 105 height 11
click at [412, 263] on input at bounding box center [461, 267] width 130 height 16
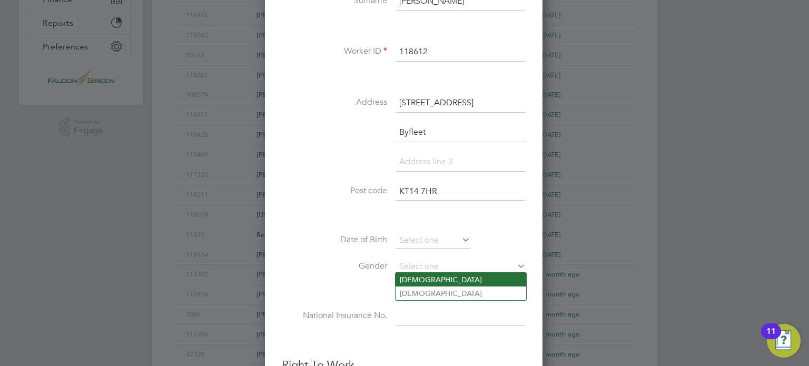
click at [413, 274] on li "Male" at bounding box center [461, 280] width 131 height 14
type input "Male"
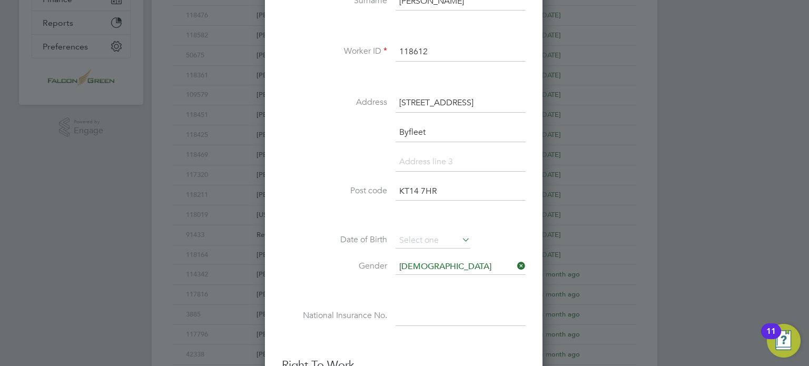
click at [416, 318] on input at bounding box center [461, 316] width 130 height 19
paste input "PE899592A"
type input "PE 89 95 92 A"
click at [305, 278] on li "Gender Male" at bounding box center [404, 272] width 244 height 26
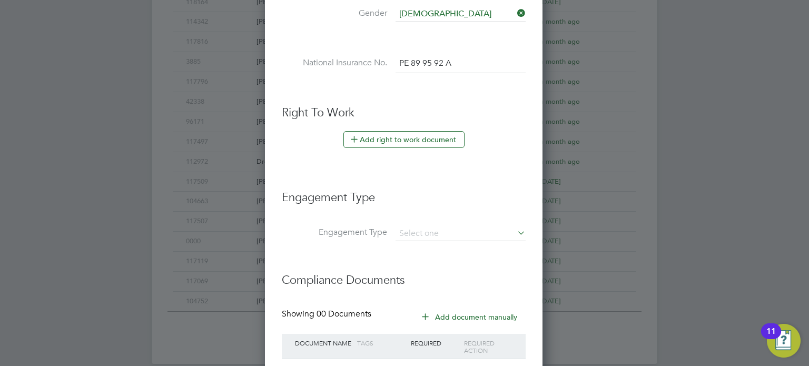
scroll to position [546, 0]
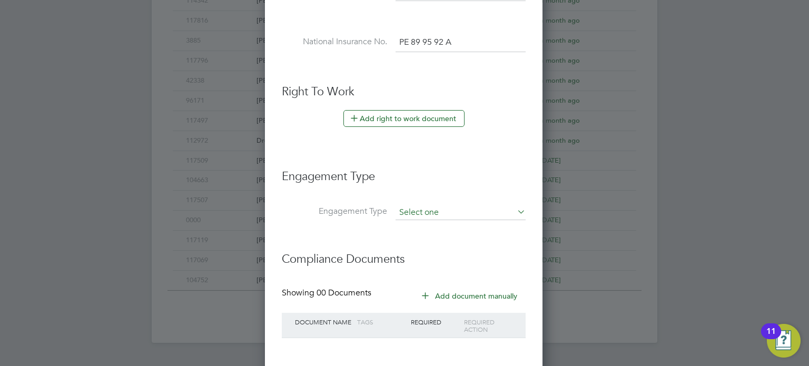
click at [458, 206] on input at bounding box center [461, 213] width 130 height 15
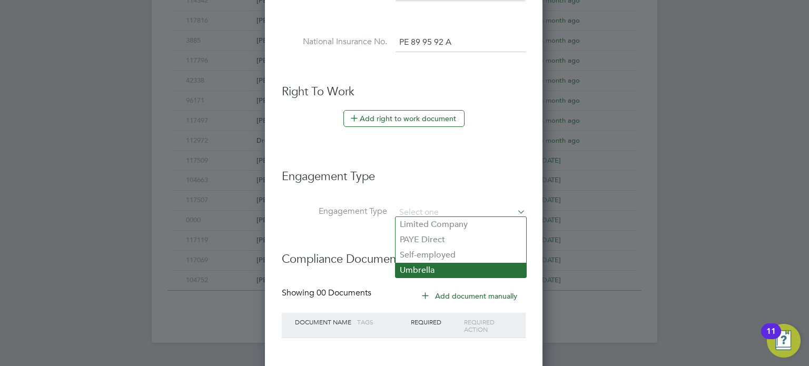
click at [424, 268] on li "Umbrella" at bounding box center [461, 270] width 131 height 15
type input "Umbrella"
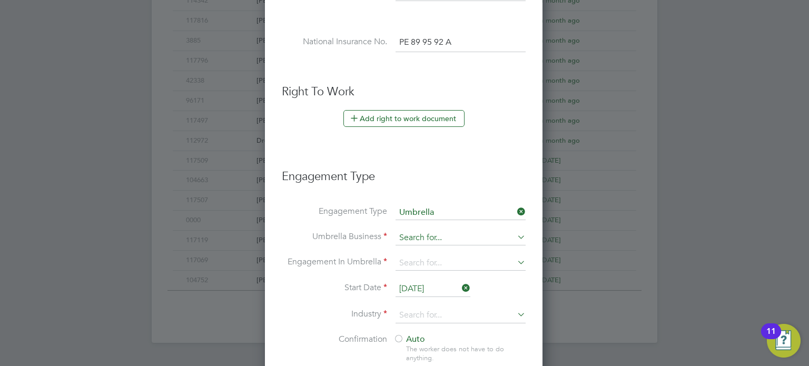
click at [424, 231] on input at bounding box center [461, 238] width 130 height 15
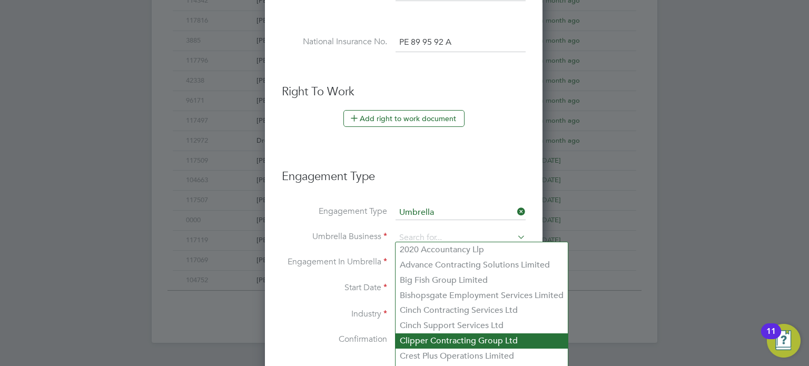
click at [407, 343] on li "Clipper Contracting Group Ltd" at bounding box center [482, 341] width 172 height 15
type input "Clipper Contracting Group Ltd"
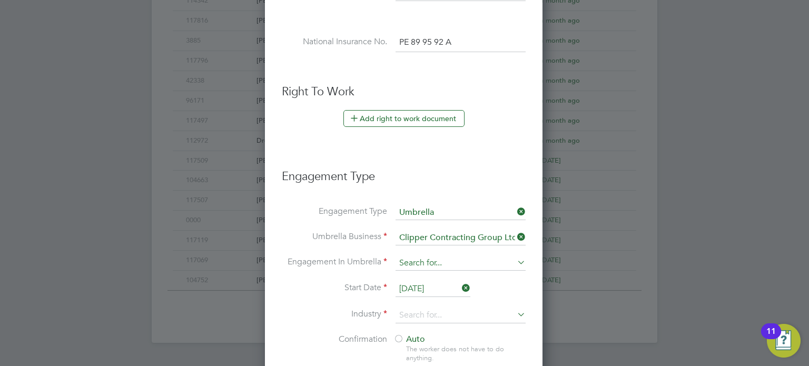
click at [411, 258] on input at bounding box center [461, 263] width 130 height 15
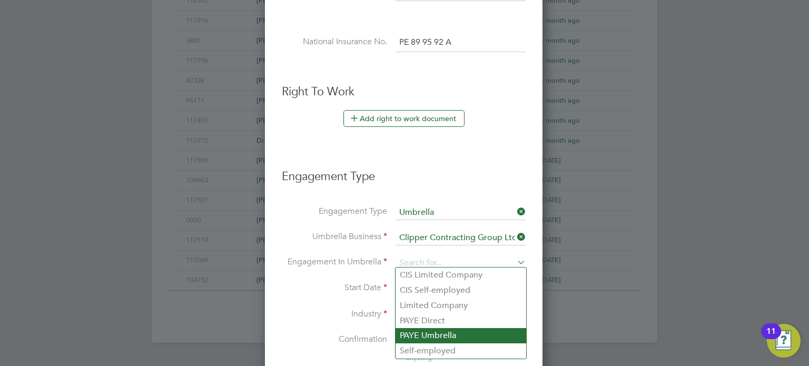
click at [418, 339] on li "PAYE Umbrella" at bounding box center [461, 335] width 131 height 15
type input "PAYE Umbrella"
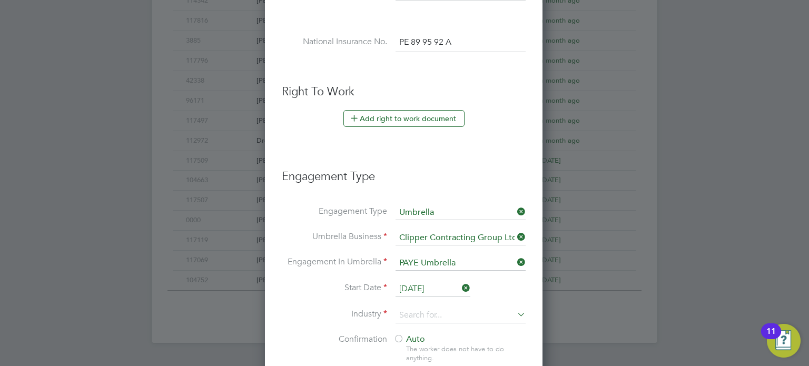
click at [292, 293] on li "Start Date 01 Sep 2025" at bounding box center [404, 294] width 244 height 26
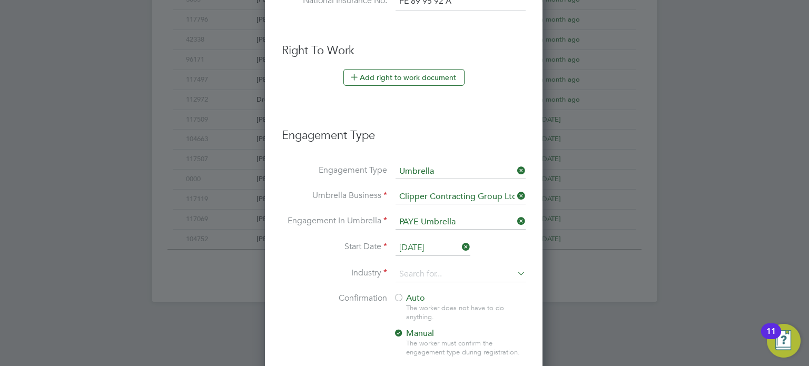
scroll to position [589, 0]
click at [436, 271] on input at bounding box center [461, 274] width 130 height 16
click at [423, 358] on li "Construction" at bounding box center [461, 356] width 131 height 14
type input "Construction"
click at [399, 295] on div at bounding box center [399, 297] width 11 height 11
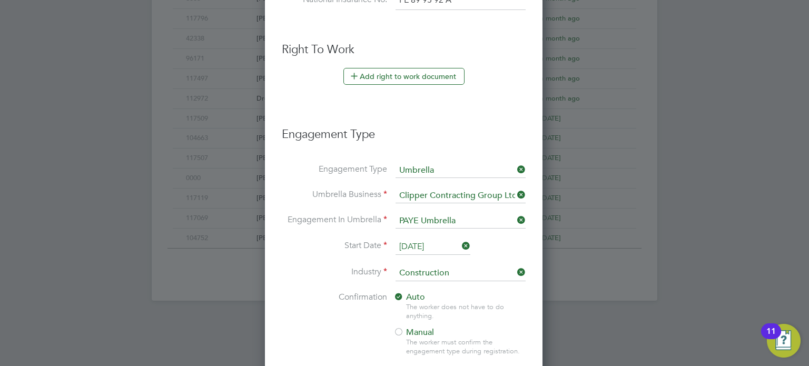
click at [350, 309] on li "Confirmation Auto The worker does not have to do anything. Manual The worker mu…" at bounding box center [404, 332] width 244 height 81
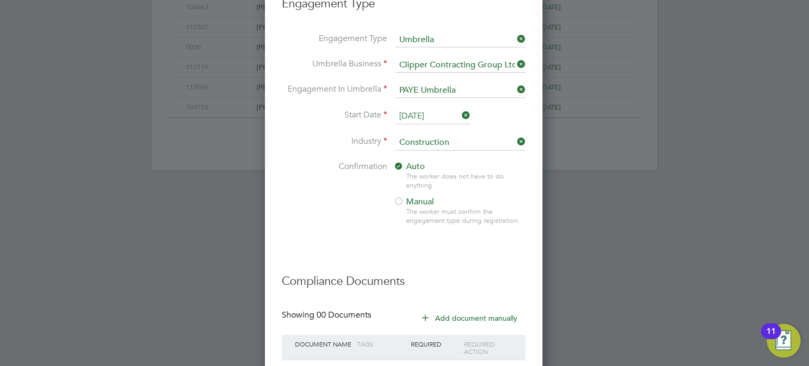
scroll to position [736, 0]
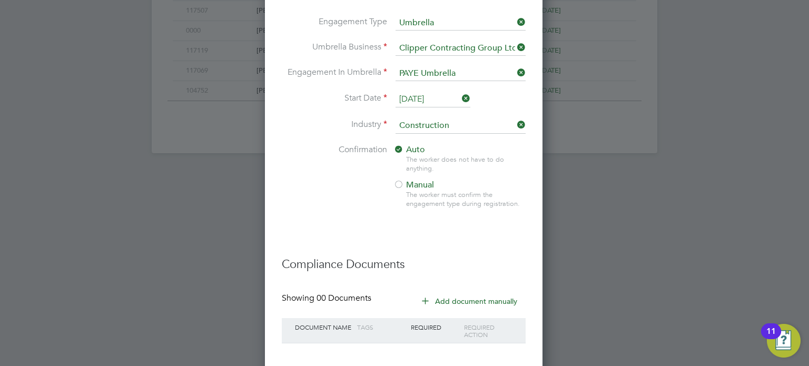
click at [309, 226] on li at bounding box center [404, 231] width 244 height 11
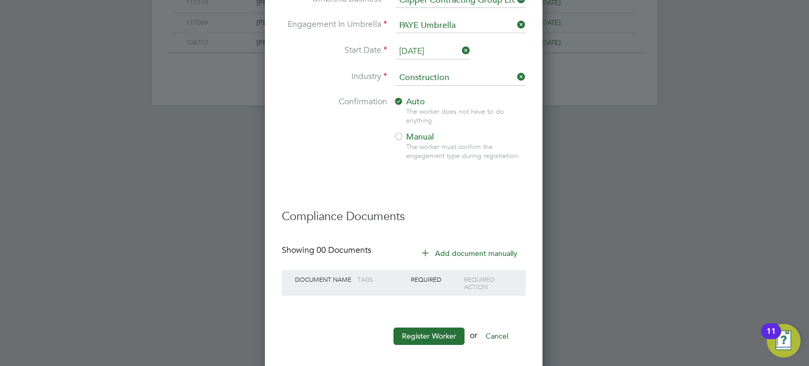
scroll to position [790, 0]
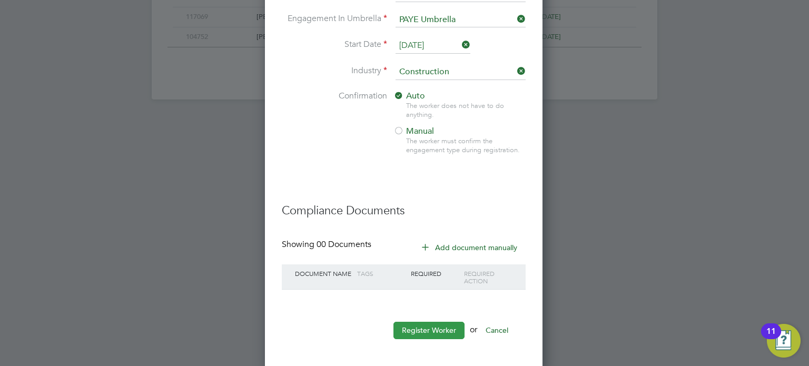
click at [411, 326] on button "Register Worker" at bounding box center [429, 330] width 71 height 17
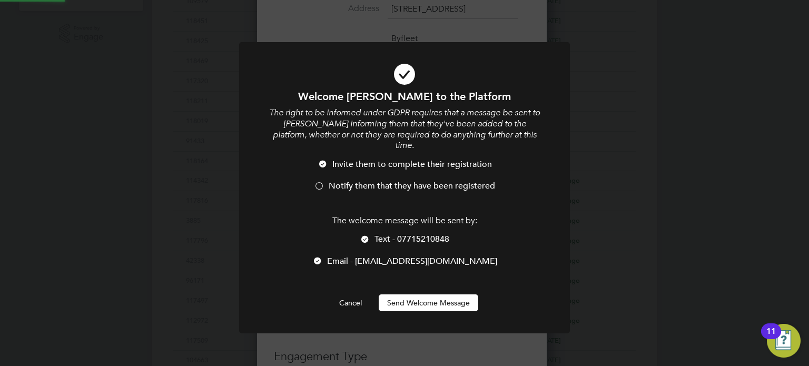
scroll to position [0, 0]
click at [320, 182] on div at bounding box center [319, 187] width 11 height 11
click at [446, 295] on button "Send Welcome Message" at bounding box center [429, 303] width 100 height 17
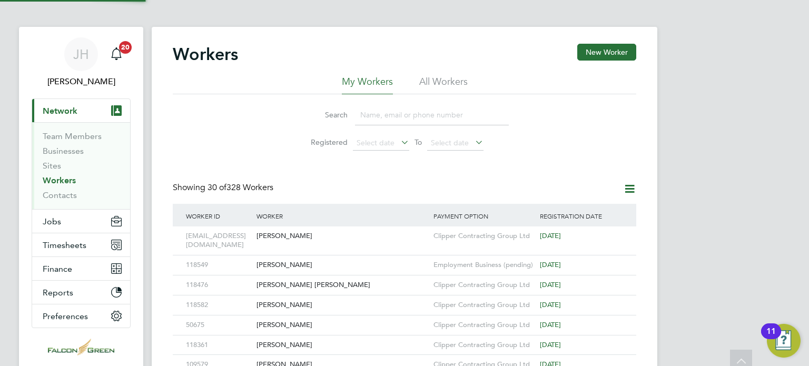
scroll to position [0, 0]
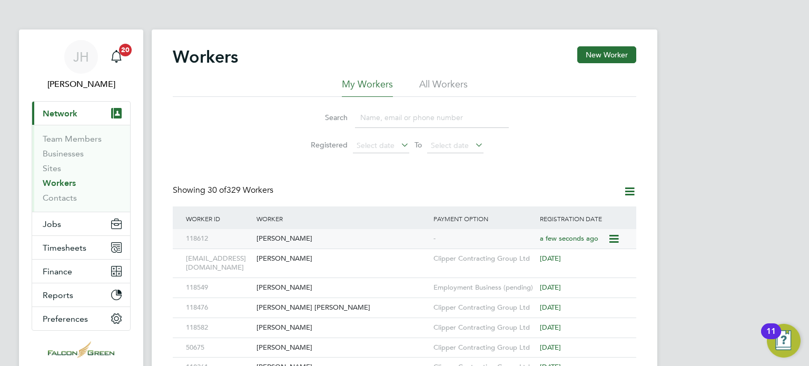
click at [266, 230] on div "Aidan Collins" at bounding box center [342, 238] width 177 height 19
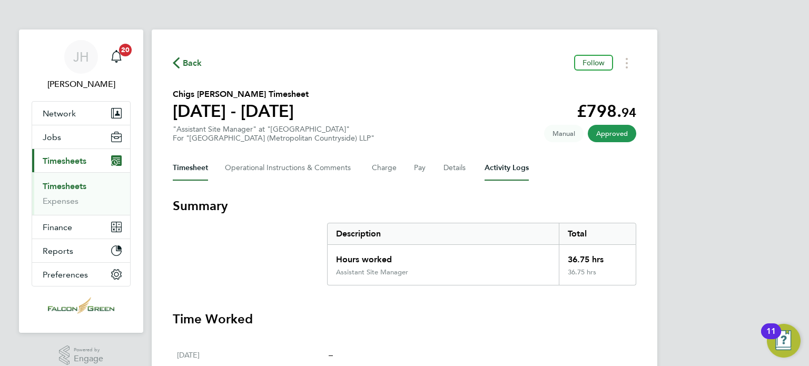
click at [490, 168] on Logs-tab "Activity Logs" at bounding box center [507, 167] width 44 height 25
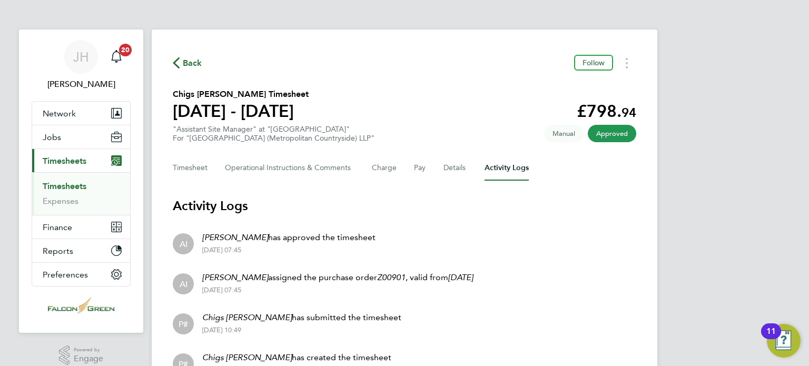
click at [186, 68] on span "Back" at bounding box center [192, 63] width 19 height 13
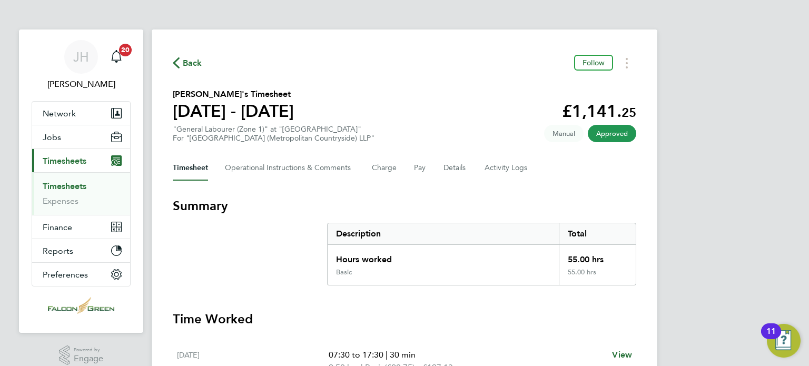
click at [603, 276] on div "55.00 hrs" at bounding box center [597, 276] width 77 height 17
click at [630, 68] on button "Timesheets Menu" at bounding box center [627, 63] width 19 height 16
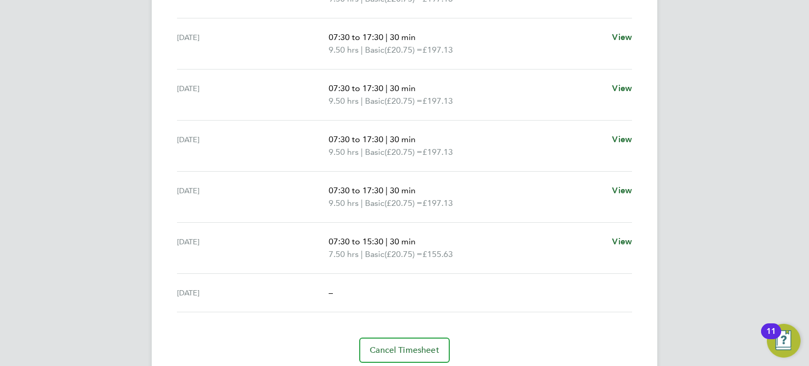
scroll to position [406, 0]
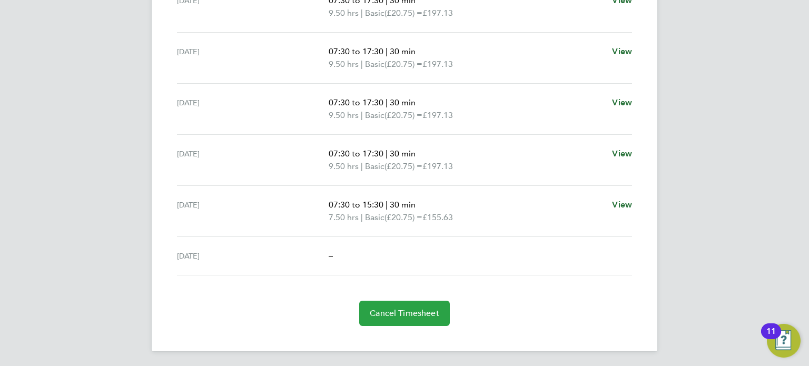
click at [414, 309] on span "Cancel Timesheet" at bounding box center [405, 313] width 70 height 11
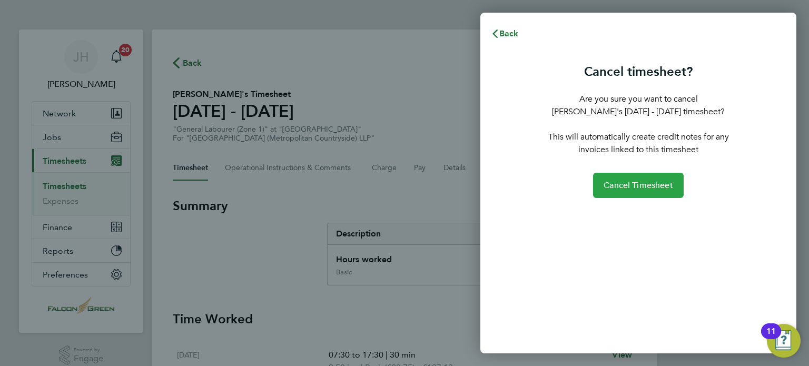
click at [630, 183] on span "Cancel Timesheet" at bounding box center [639, 185] width 70 height 11
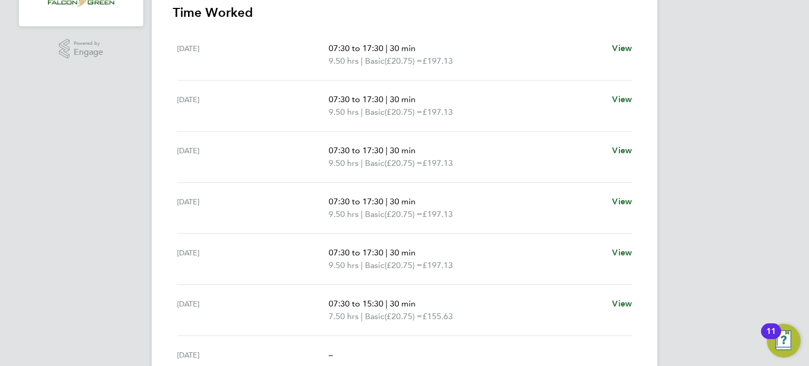
scroll to position [292, 0]
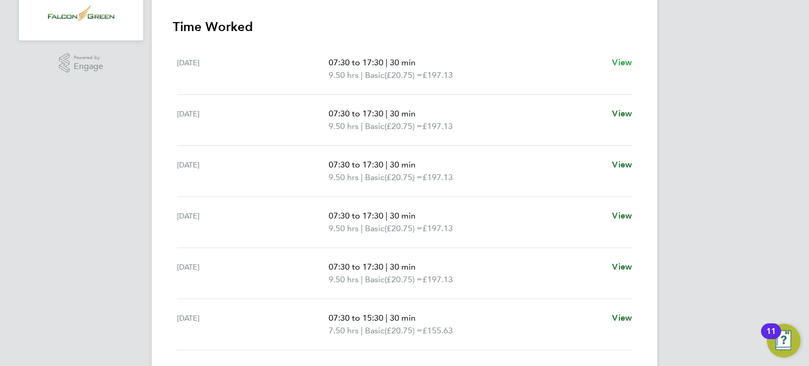
click at [621, 61] on span "View" at bounding box center [622, 62] width 20 height 10
select select "30"
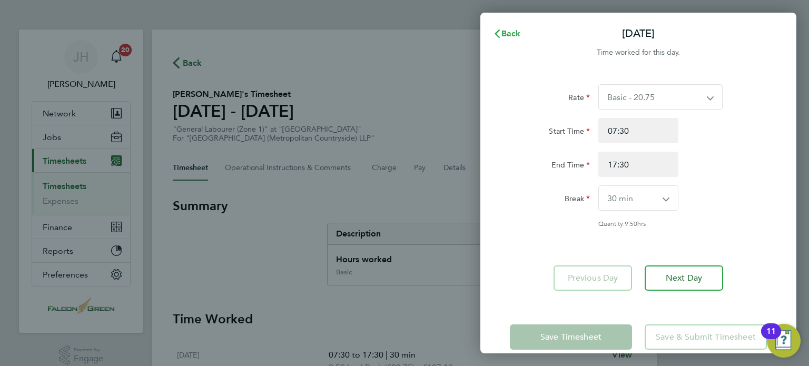
click at [507, 40] on button "Back" at bounding box center [507, 33] width 49 height 21
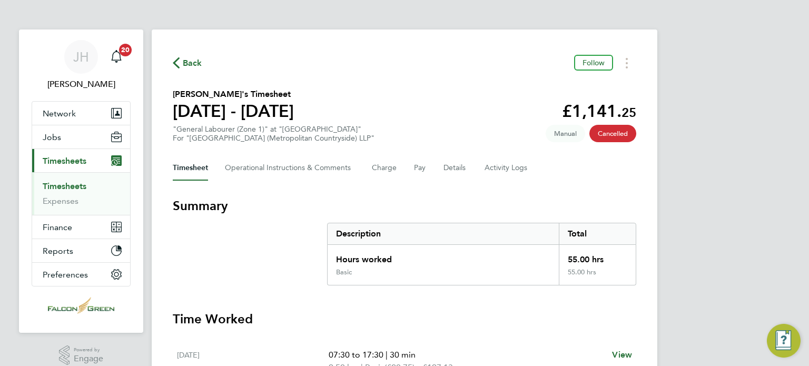
click at [422, 65] on div "Back Follow" at bounding box center [405, 63] width 464 height 16
click at [185, 66] on span "Back" at bounding box center [192, 63] width 19 height 13
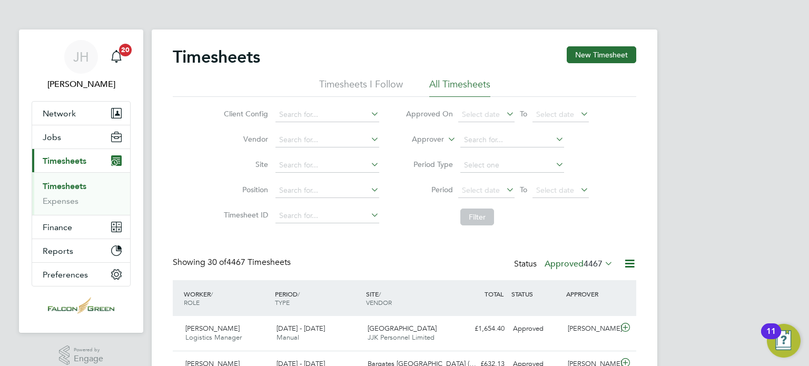
click at [585, 63] on div "Timesheets New Timesheet" at bounding box center [405, 62] width 464 height 32
click at [588, 59] on button "New Timesheet" at bounding box center [602, 54] width 70 height 17
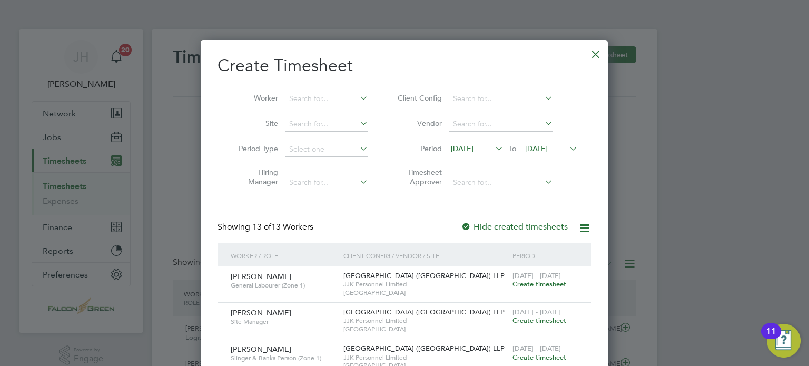
click at [530, 288] on div "25 - 31 Aug 2025 Create timesheet" at bounding box center [545, 281] width 71 height 28
click at [529, 282] on span "Create timesheet" at bounding box center [540, 284] width 54 height 9
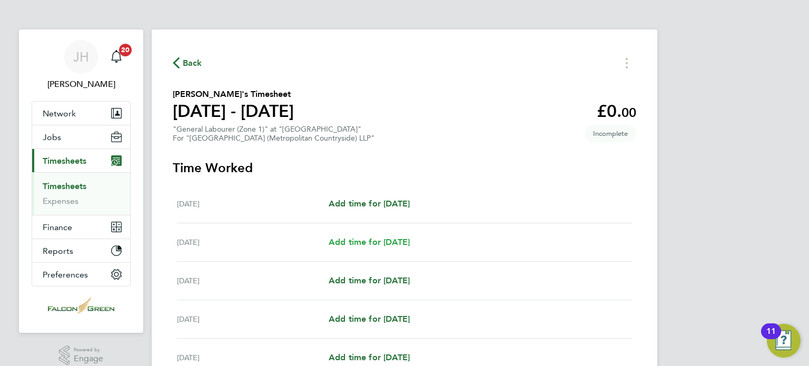
click at [367, 239] on span "Add time for Tue 26 Aug" at bounding box center [369, 242] width 81 height 10
select select "30"
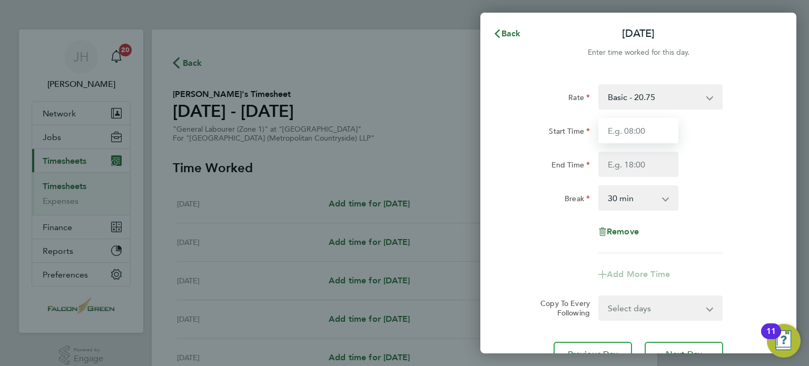
click at [644, 120] on input "Start Time" at bounding box center [639, 130] width 80 height 25
type input "07:30"
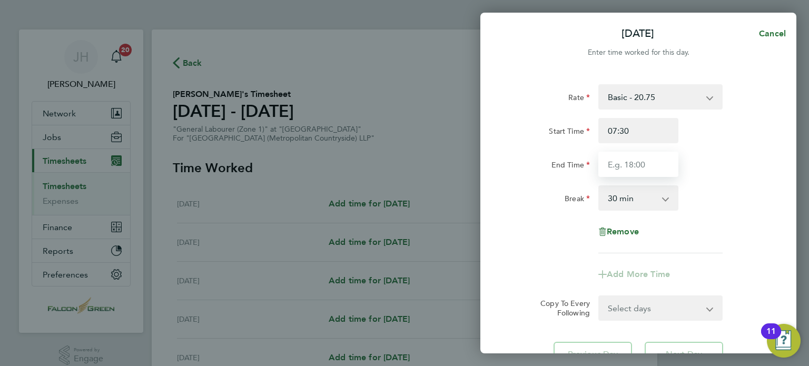
click at [621, 164] on input "End Time" at bounding box center [639, 164] width 80 height 25
type input "17:30"
click at [516, 229] on div "Rate Basic - 20.75 Start Time 07:30 End Time 17:30 Break 0 min 15 min 30 min 45…" at bounding box center [638, 168] width 257 height 169
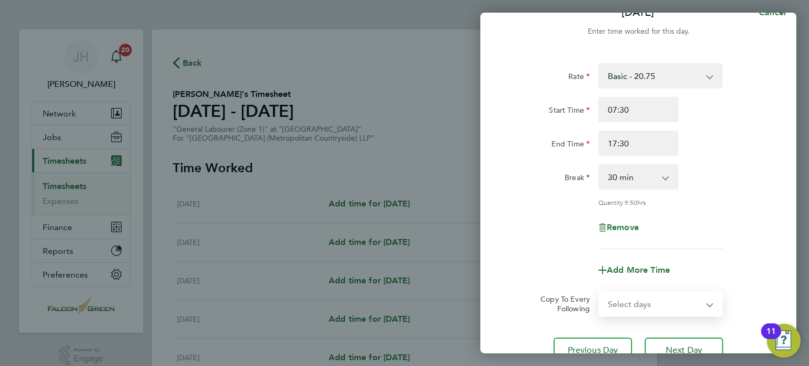
click at [621, 298] on select "Select days Day Weekday (Mon-Fri) Weekend (Sat-Sun) Wednesday Thursday Friday S…" at bounding box center [655, 303] width 111 height 23
select select "WEEKDAY"
click at [600, 292] on select "Select days Day Weekday (Mon-Fri) Weekend (Sat-Sun) Wednesday Thursday Friday S…" at bounding box center [655, 303] width 111 height 23
select select "2025-08-31"
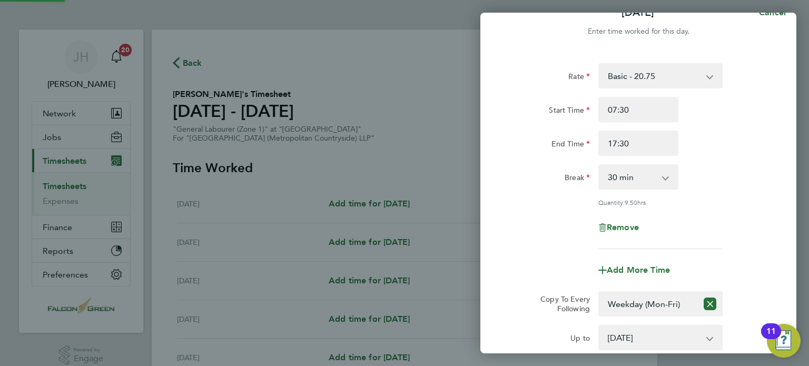
click at [570, 204] on div "Quantity: 9.50 hrs" at bounding box center [639, 202] width 266 height 8
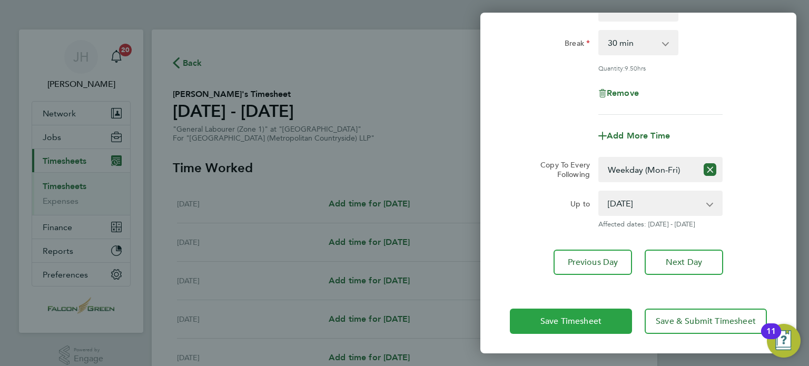
click at [574, 314] on button "Save Timesheet" at bounding box center [571, 321] width 122 height 25
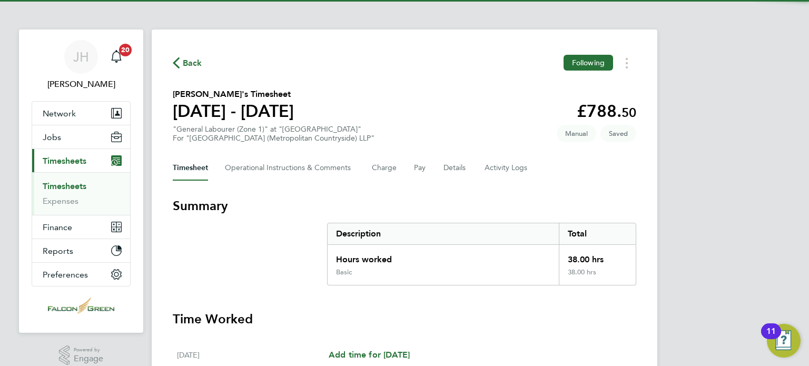
click at [447, 101] on section "Arshim Feyza's Timesheet 25 - 31 Aug 2025 £788. 50 "General Labourer (Zone 1)" …" at bounding box center [405, 115] width 464 height 55
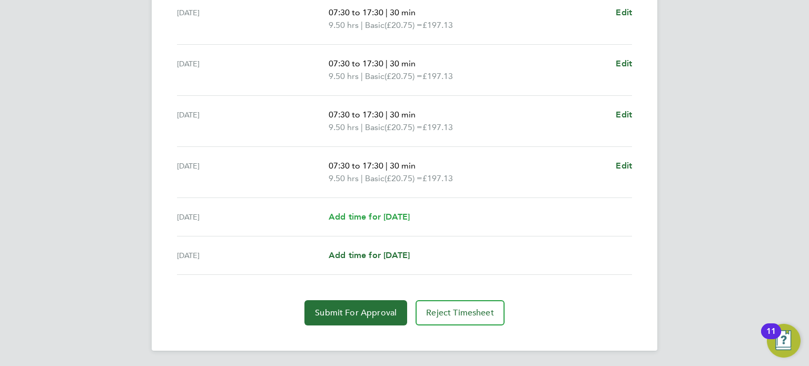
click at [366, 214] on span "Add time for Sat 30 Aug" at bounding box center [369, 217] width 81 height 10
select select "30"
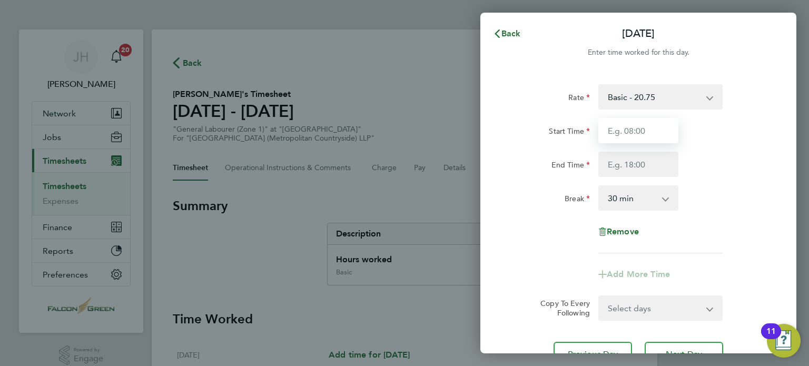
click at [614, 128] on input "Start Time" at bounding box center [639, 130] width 80 height 25
type input "07:30"
click at [631, 154] on input "End Time" at bounding box center [639, 164] width 80 height 25
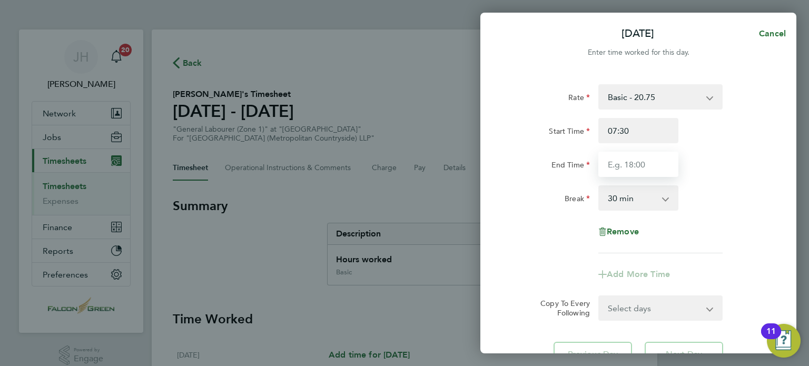
type input "15:00"
click at [610, 200] on select "0 min 15 min 30 min 45 min 60 min 75 min 90 min" at bounding box center [632, 198] width 65 height 23
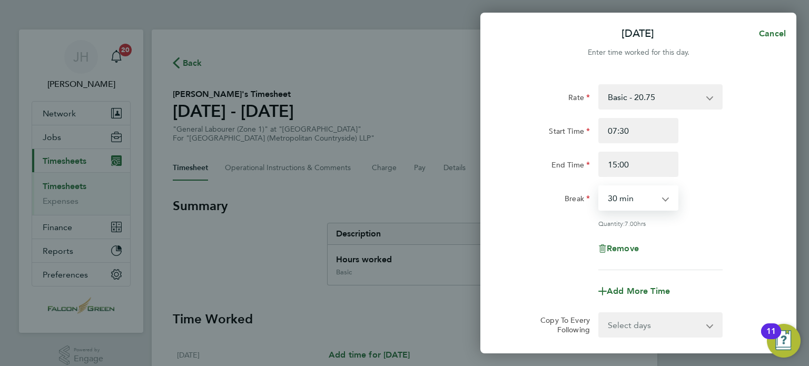
select select "0"
click at [600, 187] on select "0 min 15 min 30 min 45 min 60 min 75 min 90 min" at bounding box center [632, 198] width 65 height 23
click at [559, 231] on div "Rate Basic - 20.75 Start Time 07:30 End Time 15:00 Break 0 min 15 min 30 min 45…" at bounding box center [638, 177] width 257 height 186
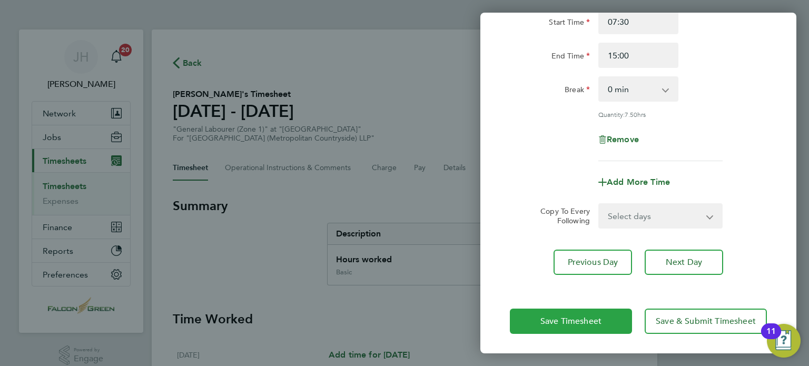
click at [556, 321] on span "Save Timesheet" at bounding box center [571, 321] width 61 height 11
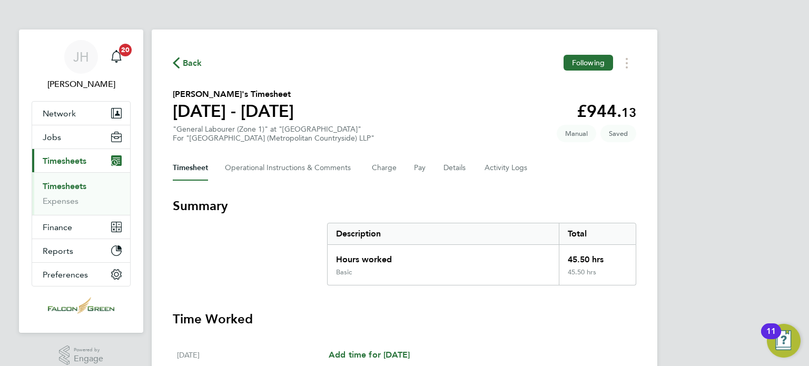
click at [461, 104] on section "Arshim Feyza's Timesheet 25 - 31 Aug 2025 £944. 13 "General Labourer (Zone 1)" …" at bounding box center [405, 115] width 464 height 55
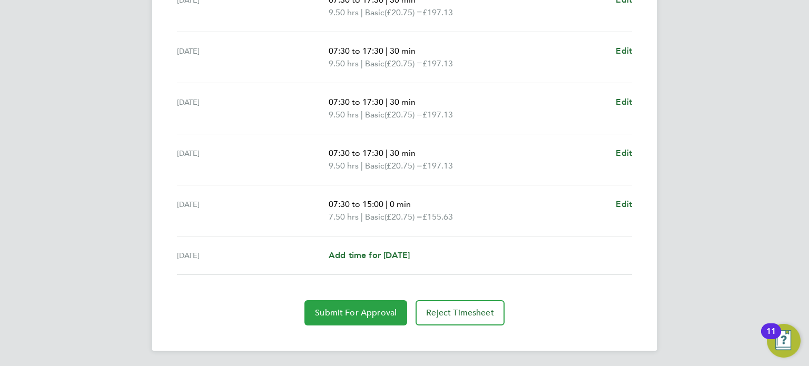
click at [337, 323] on button "Submit For Approval" at bounding box center [356, 312] width 103 height 25
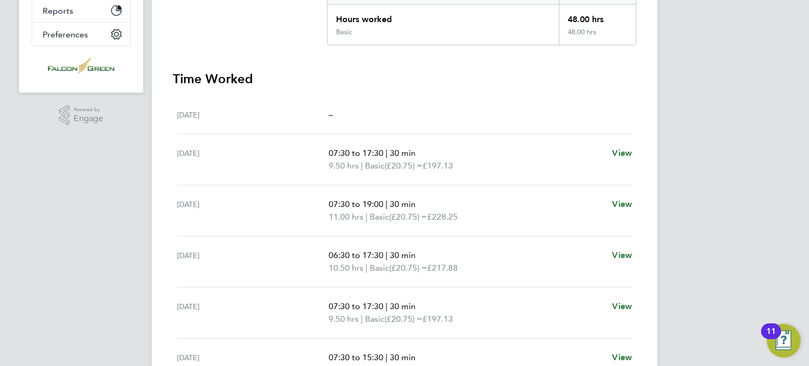
scroll to position [224, 0]
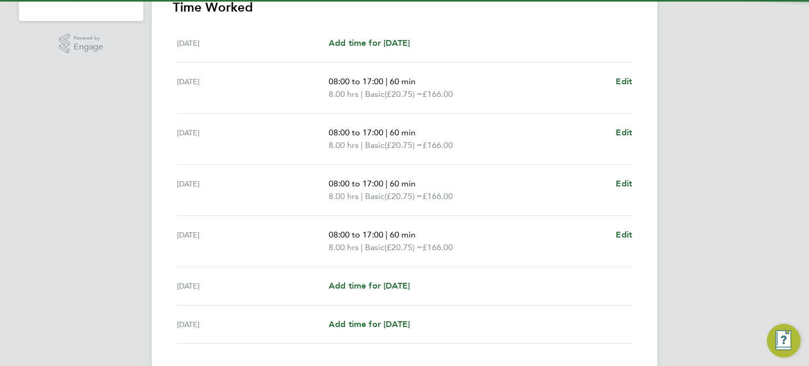
scroll to position [337, 0]
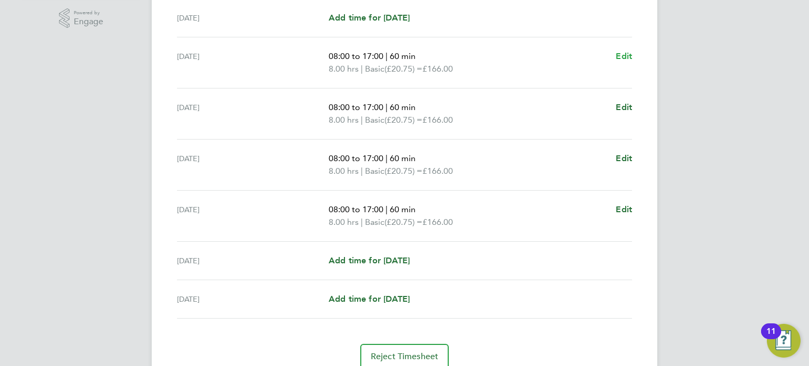
click at [619, 56] on span "Edit" at bounding box center [624, 56] width 16 height 10
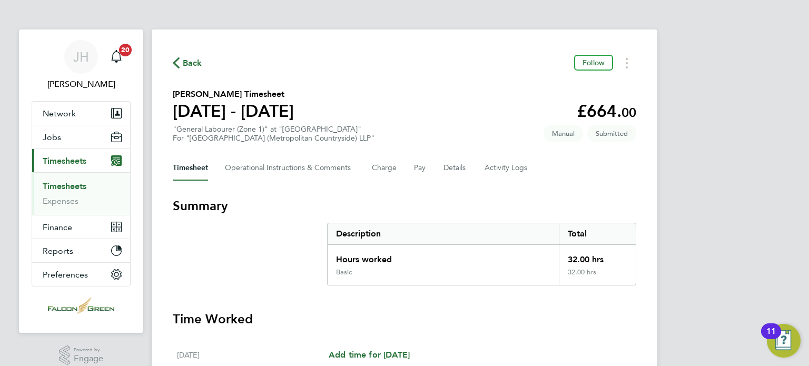
select select "60"
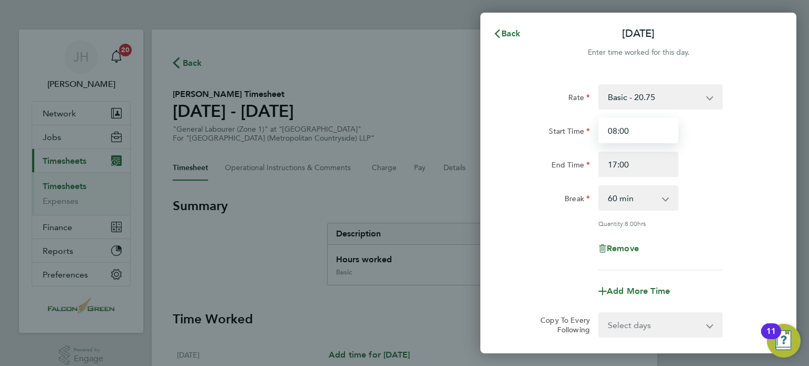
click at [639, 132] on input "08:00" at bounding box center [639, 130] width 80 height 25
drag, startPoint x: 639, startPoint y: 132, endPoint x: 561, endPoint y: 137, distance: 78.2
click at [561, 137] on div "Start Time 08:00" at bounding box center [639, 130] width 266 height 25
type input "07:30"
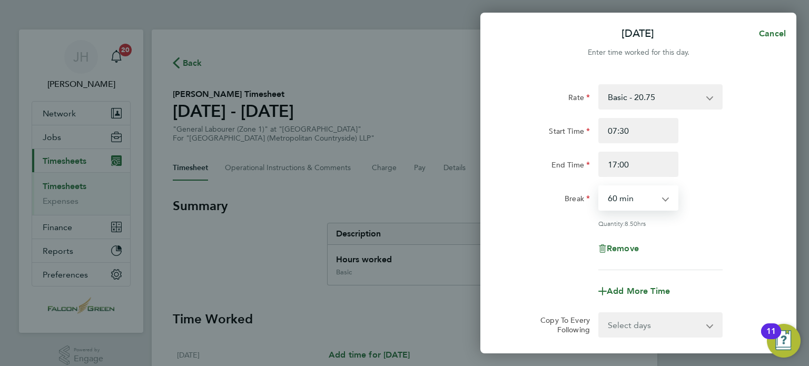
click at [622, 194] on select "0 min 15 min 30 min 45 min 60 min 75 min 90 min" at bounding box center [632, 198] width 65 height 23
click at [600, 187] on select "0 min 15 min 30 min 45 min 60 min 75 min 90 min" at bounding box center [632, 198] width 65 height 23
click at [623, 207] on select "0 min 15 min 30 min 45 min 60 min 75 min 90 min" at bounding box center [632, 198] width 65 height 23
select select "30"
click at [600, 187] on select "0 min 15 min 30 min 45 min 60 min 75 min 90 min" at bounding box center [632, 198] width 65 height 23
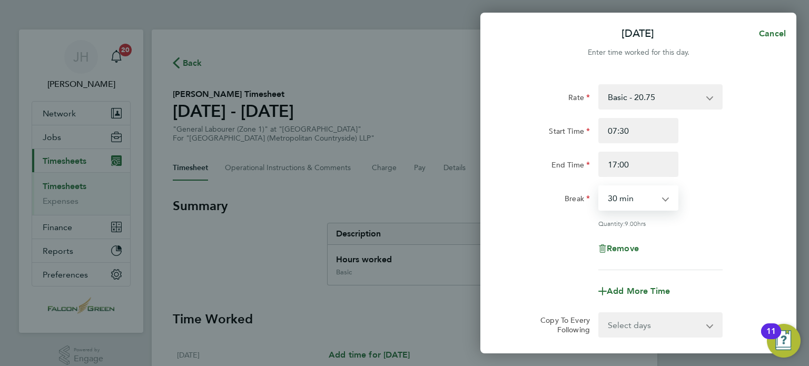
click at [541, 252] on div "Remove" at bounding box center [639, 248] width 266 height 25
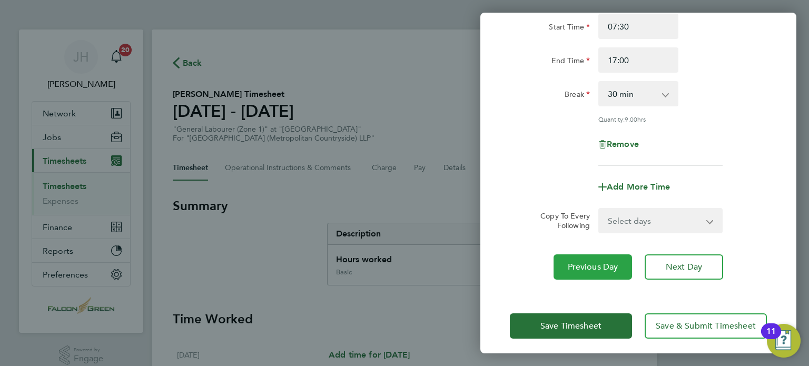
scroll to position [105, 0]
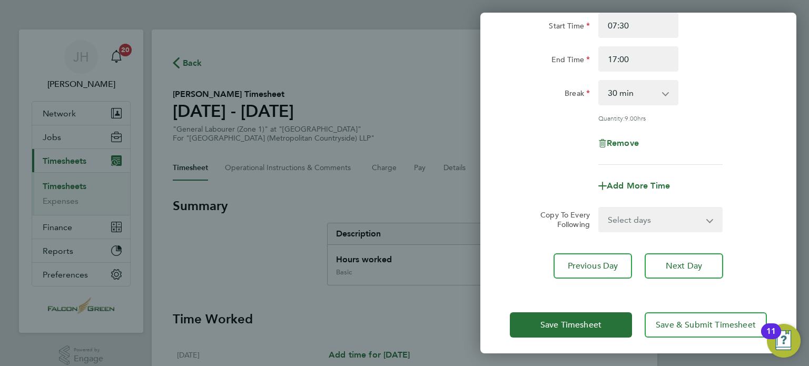
click at [627, 235] on div "Rate Basic - 20.75 Start Time 07:30 End Time 17:00 Break 0 min 15 min 30 min 45…" at bounding box center [639, 128] width 316 height 325
click at [618, 221] on select "Select days Day Weekday (Mon-Fri) Weekend (Sat-Sun) Wednesday Thursday Friday S…" at bounding box center [655, 219] width 111 height 23
select select "WEEKDAY"
click at [600, 208] on select "Select days Day Weekday (Mon-Fri) Weekend (Sat-Sun) Wednesday Thursday Friday S…" at bounding box center [655, 219] width 111 height 23
select select "2025-08-31"
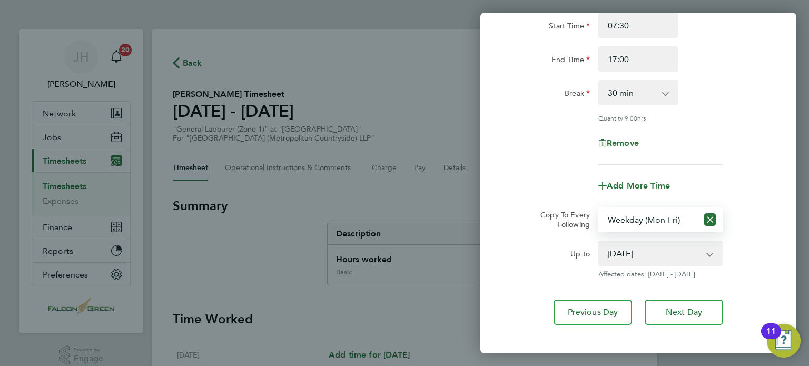
click at [519, 246] on div "Up to" at bounding box center [550, 251] width 80 height 21
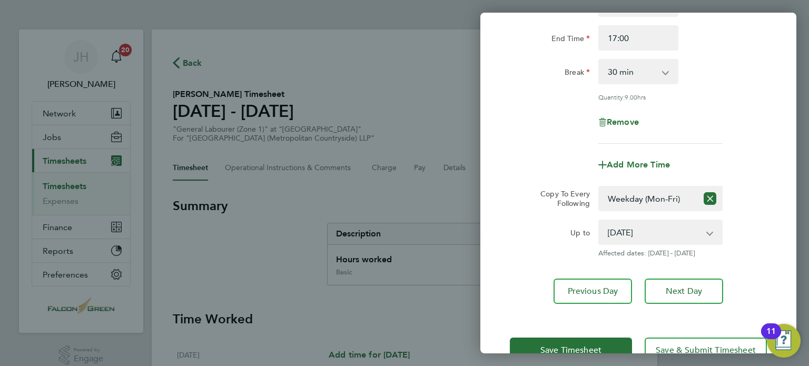
scroll to position [155, 0]
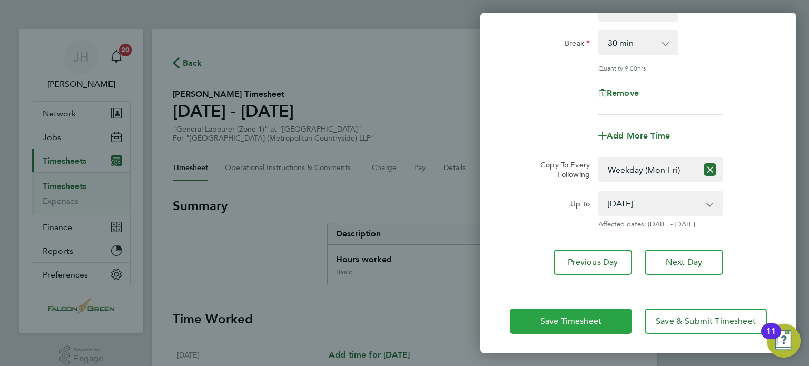
click at [564, 317] on span "Save Timesheet" at bounding box center [571, 321] width 61 height 11
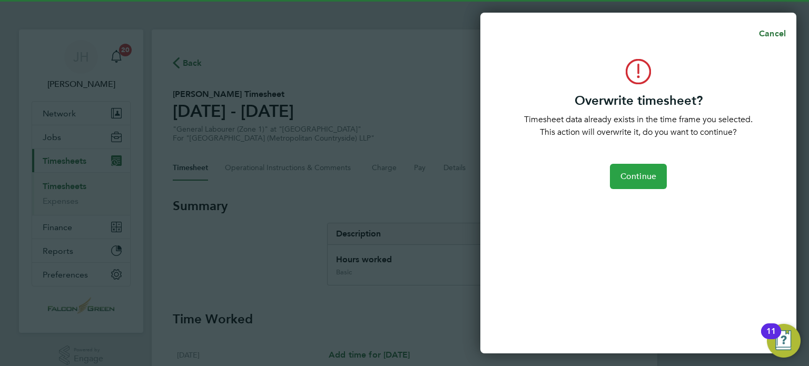
click at [630, 176] on span "Continue" at bounding box center [639, 176] width 36 height 11
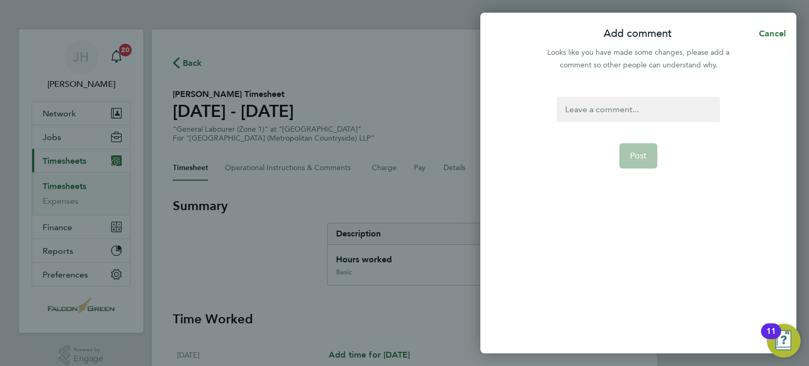
click at [593, 113] on div at bounding box center [638, 109] width 163 height 25
click at [627, 148] on button "Post" at bounding box center [639, 155] width 38 height 25
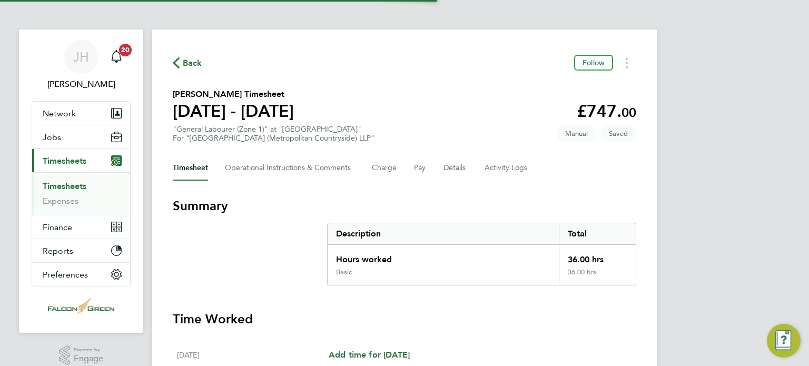
click at [398, 95] on section "Derek Peach's Timesheet 25 - 31 Aug 2025 £747. 00 "General Labourer (Zone 1)" a…" at bounding box center [405, 115] width 464 height 55
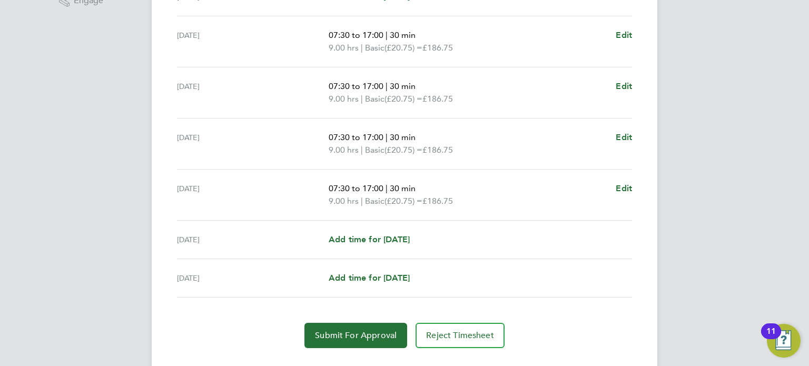
scroll to position [381, 0]
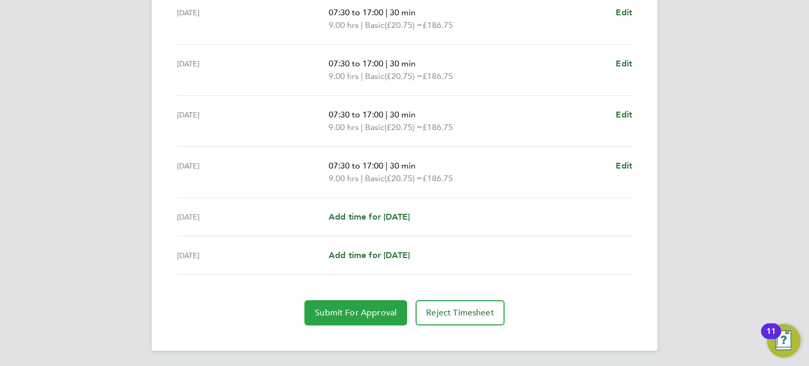
click at [351, 315] on span "Submit For Approval" at bounding box center [356, 313] width 82 height 11
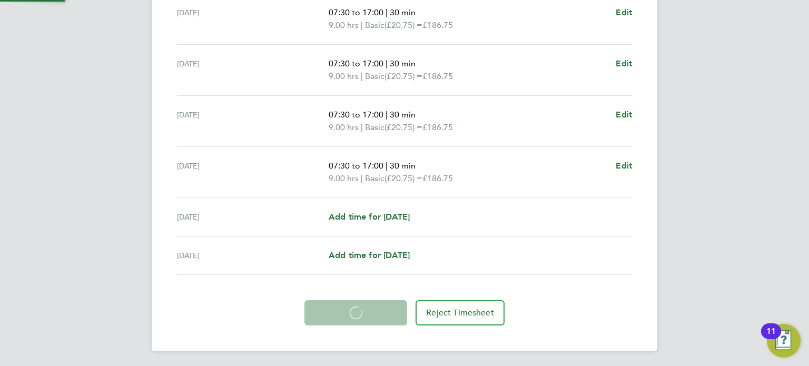
scroll to position [380, 0]
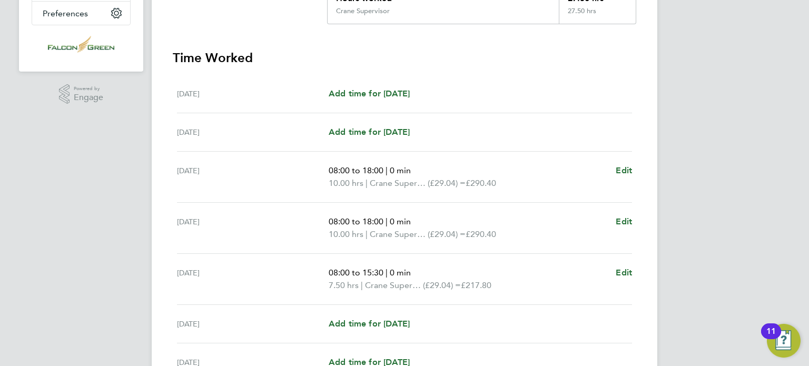
scroll to position [274, 0]
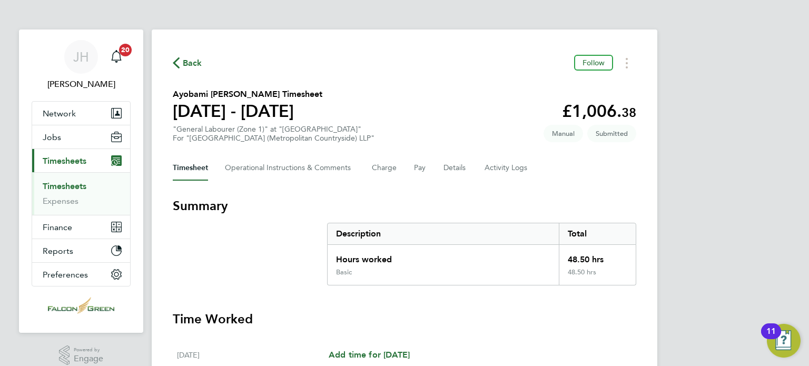
click at [482, 55] on div "Back Follow" at bounding box center [405, 63] width 464 height 16
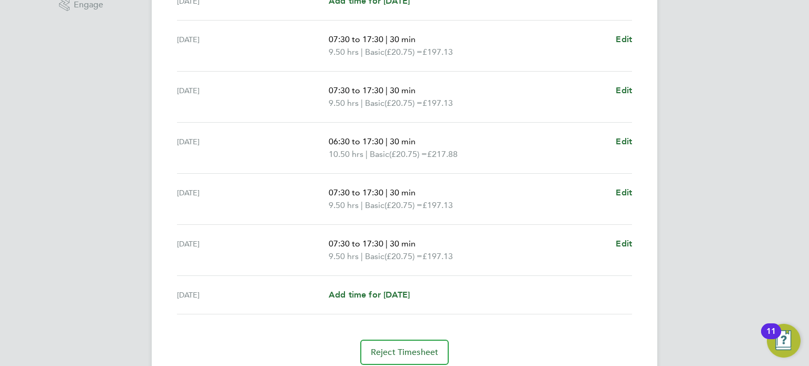
scroll to position [379, 0]
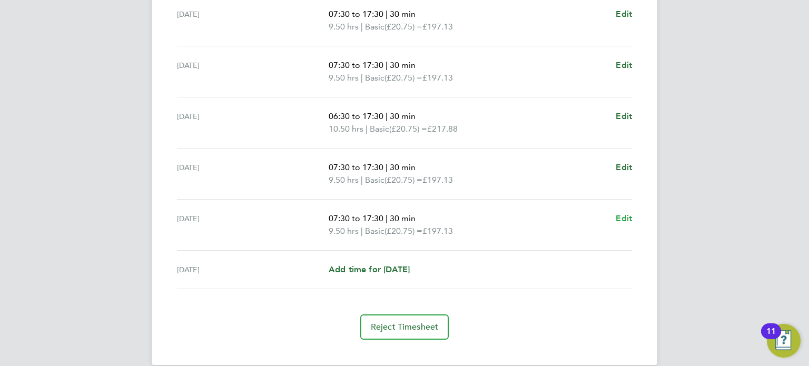
click at [630, 220] on span "Edit" at bounding box center [624, 218] width 16 height 10
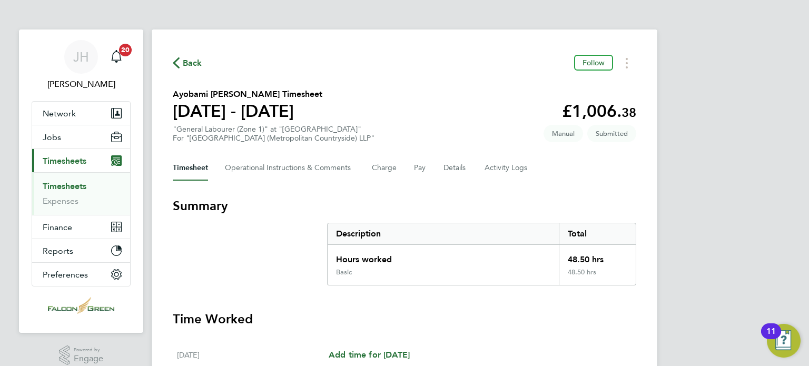
select select "30"
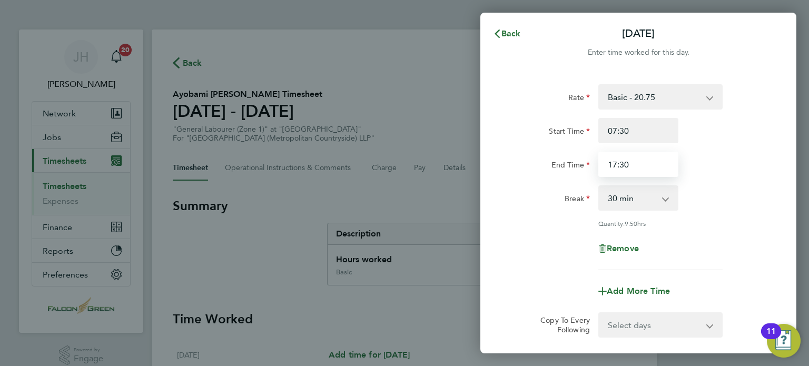
drag, startPoint x: 639, startPoint y: 161, endPoint x: 529, endPoint y: 166, distance: 109.7
click at [529, 166] on div "End Time 17:30" at bounding box center [639, 164] width 266 height 25
type input "15:00"
click at [613, 193] on select "0 min 15 min 30 min 45 min 60 min 75 min 90 min" at bounding box center [632, 198] width 65 height 23
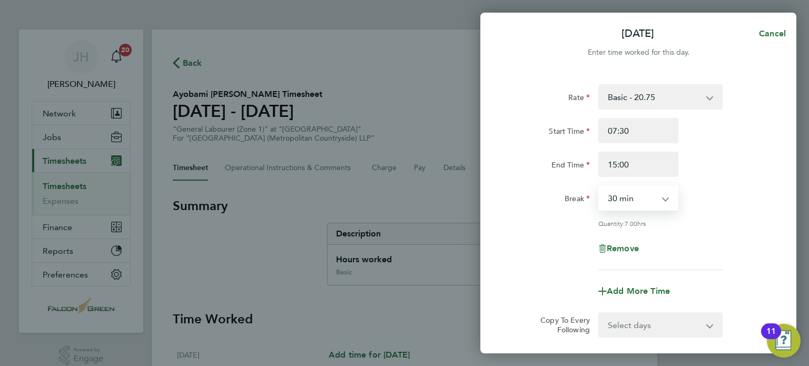
select select "0"
click at [600, 187] on select "0 min 15 min 30 min 45 min 60 min 75 min 90 min" at bounding box center [632, 198] width 65 height 23
click at [552, 224] on div "Quantity: 7.50 hrs" at bounding box center [639, 223] width 266 height 8
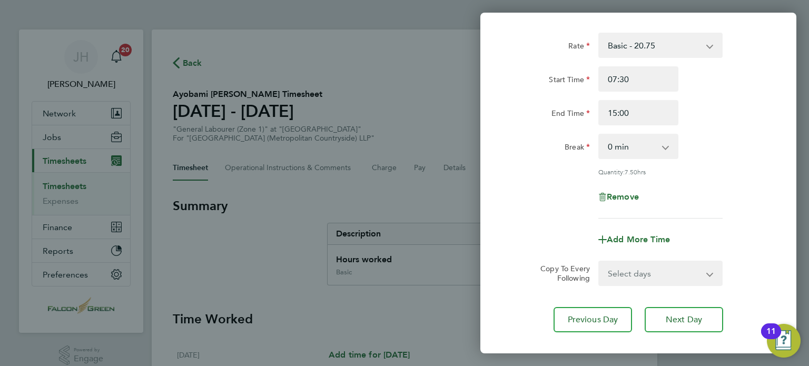
scroll to position [109, 0]
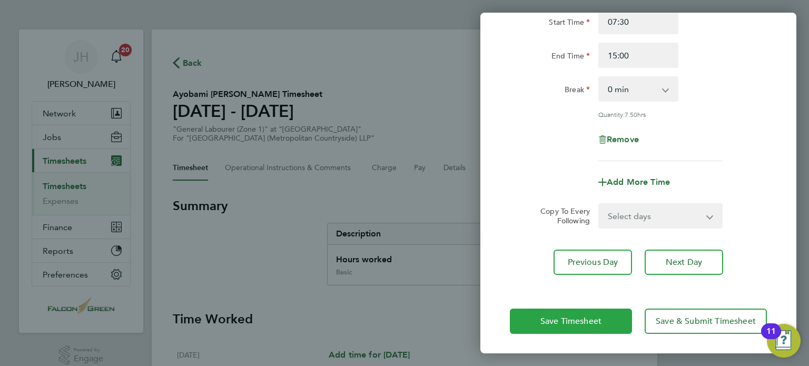
click at [569, 318] on span "Save Timesheet" at bounding box center [571, 321] width 61 height 11
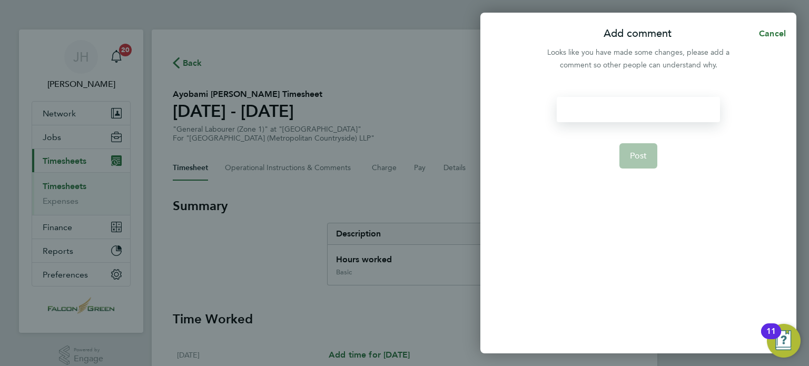
click at [611, 116] on div at bounding box center [638, 109] width 163 height 25
click at [632, 160] on span "Post" at bounding box center [638, 156] width 17 height 11
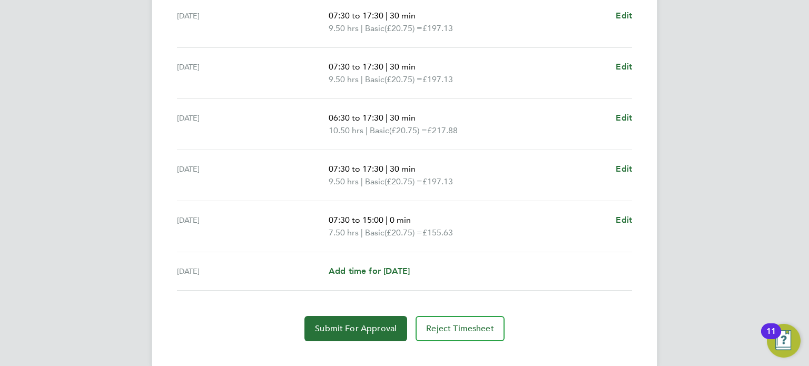
scroll to position [394, 0]
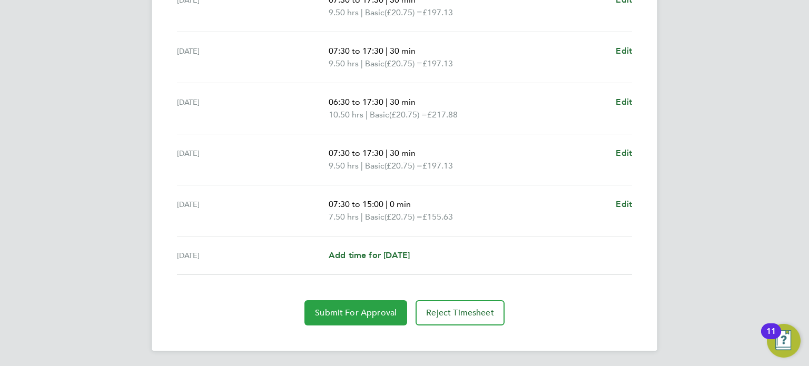
click at [344, 310] on span "Submit For Approval" at bounding box center [356, 313] width 82 height 11
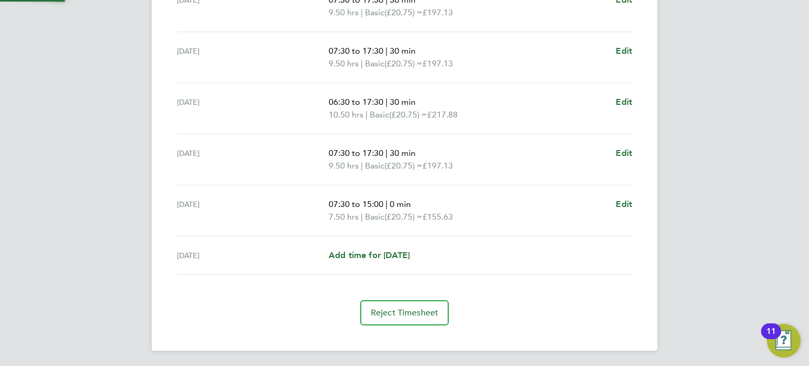
scroll to position [393, 0]
click at [603, 206] on div "Sat 30 Aug 07:30 to 15:00 | 0 min 7.50 hrs | CPCS TM (£24.19) = £181.43 Edit" at bounding box center [404, 211] width 455 height 51
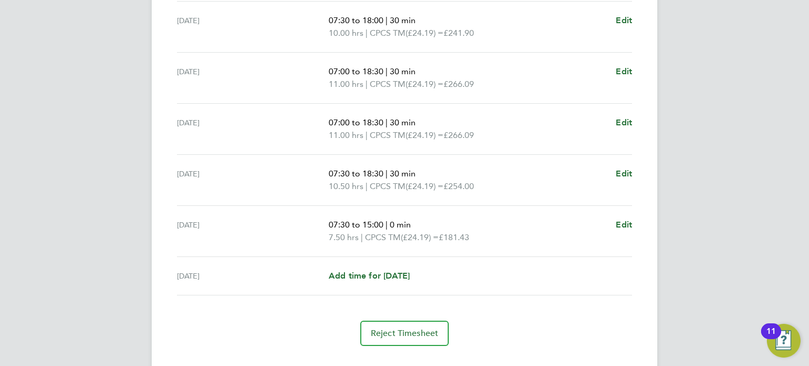
scroll to position [372, 0]
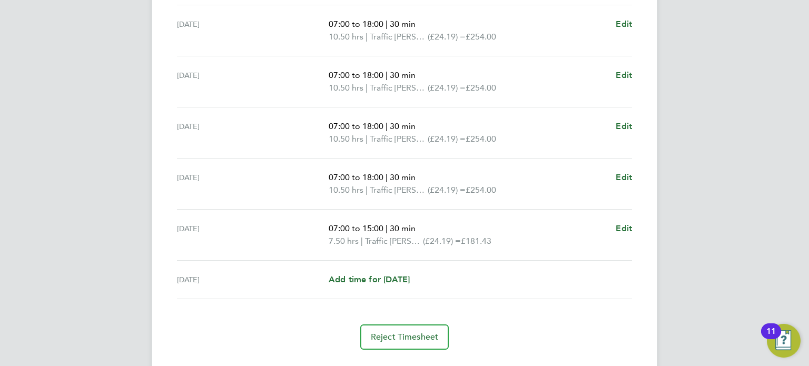
scroll to position [393, 0]
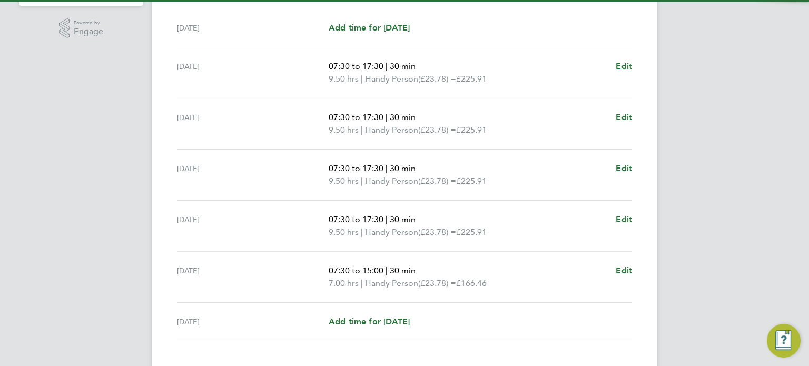
scroll to position [358, 0]
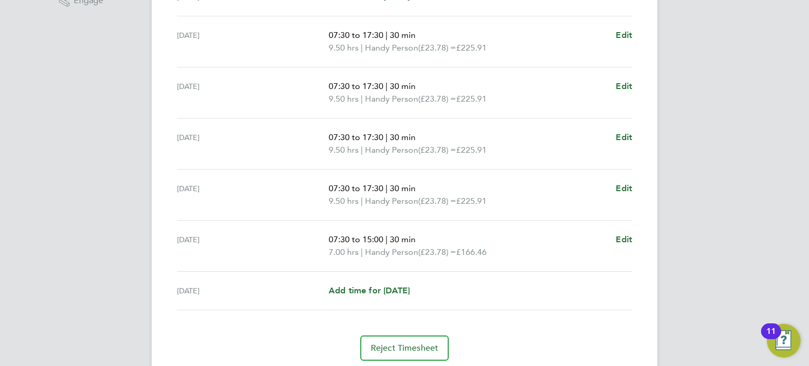
click at [627, 230] on div "[DATE] 07:30 to 15:00 | 30 min 7.00 hrs | Handy Person (£23.78) = £166.46 Edit" at bounding box center [404, 246] width 455 height 51
click at [626, 238] on span "Edit" at bounding box center [624, 239] width 16 height 10
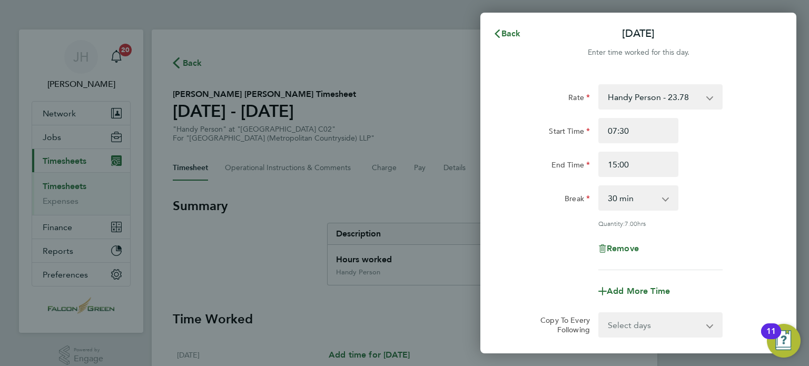
click at [610, 198] on select "0 min 15 min 30 min 45 min 60 min 75 min 90 min" at bounding box center [632, 198] width 65 height 23
select select "0"
click at [600, 187] on select "0 min 15 min 30 min 45 min 60 min 75 min 90 min" at bounding box center [632, 198] width 65 height 23
click at [546, 228] on div "Rate Handy Person - 23.78 Start Time 07:30 End Time 15:00 Break 0 min 15 min 30…" at bounding box center [638, 177] width 257 height 186
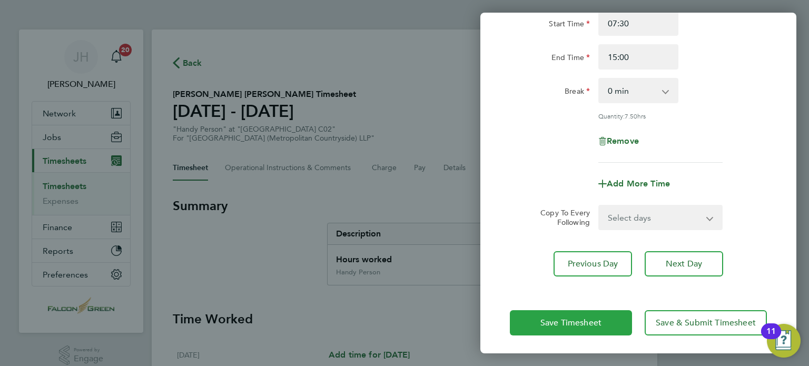
scroll to position [109, 0]
click at [553, 323] on span "Save Timesheet" at bounding box center [571, 321] width 61 height 11
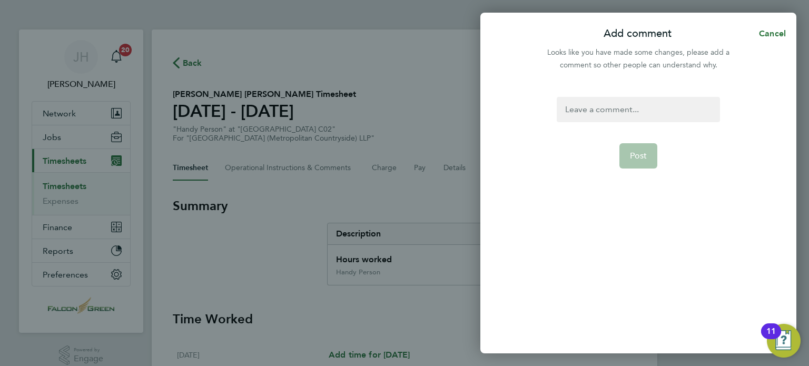
click at [590, 113] on div at bounding box center [638, 109] width 163 height 25
click at [627, 153] on button "Post" at bounding box center [639, 155] width 38 height 25
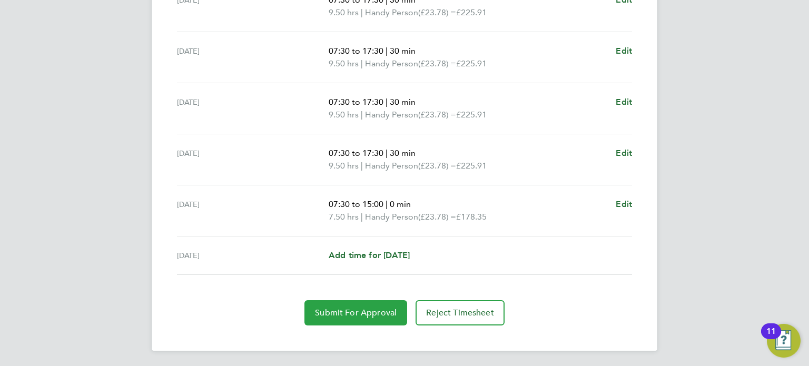
click at [354, 313] on span "Submit For Approval" at bounding box center [356, 313] width 82 height 11
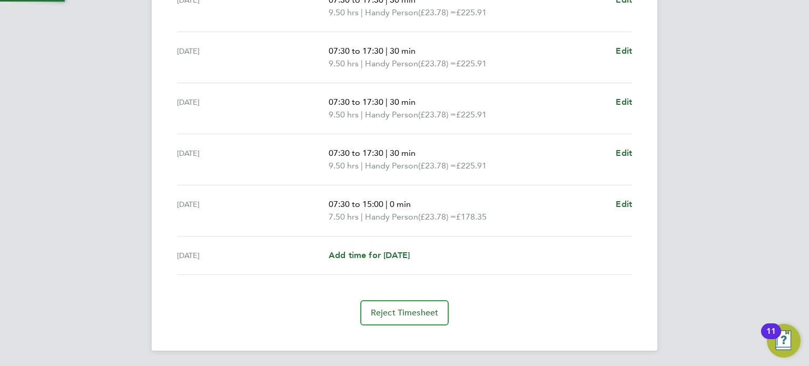
scroll to position [393, 0]
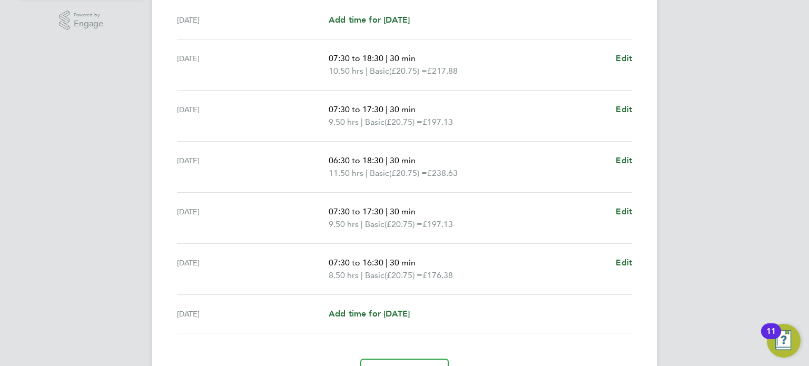
scroll to position [337, 0]
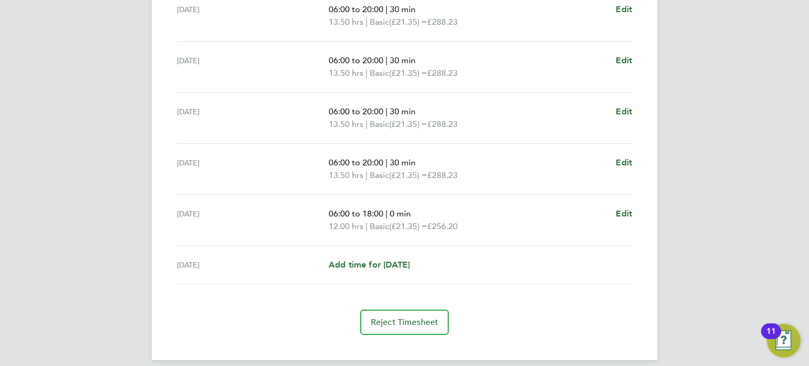
scroll to position [393, 0]
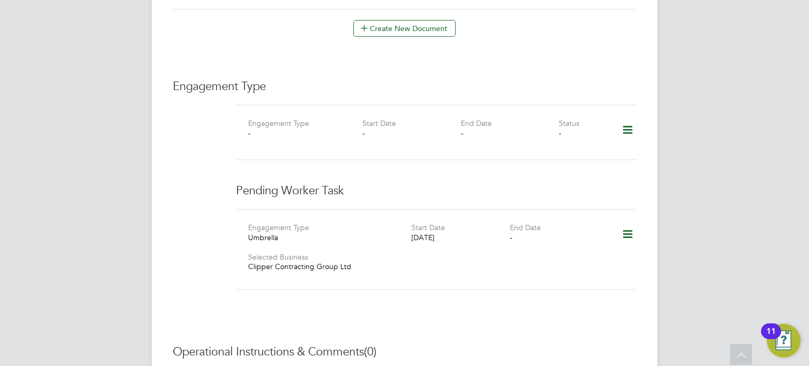
scroll to position [643, 0]
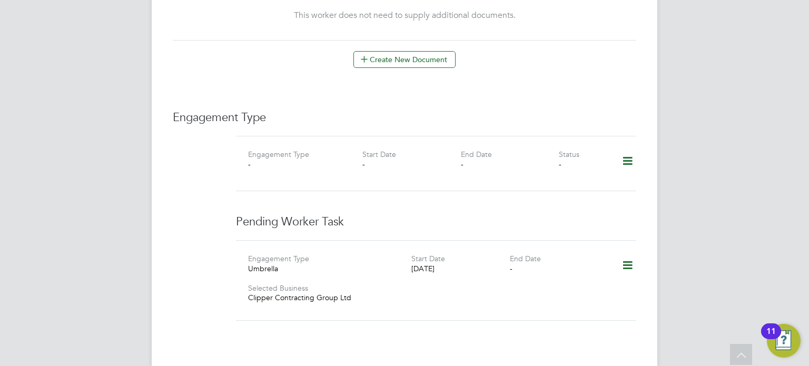
click at [551, 110] on div "Engagement Type Engagement Type - Start Date - End Date - Status - Pending Work…" at bounding box center [405, 221] width 464 height 223
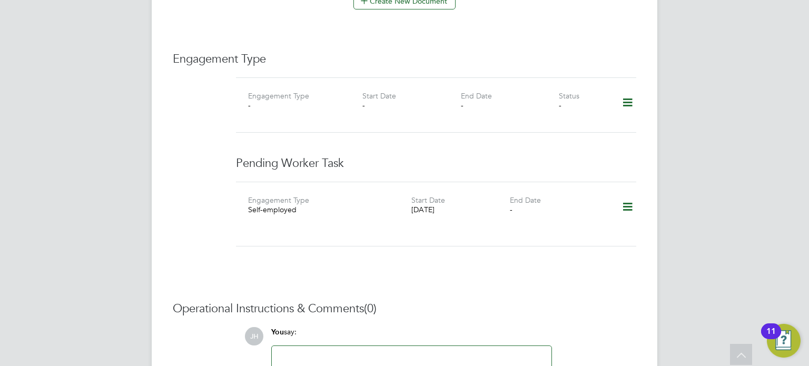
scroll to position [717, 0]
click at [628, 196] on icon at bounding box center [628, 208] width 18 height 24
click at [606, 243] on li "Delete" at bounding box center [612, 241] width 40 height 15
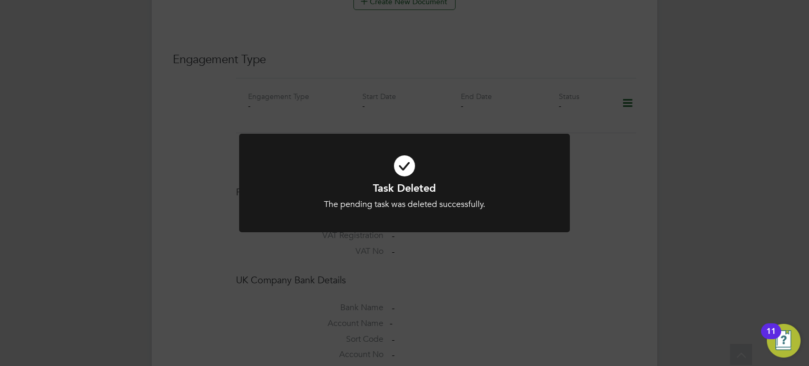
click at [584, 278] on div "Task Deleted The pending task was deleted successfully. Cancel Okay" at bounding box center [404, 183] width 809 height 366
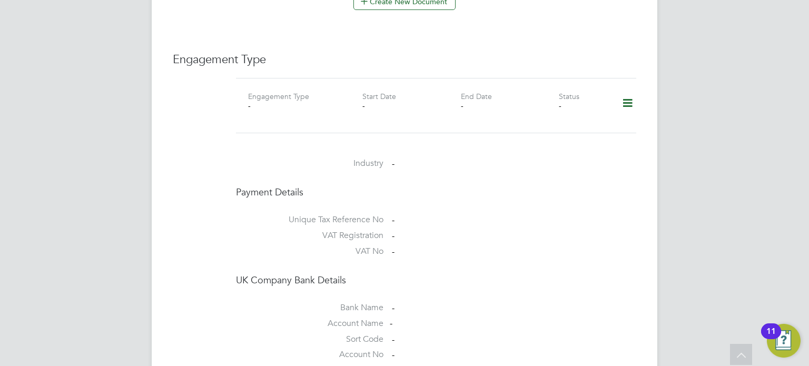
click at [627, 99] on icon at bounding box center [628, 103] width 18 height 24
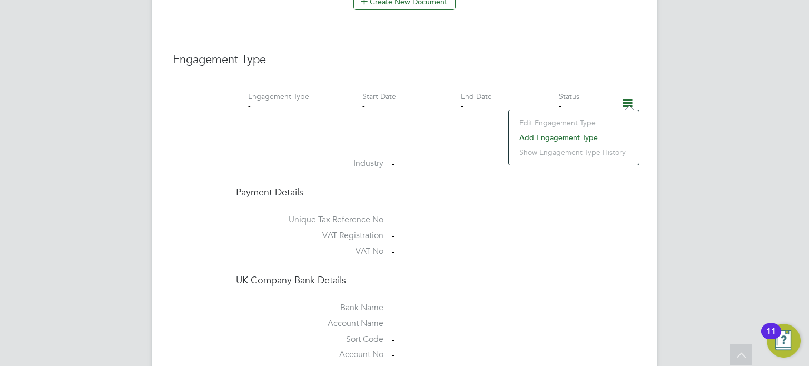
click at [553, 139] on li "Add Engagement Type" at bounding box center [574, 137] width 120 height 15
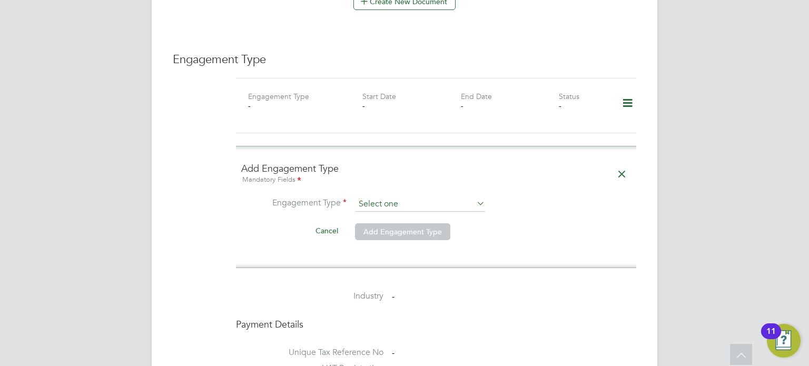
click at [372, 197] on input at bounding box center [420, 204] width 130 height 15
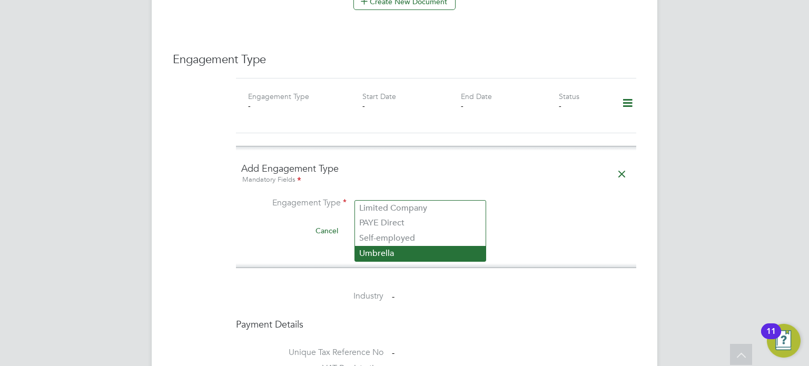
click at [370, 257] on li "Umbrella" at bounding box center [420, 253] width 131 height 15
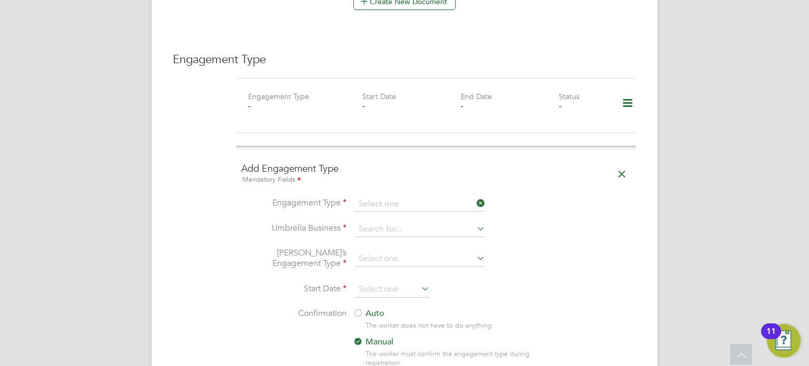
type input "Umbrella"
click at [383, 222] on input at bounding box center [420, 229] width 130 height 15
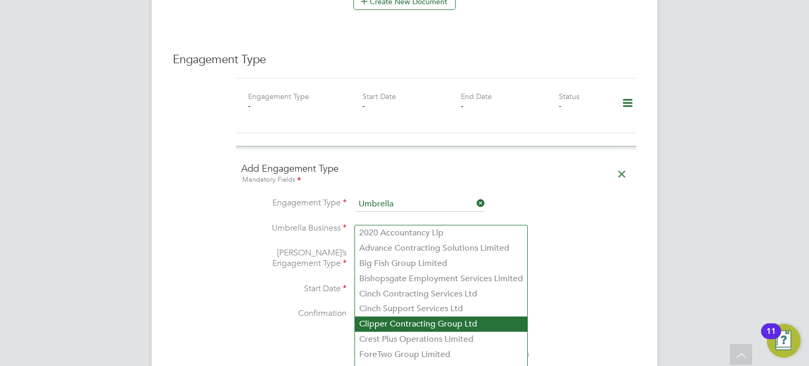
click at [374, 326] on li "Clipper Contracting Group Ltd" at bounding box center [441, 324] width 172 height 15
type input "Clipper Contracting Group Ltd"
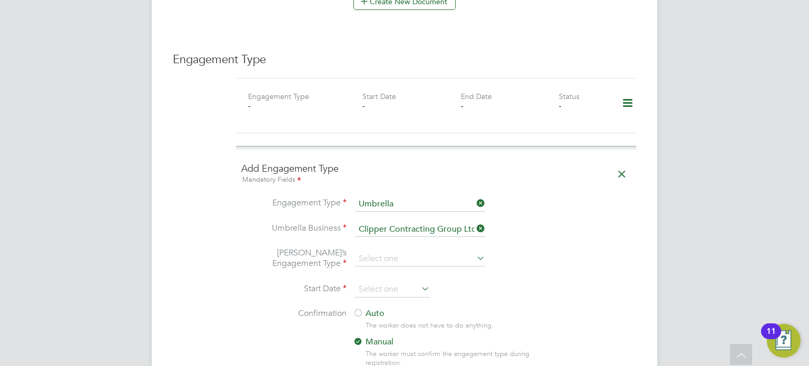
click at [380, 256] on li "Umbrella’s Engagement Type" at bounding box center [436, 265] width 390 height 35
click at [376, 253] on input at bounding box center [420, 259] width 130 height 15
click at [366, 278] on li "CIS Self-employed" at bounding box center [420, 278] width 131 height 15
type input "CIS Self-employed"
click at [379, 282] on input at bounding box center [392, 290] width 75 height 16
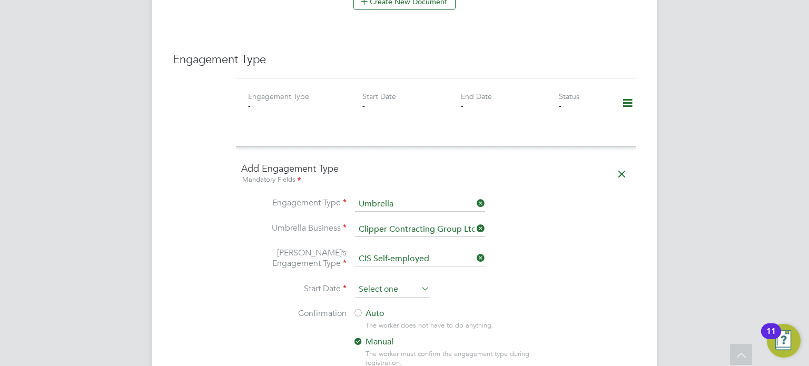
scroll to position [321, 0]
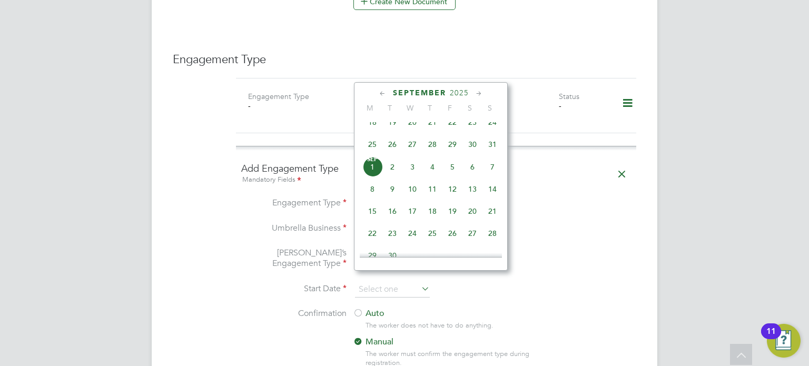
click at [396, 151] on span "26" at bounding box center [393, 144] width 20 height 20
type input "[DATE]"
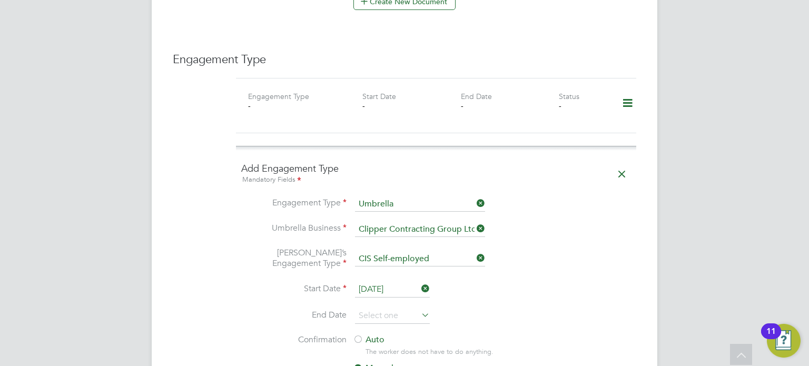
click at [582, 248] on li "Umbrella’s Engagement Type CIS Self-employed" at bounding box center [436, 265] width 390 height 35
click at [394, 308] on input at bounding box center [392, 316] width 75 height 16
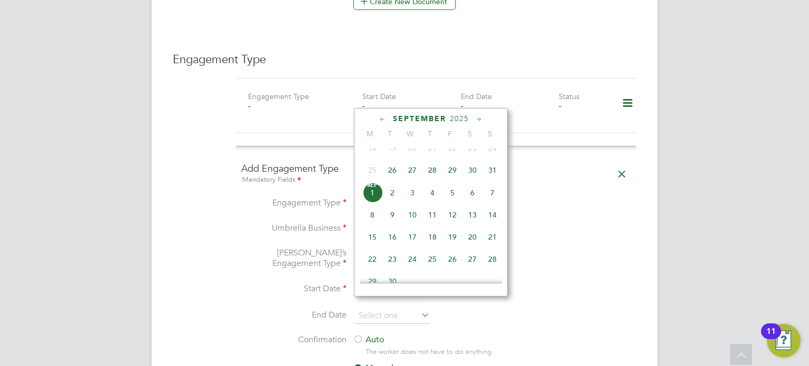
click at [482, 118] on icon at bounding box center [479, 120] width 10 height 12
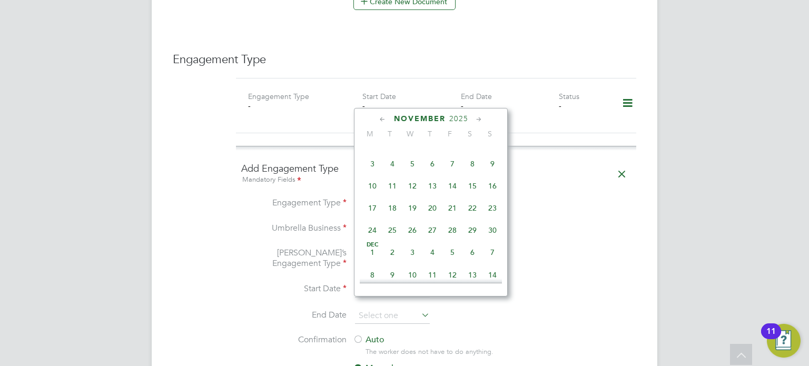
click at [482, 118] on icon at bounding box center [479, 120] width 10 height 12
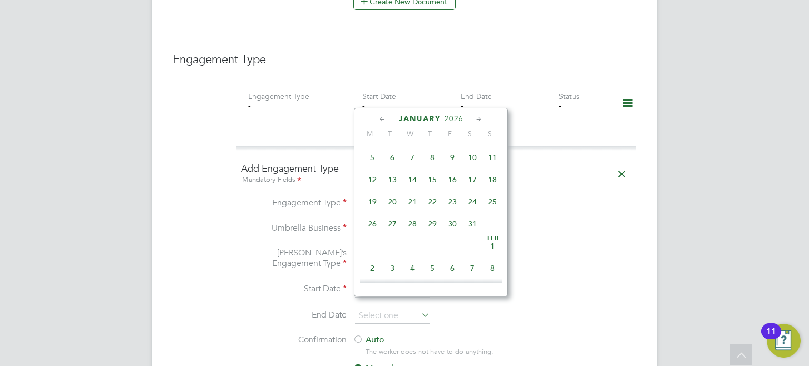
click at [473, 234] on span "31" at bounding box center [473, 224] width 20 height 20
type input "31 Jan 2026"
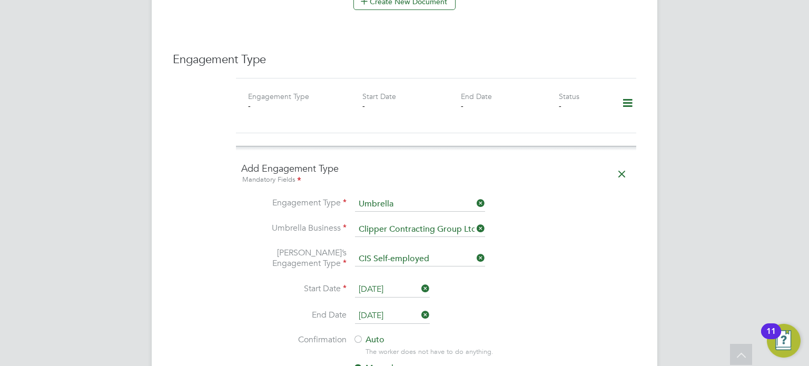
click at [551, 293] on li "Start Date 26 Aug 2025" at bounding box center [436, 295] width 390 height 26
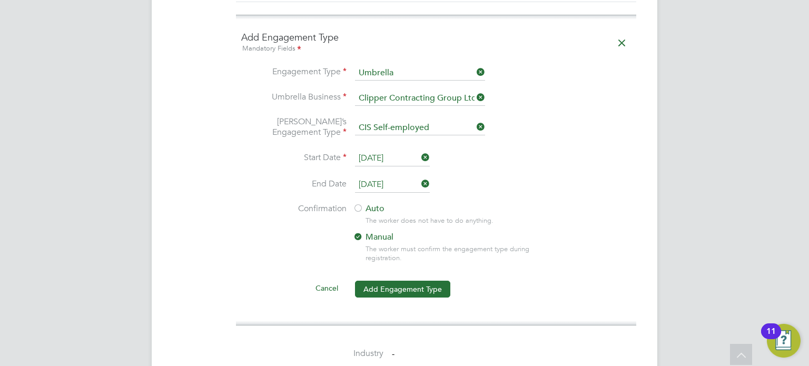
scroll to position [864, 0]
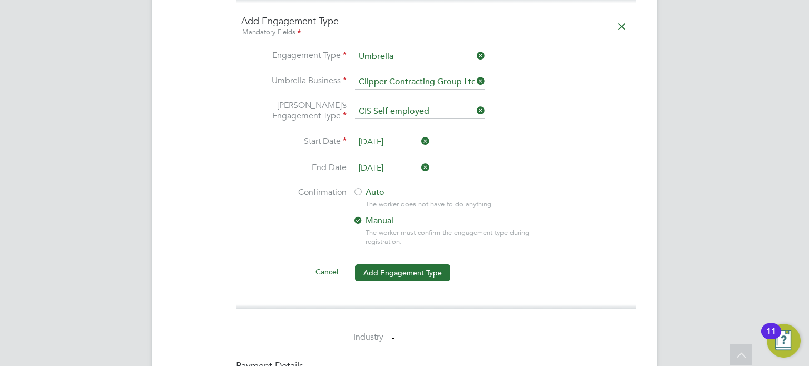
click at [356, 188] on div at bounding box center [358, 193] width 11 height 11
click at [396, 265] on button "Add Engagement Type" at bounding box center [402, 273] width 95 height 17
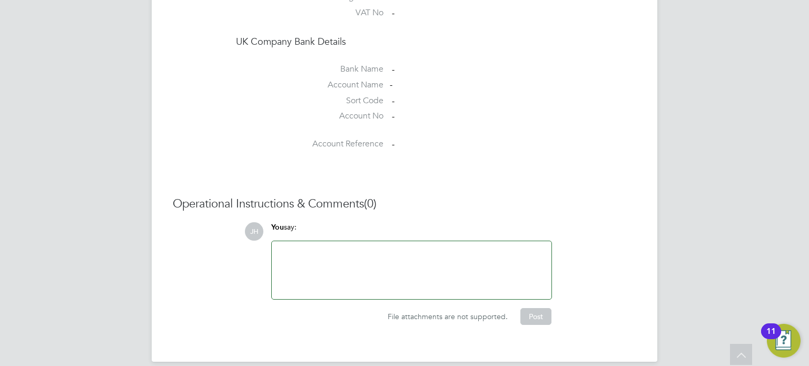
scroll to position [956, 0]
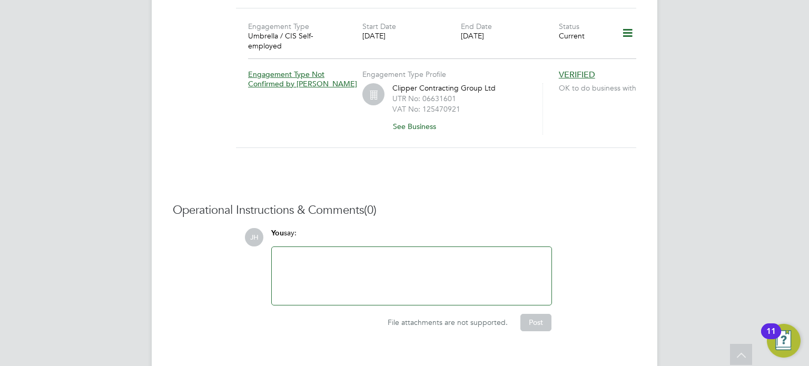
click at [560, 127] on div "Engagement Type Umbrella / CIS Self-employed Start Date [DATE] End Date [DATE] …" at bounding box center [436, 78] width 400 height 140
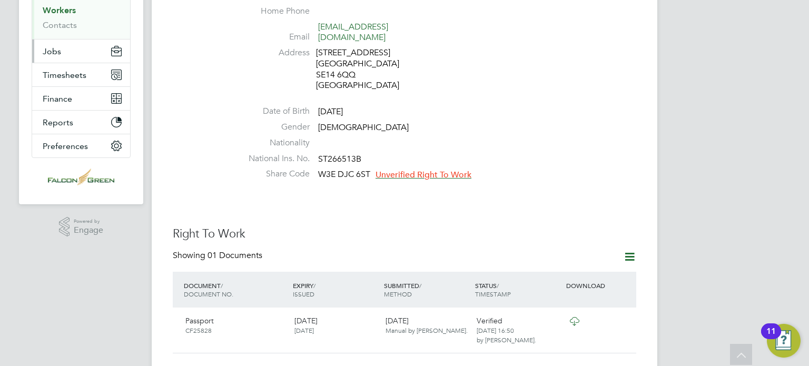
scroll to position [169, 0]
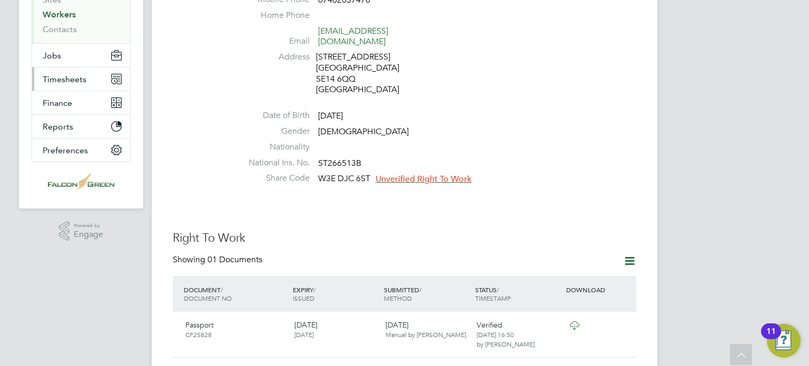
click at [70, 80] on span "Timesheets" at bounding box center [65, 79] width 44 height 10
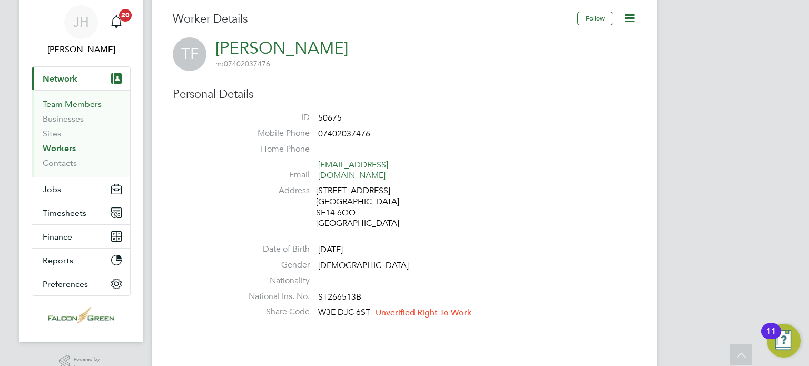
scroll to position [0, 0]
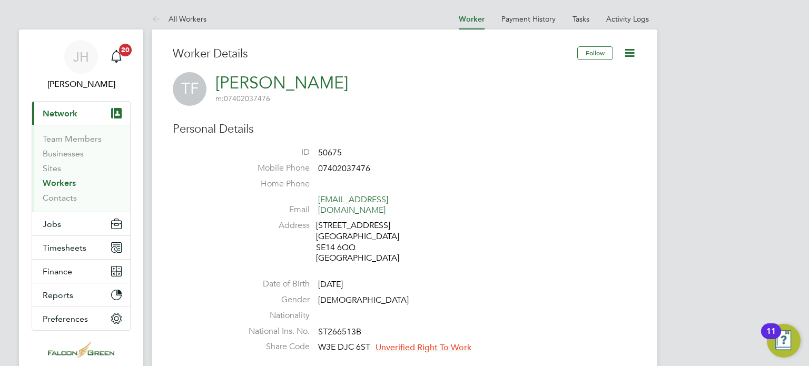
click at [48, 118] on span "Network" at bounding box center [60, 114] width 35 height 10
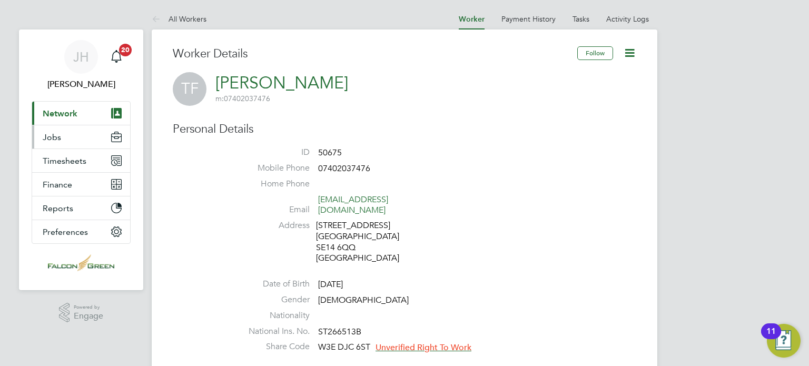
click at [51, 148] on button "Jobs" at bounding box center [81, 136] width 98 height 23
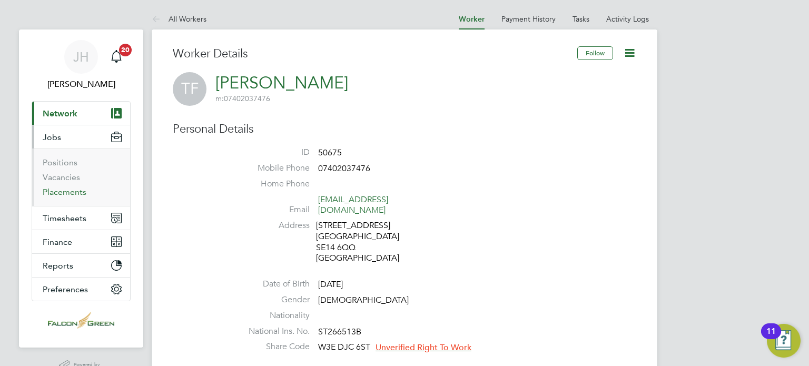
click at [70, 190] on link "Placements" at bounding box center [65, 192] width 44 height 10
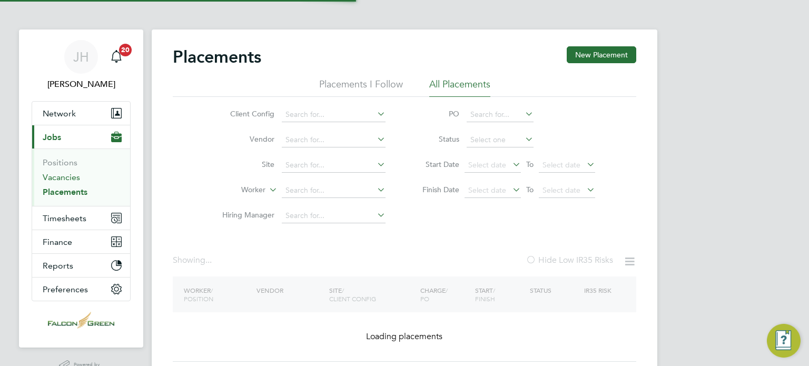
click at [59, 180] on link "Vacancies" at bounding box center [61, 177] width 37 height 10
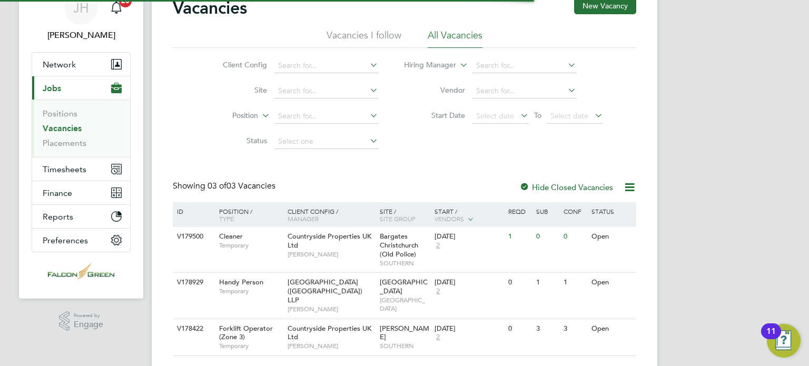
scroll to position [76, 0]
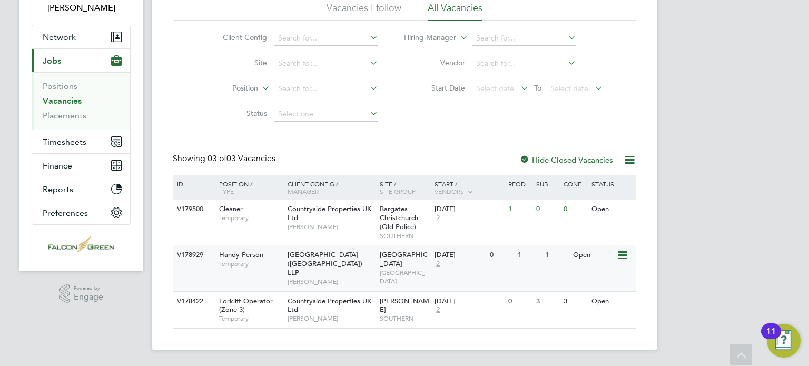
click at [323, 261] on span "[GEOGRAPHIC_DATA] ([GEOGRAPHIC_DATA]) LLP" at bounding box center [325, 263] width 75 height 27
click at [58, 132] on button "Timesheets" at bounding box center [81, 141] width 98 height 23
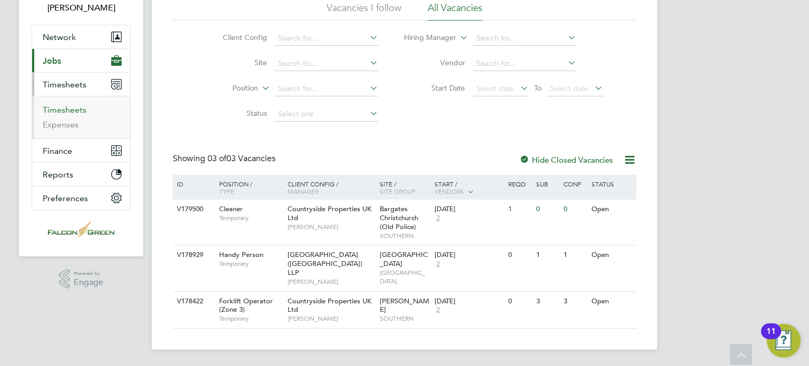
click at [56, 112] on link "Timesheets" at bounding box center [65, 110] width 44 height 10
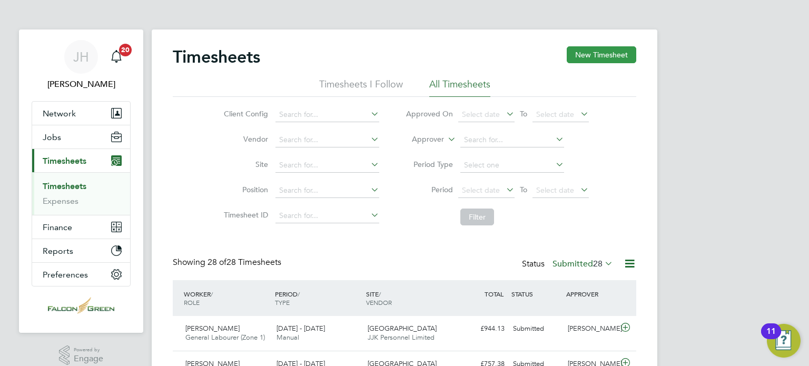
click at [614, 53] on button "New Timesheet" at bounding box center [602, 54] width 70 height 17
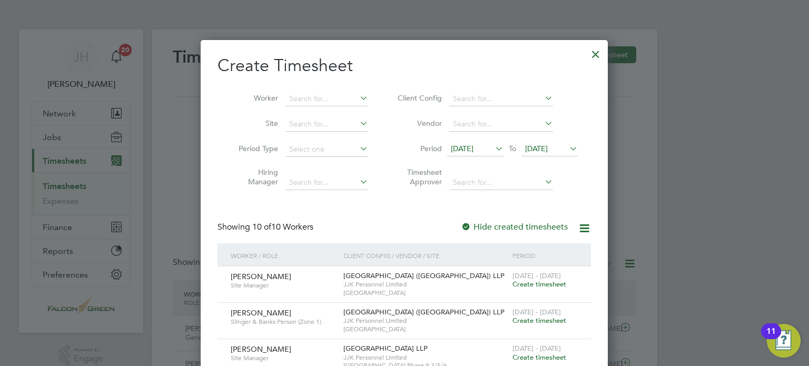
click at [548, 150] on span "25 Aug 2025" at bounding box center [536, 148] width 23 height 9
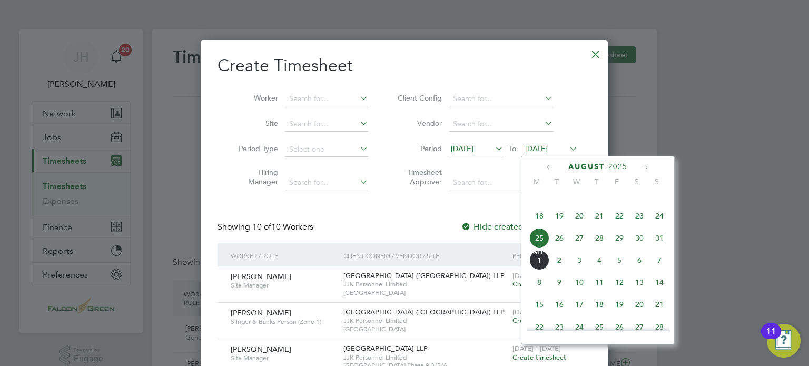
click at [661, 248] on span "31" at bounding box center [660, 238] width 20 height 20
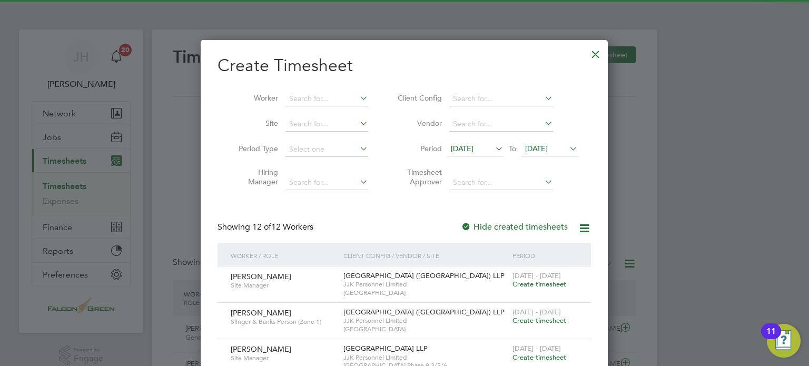
click at [380, 222] on div "Showing 12 of 12 Workers Hide created timesheets" at bounding box center [405, 233] width 374 height 22
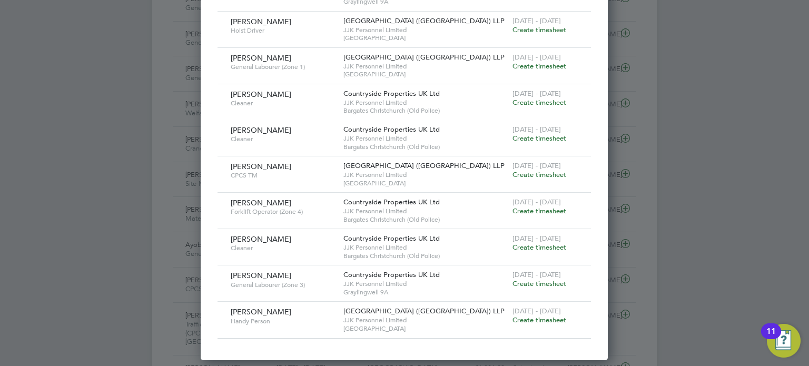
click at [537, 318] on span "Create timesheet" at bounding box center [540, 320] width 54 height 9
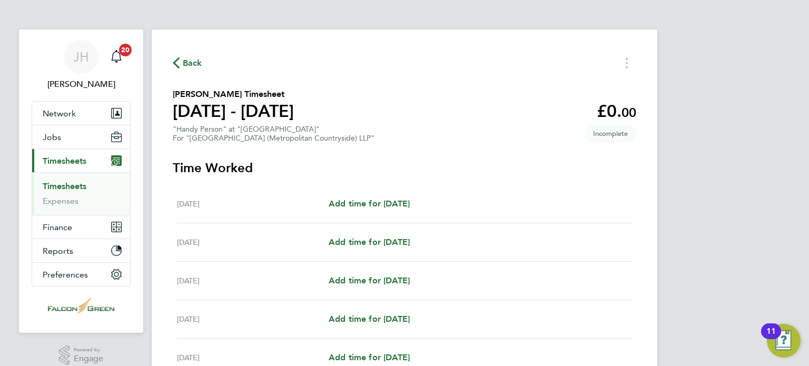
click at [380, 214] on div "Tue 26 Aug Add time for Tue 26 Aug Add time for Tue 26 Aug" at bounding box center [404, 204] width 455 height 38
click at [354, 204] on span "Add time for Tue 26 Aug" at bounding box center [369, 204] width 81 height 10
select select "30"
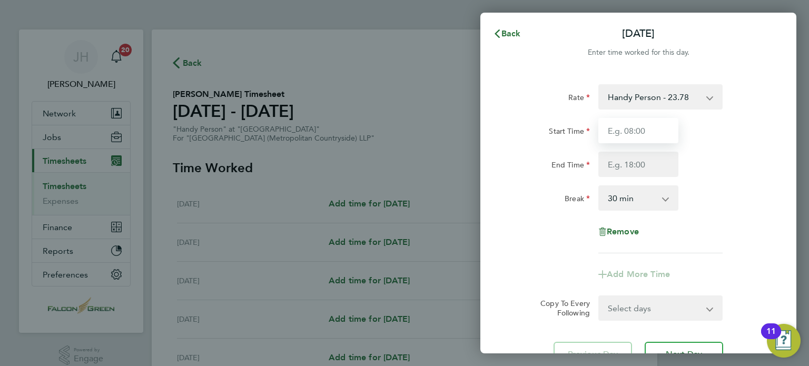
click at [628, 132] on input "Start Time" at bounding box center [639, 130] width 80 height 25
type input "07:30"
click at [622, 160] on input "End Time" at bounding box center [639, 164] width 80 height 25
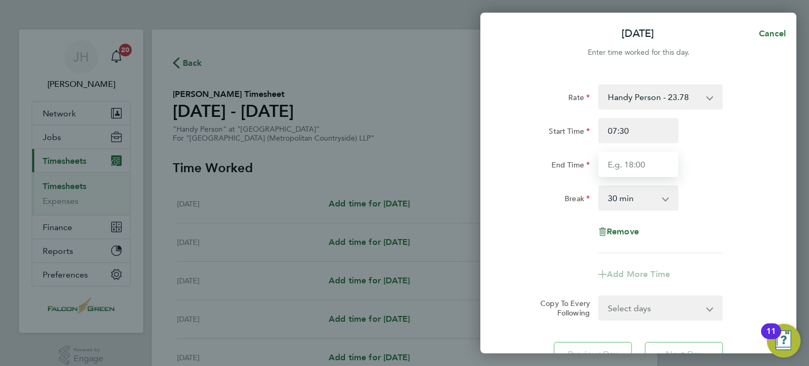
type input "17:30"
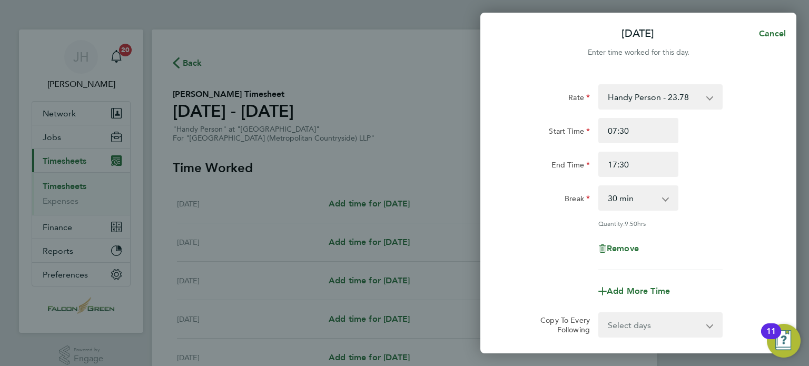
click at [510, 223] on div "Rate Handy Person - 23.78 Start Time 07:30 End Time 17:30 Break 0 min 15 min 30…" at bounding box center [638, 177] width 257 height 186
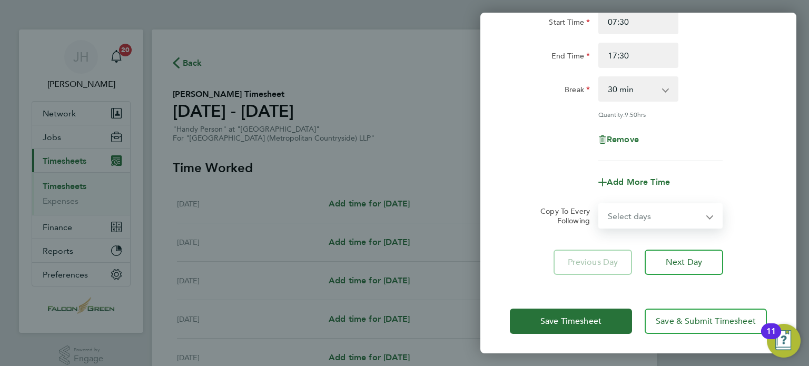
click at [615, 206] on select "Select days Day Weekday (Mon-Fri) Weekend (Sat-Sun) Wednesday Thursday Friday S…" at bounding box center [655, 215] width 111 height 23
select select "WEEKDAY"
click at [600, 204] on select "Select days Day Weekday (Mon-Fri) Weekend (Sat-Sun) Wednesday Thursday Friday S…" at bounding box center [655, 215] width 111 height 23
select select "2025-08-31"
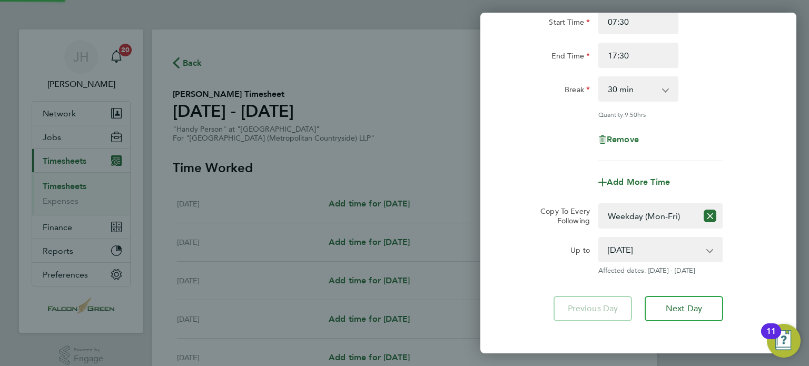
click at [528, 218] on div "Copy To Every Following" at bounding box center [561, 215] width 66 height 25
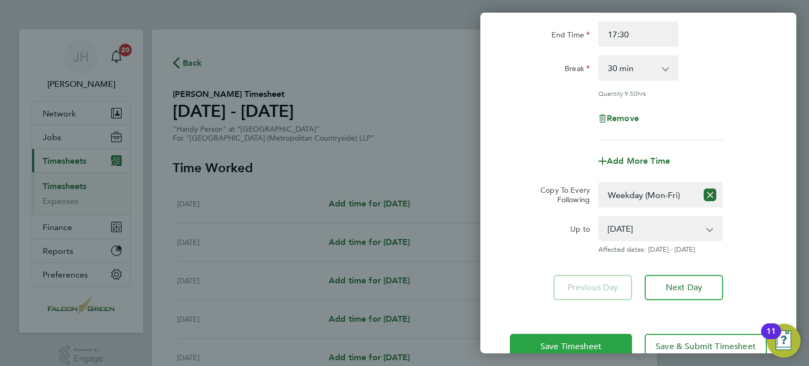
click at [519, 335] on button "Save Timesheet" at bounding box center [571, 346] width 122 height 25
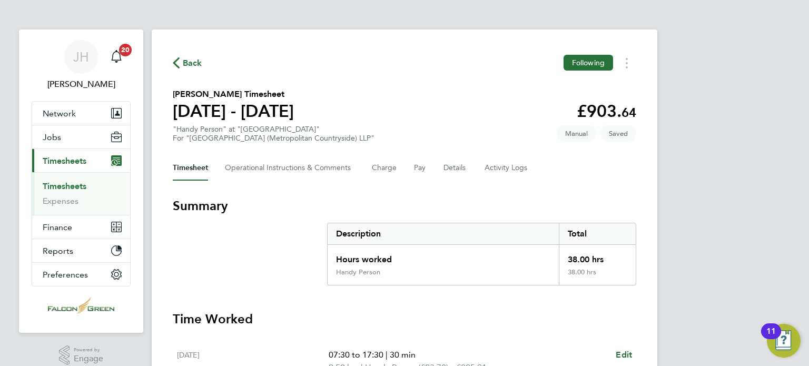
click at [417, 107] on section "Tiago Fernandes's Timesheet 25 - 31 Aug 2025 £903. 64 "Handy Person" at "Clapha…" at bounding box center [405, 115] width 464 height 55
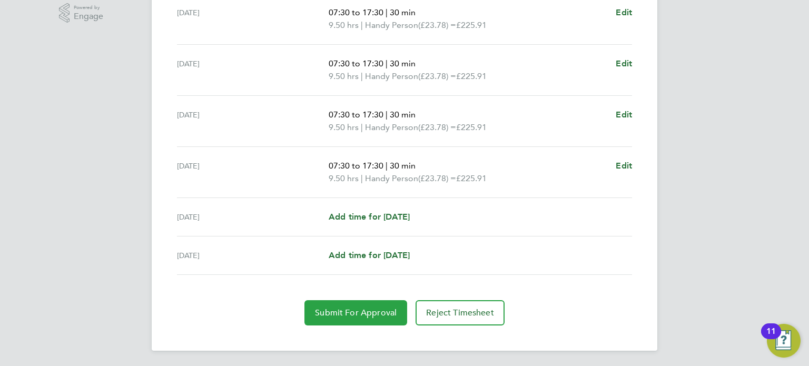
click at [326, 318] on button "Submit For Approval" at bounding box center [356, 312] width 103 height 25
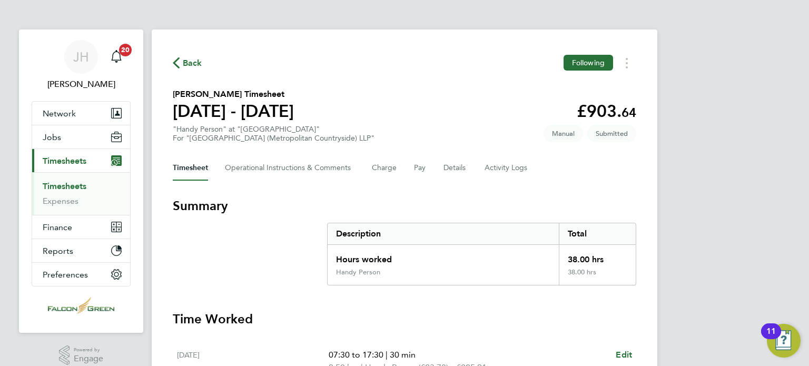
click at [188, 66] on span "Back" at bounding box center [192, 63] width 19 height 13
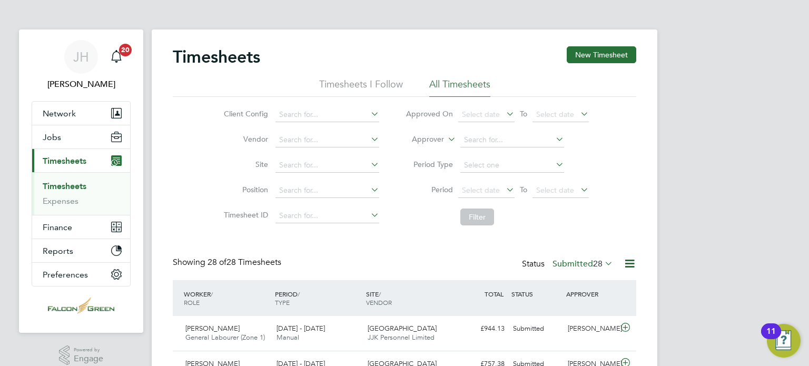
click at [614, 202] on div "Client Config Vendor Site Position Timesheet ID Approved On Select date To Sele…" at bounding box center [405, 164] width 464 height 134
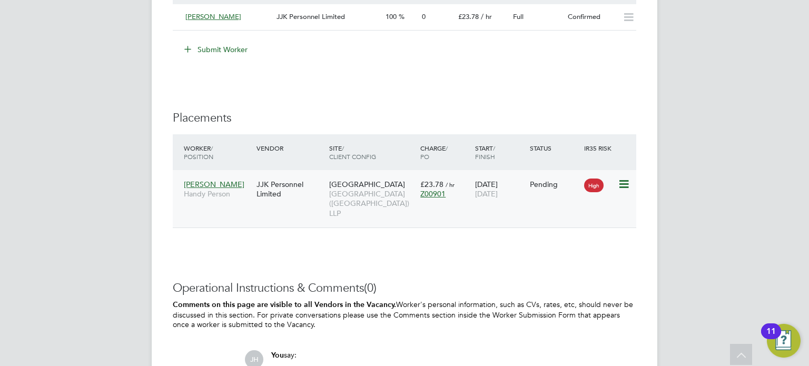
click at [622, 180] on icon at bounding box center [623, 184] width 11 height 13
click at [569, 246] on li "Start" at bounding box center [591, 249] width 75 height 15
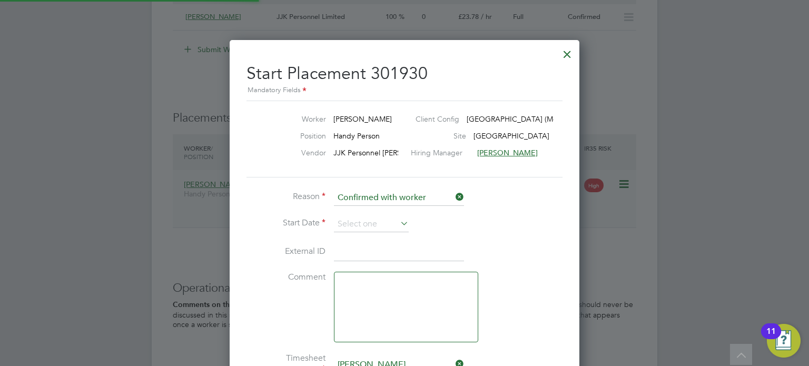
scroll to position [10, 139]
click at [337, 220] on input at bounding box center [371, 225] width 75 height 16
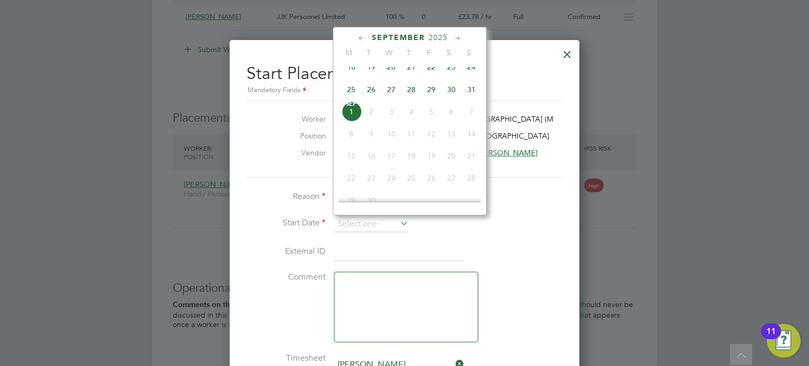
click at [369, 94] on span "26" at bounding box center [371, 90] width 20 height 20
type input "26 Aug 2025"
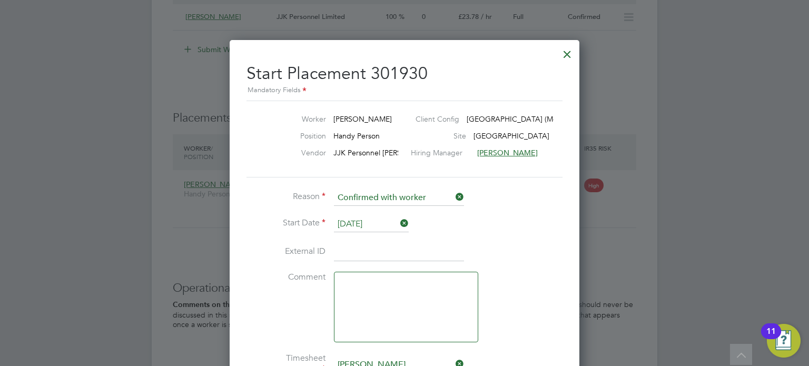
click at [232, 227] on div "Start Placement 301930 Mandatory Fields Worker Tiago Fernandes Client Config Cl…" at bounding box center [405, 289] width 350 height 498
click at [242, 229] on div "Start Placement 301930 Mandatory Fields Worker Tiago Fernandes Client Config Cl…" at bounding box center [405, 289] width 350 height 498
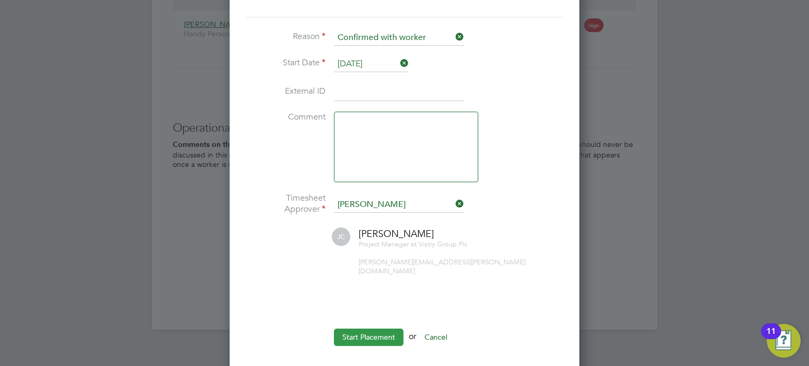
click at [355, 330] on button "Start Placement" at bounding box center [369, 337] width 70 height 17
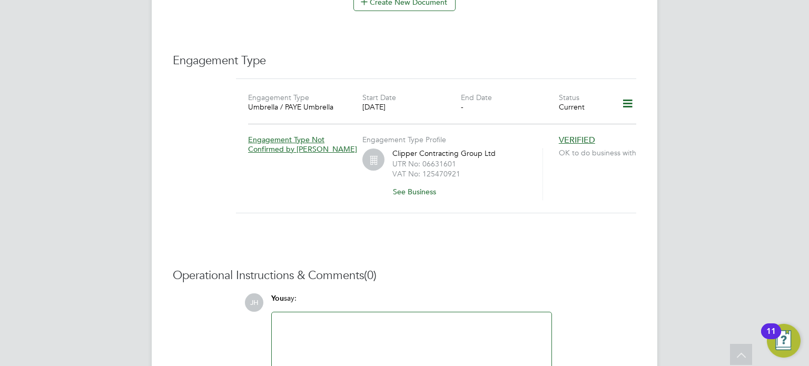
scroll to position [696, 0]
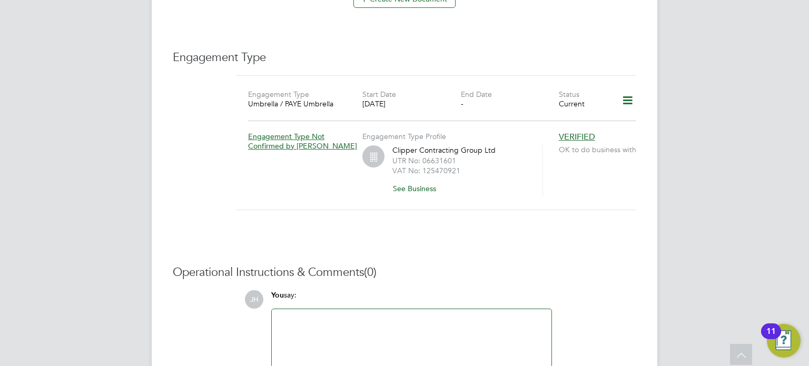
click at [626, 94] on icon at bounding box center [628, 101] width 18 height 24
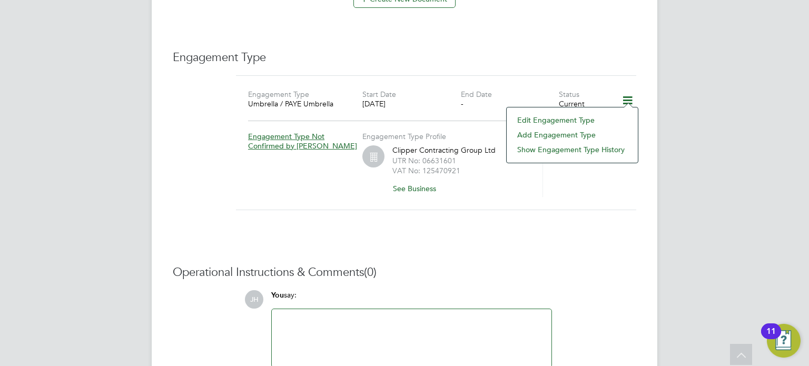
click at [567, 124] on li "Edit Engagement Type" at bounding box center [572, 120] width 121 height 15
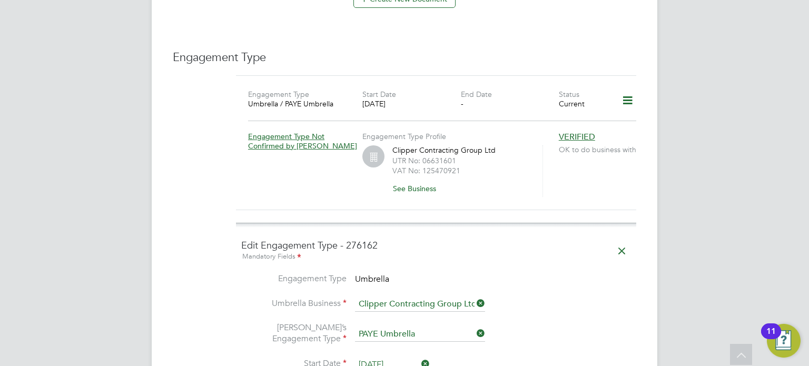
click at [622, 239] on icon at bounding box center [622, 251] width 18 height 24
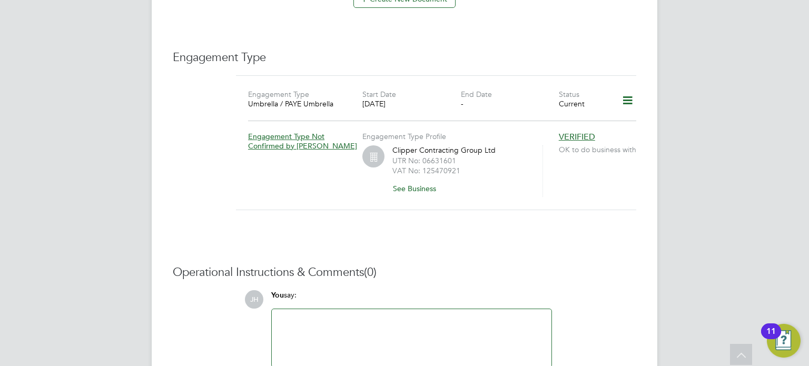
click at [634, 89] on icon at bounding box center [628, 101] width 18 height 24
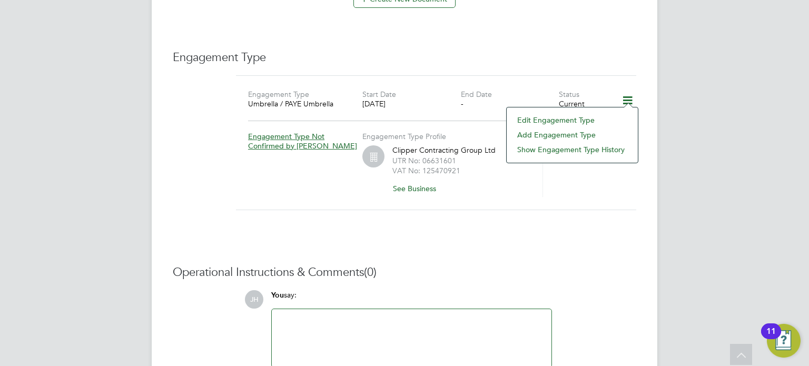
click at [550, 121] on li "Edit Engagement Type" at bounding box center [572, 120] width 121 height 15
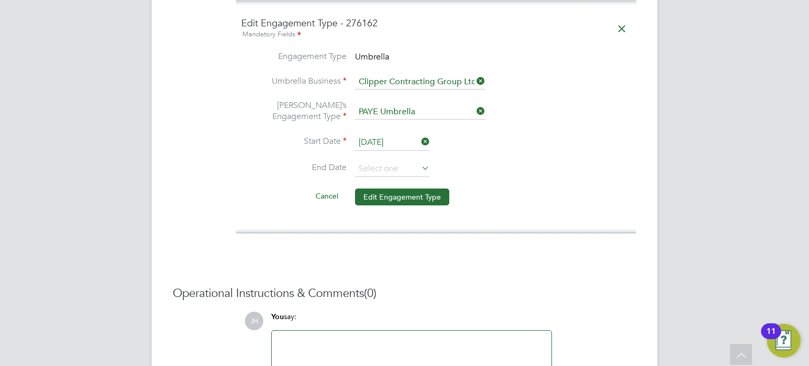
scroll to position [949, 0]
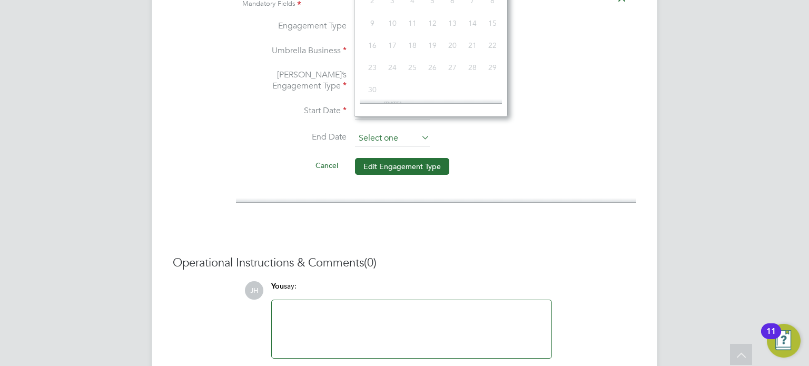
click at [377, 131] on input at bounding box center [392, 139] width 75 height 16
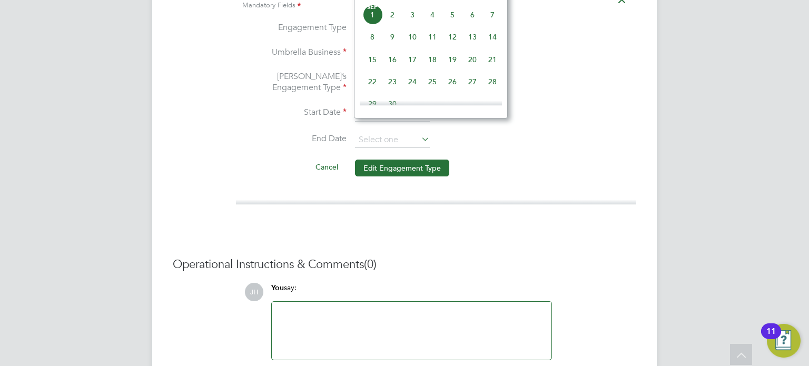
click at [548, 89] on li "Umbrella’s Engagement Type PAYE Umbrella" at bounding box center [436, 88] width 390 height 35
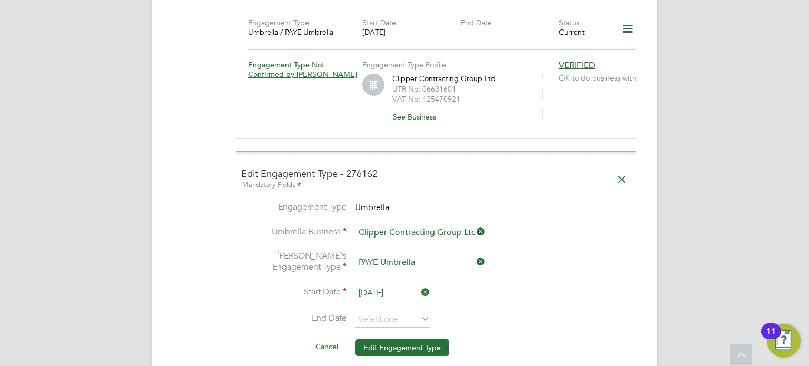
scroll to position [759, 0]
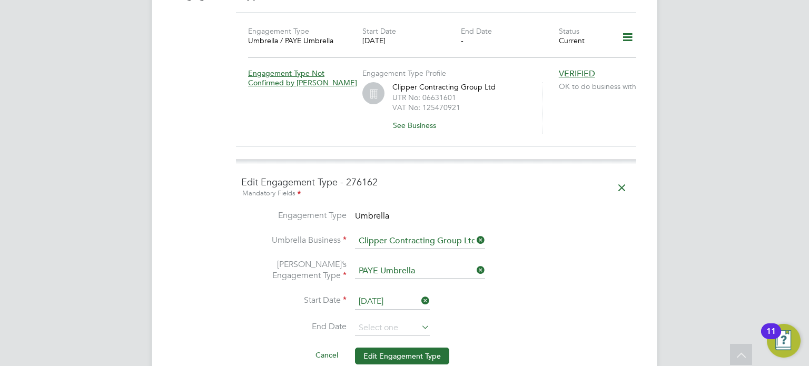
click at [382, 324] on li "End Date" at bounding box center [436, 333] width 390 height 26
click at [372, 320] on input at bounding box center [392, 328] width 75 height 16
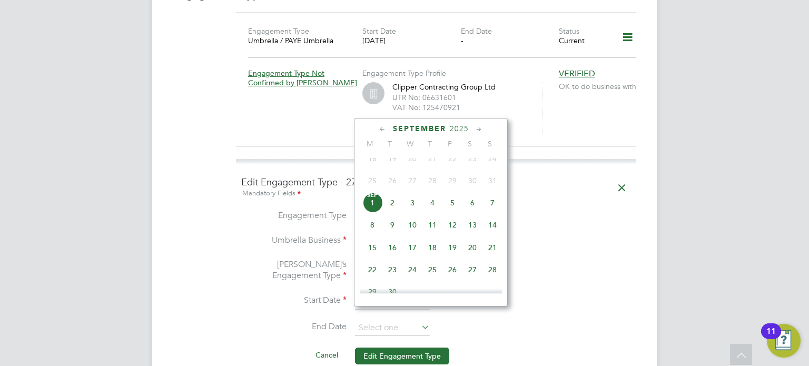
click at [478, 128] on icon at bounding box center [479, 130] width 10 height 12
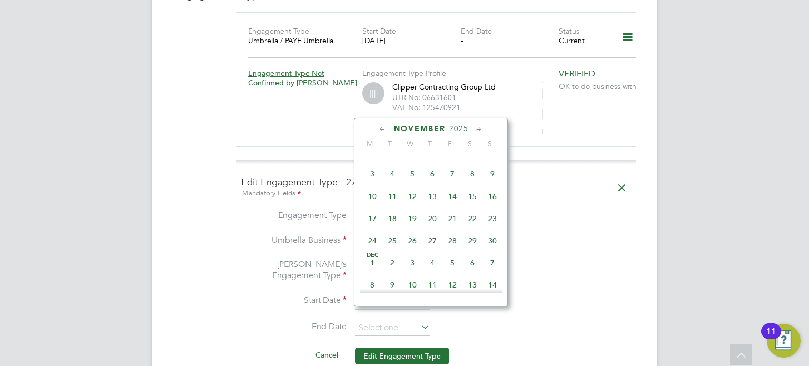
click at [478, 128] on icon at bounding box center [479, 130] width 10 height 12
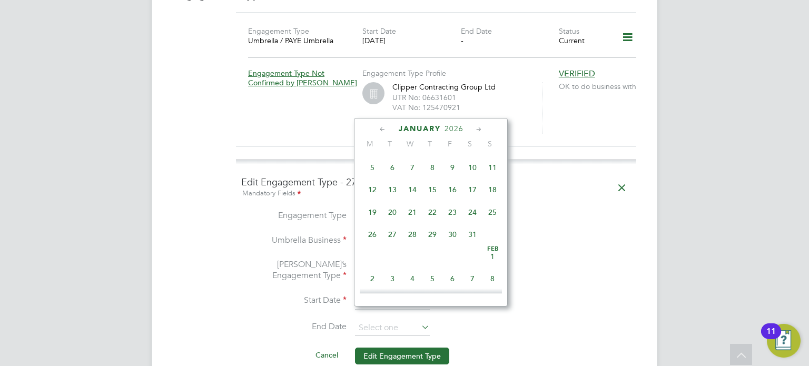
click at [478, 128] on icon at bounding box center [479, 130] width 10 height 12
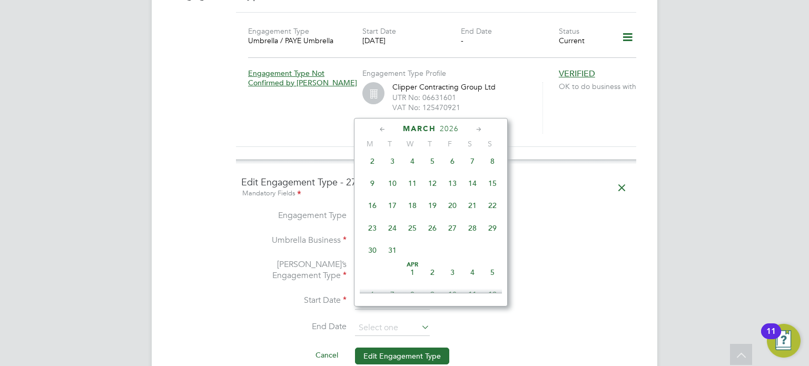
click at [390, 260] on span "31" at bounding box center [393, 250] width 20 height 20
type input "[DATE]"
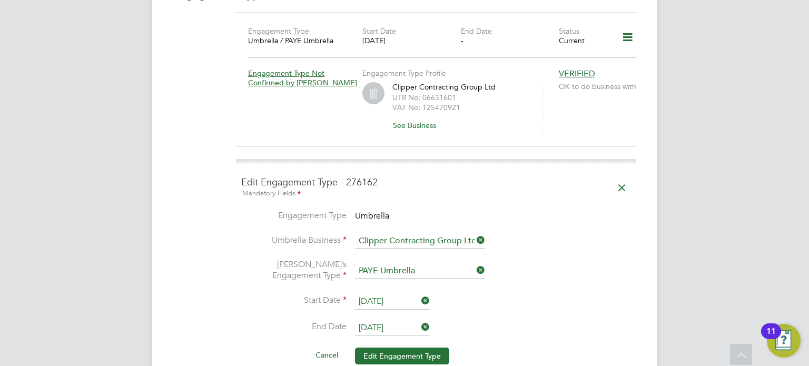
click at [563, 304] on li "Start Date 01 Sep 2025" at bounding box center [436, 307] width 390 height 26
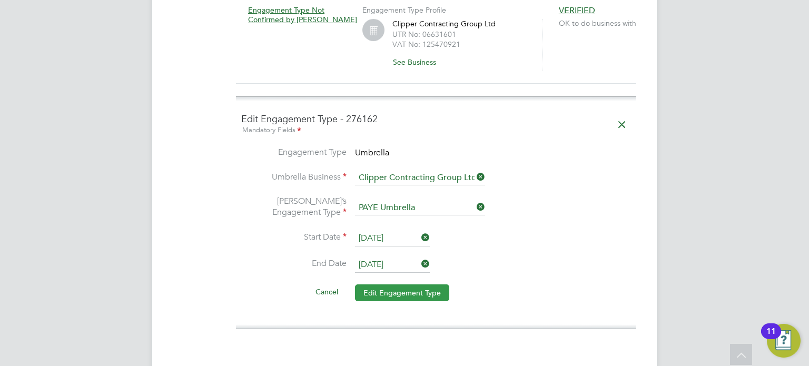
click at [433, 285] on button "Edit Engagement Type" at bounding box center [402, 293] width 94 height 17
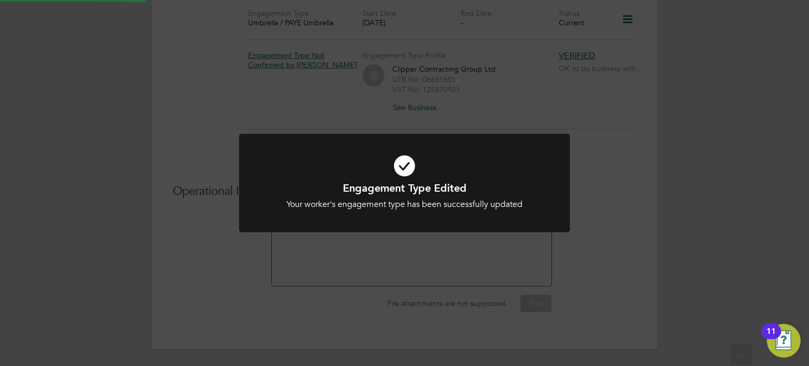
scroll to position [763, 0]
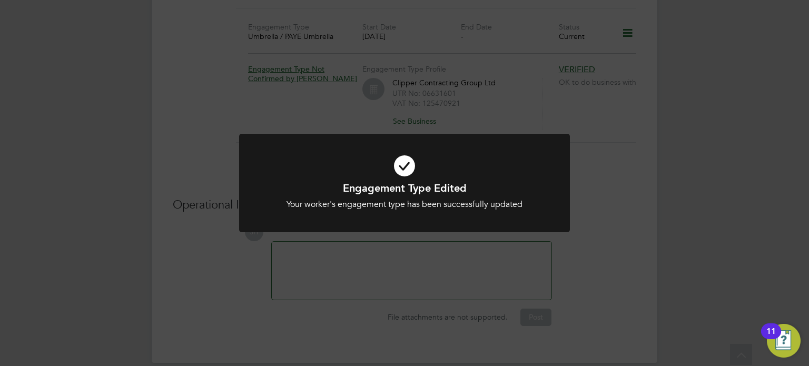
click at [624, 189] on div "Engagement Type Edited Your worker's engagement type has been successfully upda…" at bounding box center [404, 183] width 809 height 366
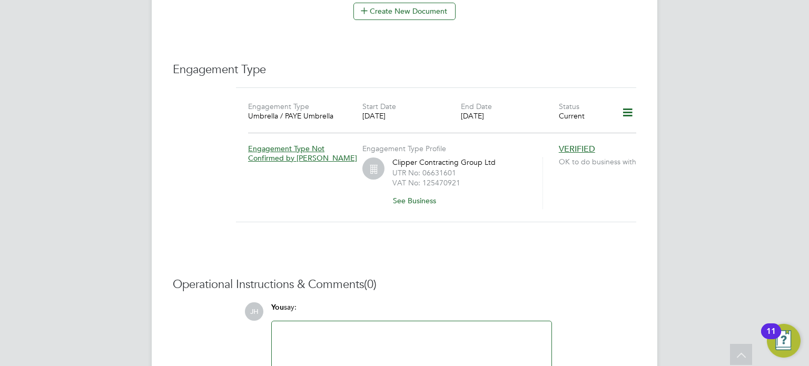
scroll to position [696, 0]
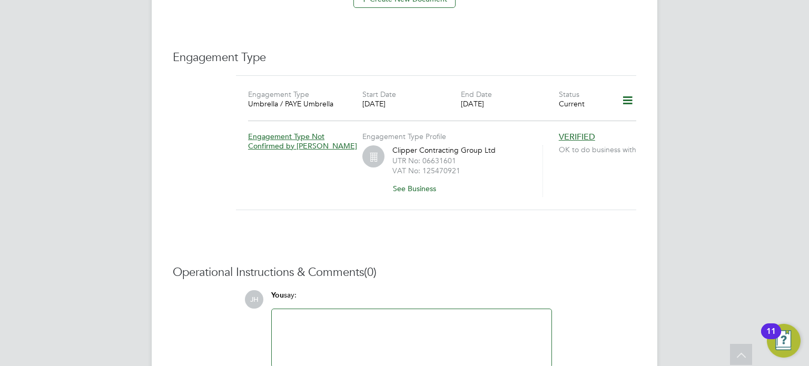
click at [292, 323] on div at bounding box center [411, 338] width 267 height 45
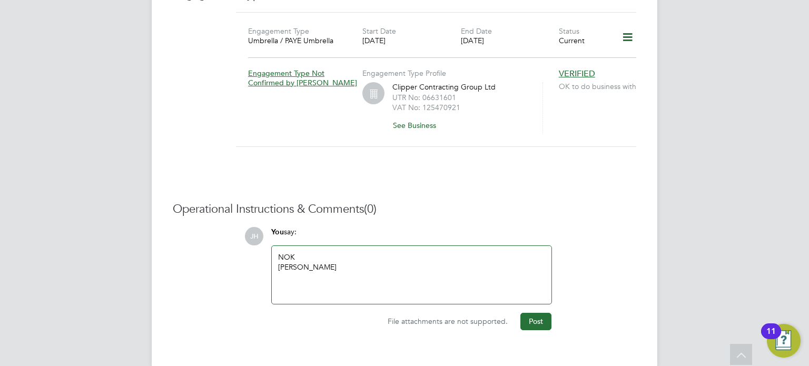
scroll to position [763, 0]
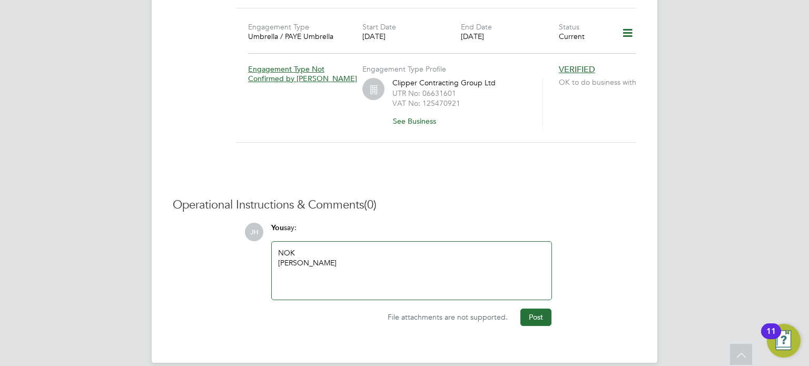
click at [344, 258] on div "[PERSON_NAME]" at bounding box center [411, 262] width 267 height 9
click at [539, 309] on button "Post" at bounding box center [536, 317] width 31 height 17
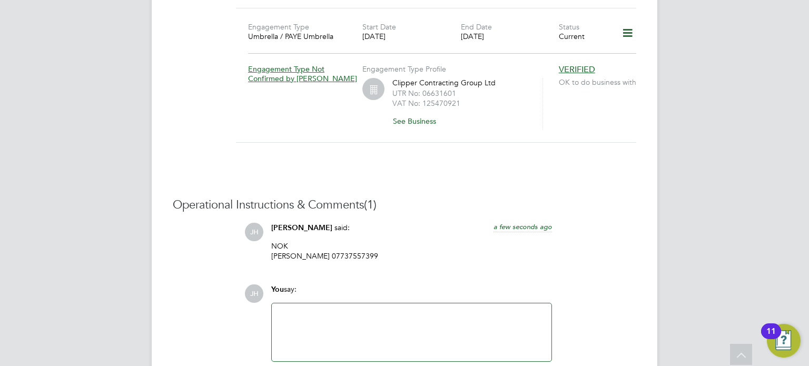
click at [435, 223] on div "[PERSON_NAME] said: a few seconds ago" at bounding box center [411, 232] width 281 height 18
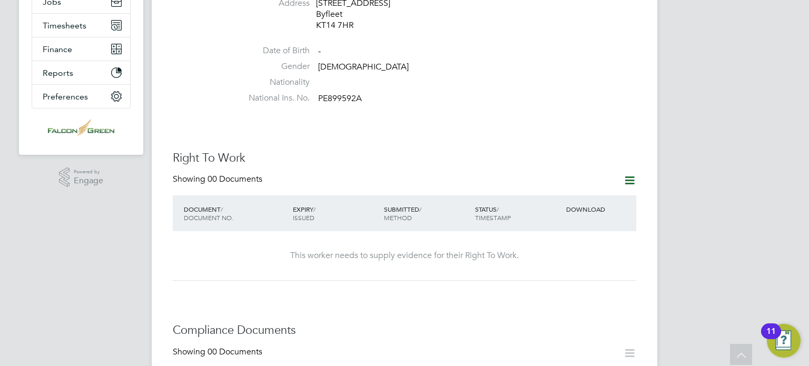
scroll to position [194, 0]
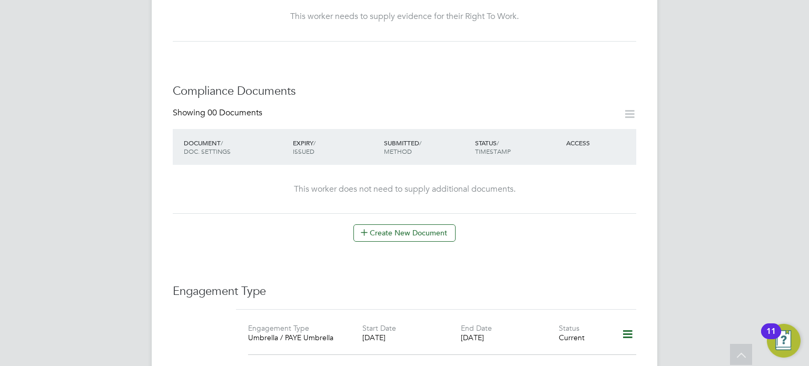
scroll to position [468, 0]
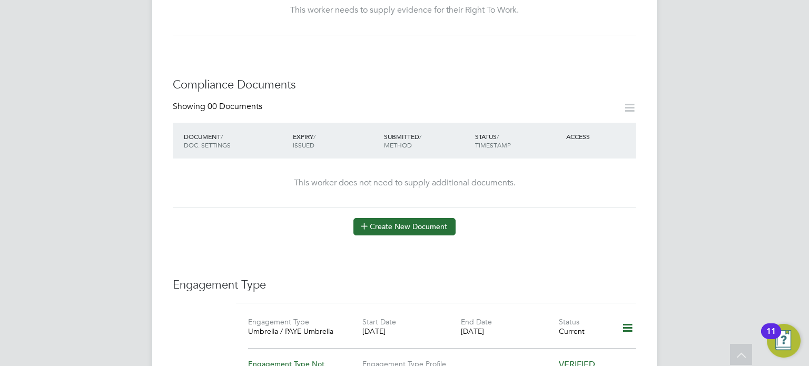
click at [419, 218] on button "Create New Document" at bounding box center [405, 226] width 102 height 17
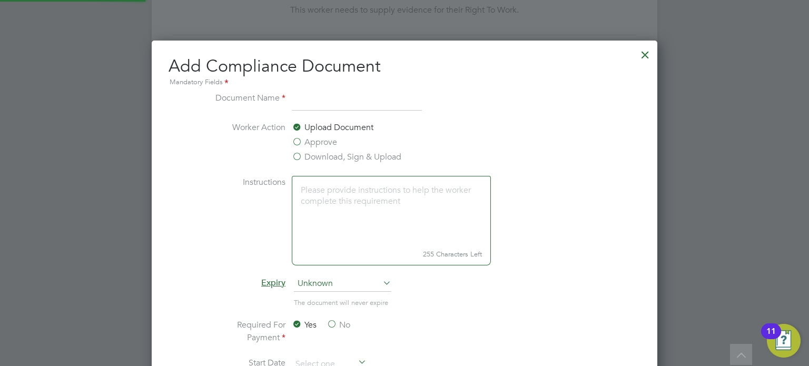
scroll to position [551, 506]
type input "CSCS Card"
click at [299, 139] on label "Approve" at bounding box center [314, 142] width 45 height 13
click at [0, 0] on input "Approve" at bounding box center [0, 0] width 0 height 0
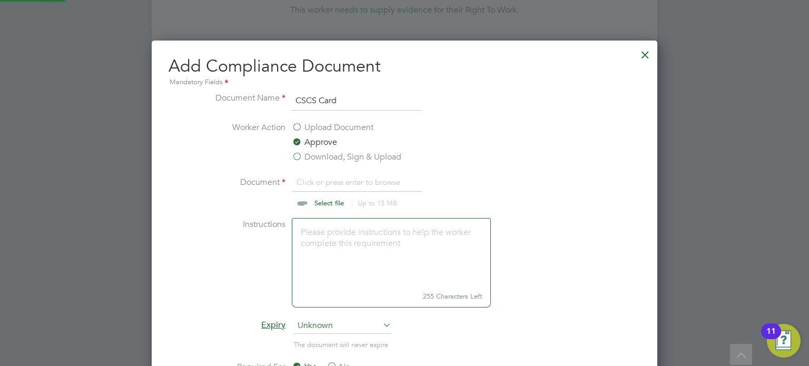
scroll to position [15, 131]
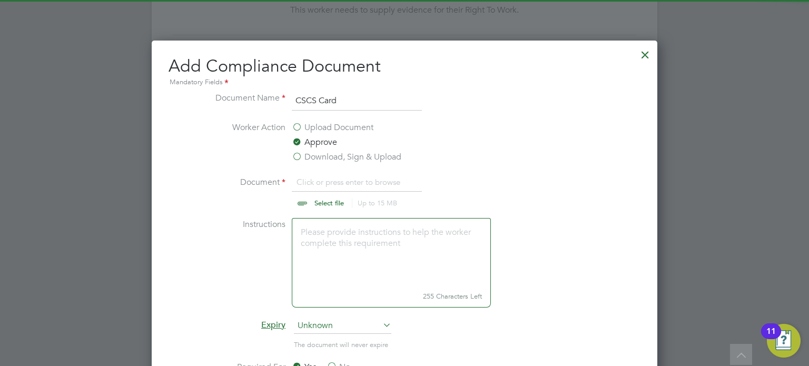
click at [318, 184] on input "file" at bounding box center [339, 192] width 165 height 32
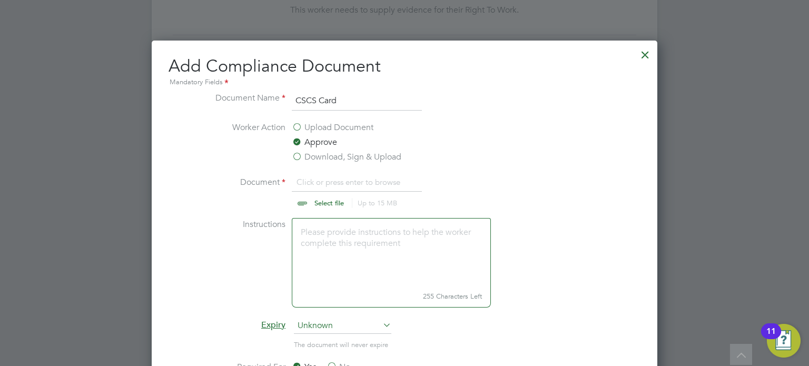
type input "C:\fakepath\CSCS Card - Aidan Collins.jpg"
click at [554, 181] on li "Document CSCS Card - Aidan Collins.jpg Select file Up to 15 MB Drop your file h…" at bounding box center [405, 197] width 396 height 42
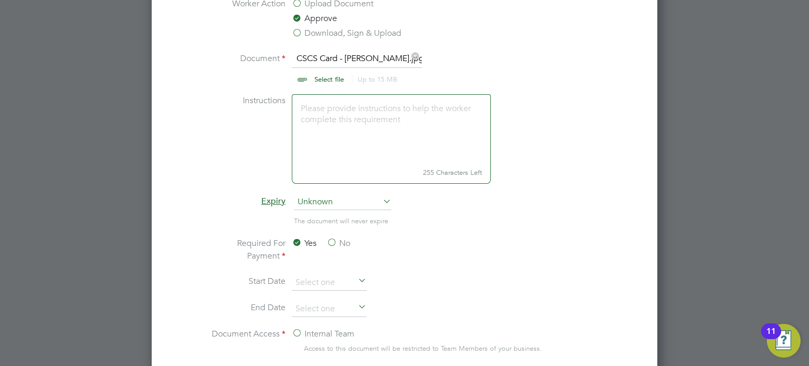
scroll to position [700, 0]
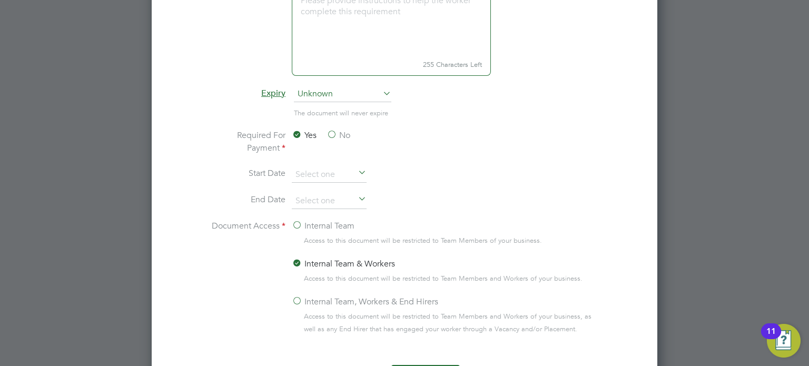
click at [333, 137] on label "No" at bounding box center [339, 135] width 24 height 13
click at [0, 0] on input "No" at bounding box center [0, 0] width 0 height 0
click at [316, 196] on input at bounding box center [329, 201] width 75 height 16
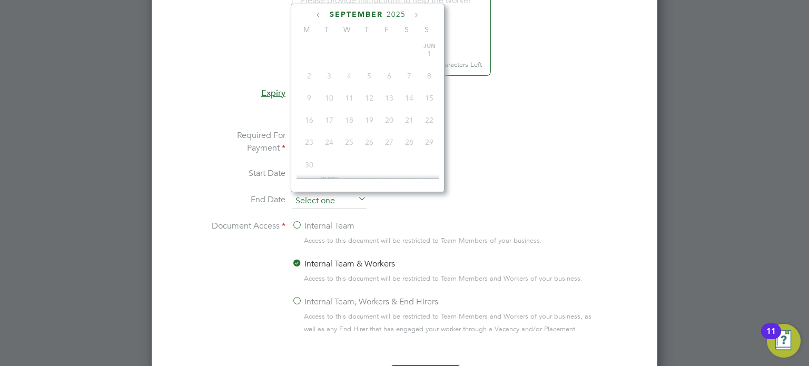
scroll to position [321, 0]
click at [416, 10] on icon at bounding box center [416, 15] width 10 height 12
click at [388, 139] on span "31" at bounding box center [389, 129] width 20 height 20
type input "31 Oct 2025"
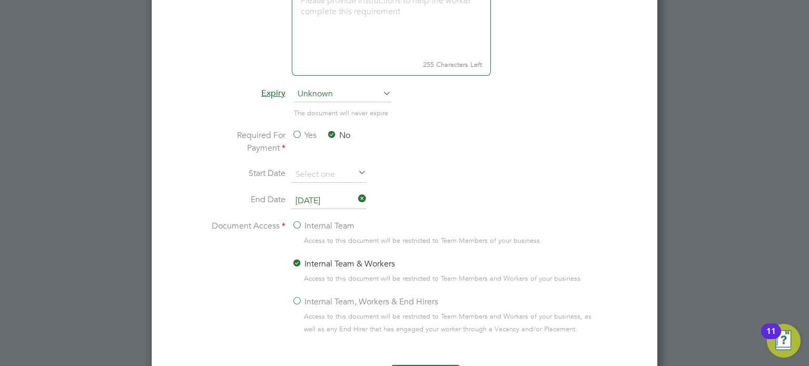
click at [565, 162] on li "Required For Payment Yes No" at bounding box center [405, 148] width 396 height 38
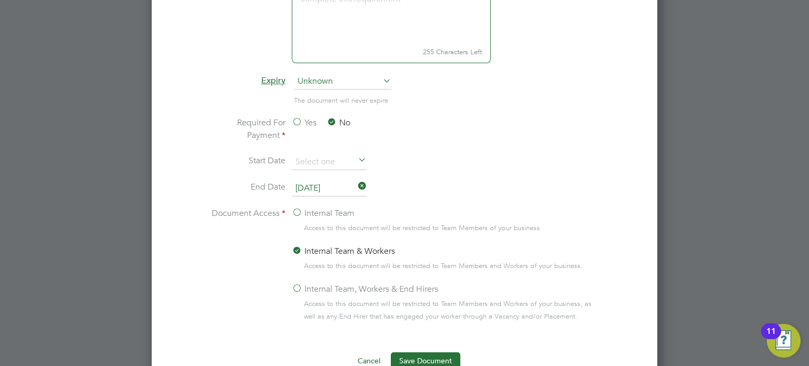
scroll to position [721, 0]
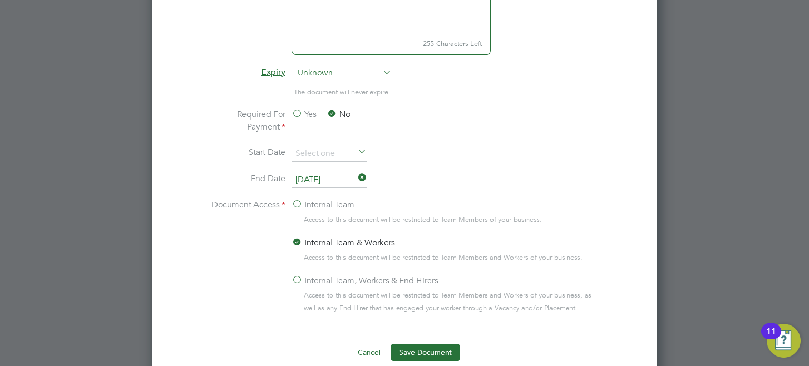
click at [296, 280] on label "Internal Team, Workers & End Hirers" at bounding box center [365, 281] width 146 height 13
click at [0, 0] on input "Internal Team, Workers & End Hirers" at bounding box center [0, 0] width 0 height 0
click at [522, 155] on li "Start Date" at bounding box center [405, 159] width 396 height 26
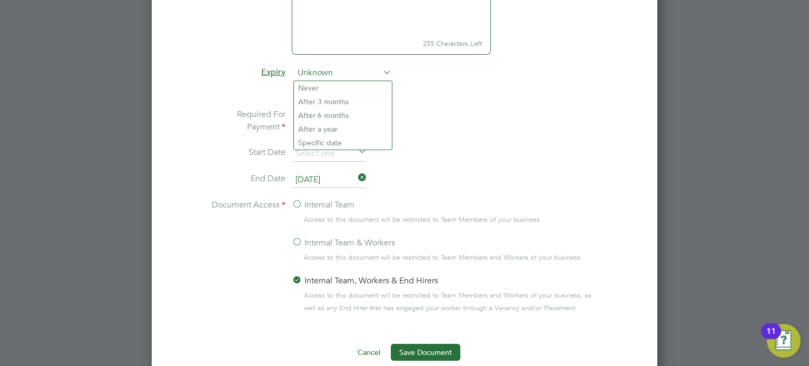
click at [320, 139] on li "Specific date" at bounding box center [343, 143] width 98 height 14
click at [493, 158] on li "Start Date" at bounding box center [405, 159] width 396 height 26
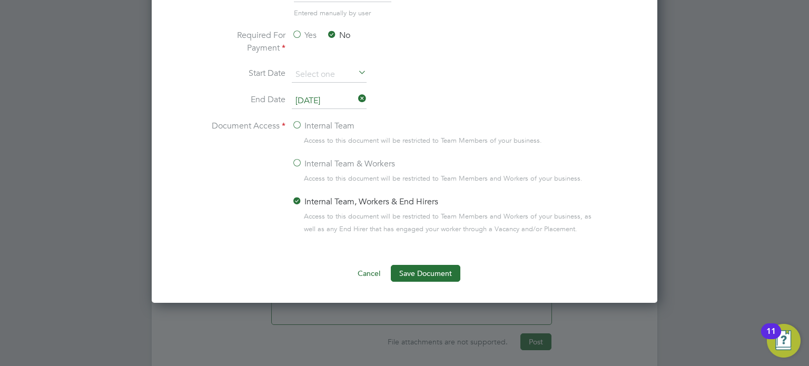
scroll to position [825, 0]
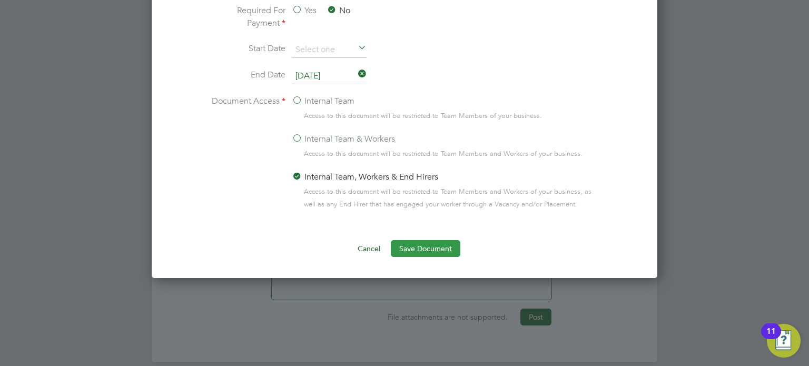
click at [421, 242] on button "Save Document" at bounding box center [426, 248] width 70 height 17
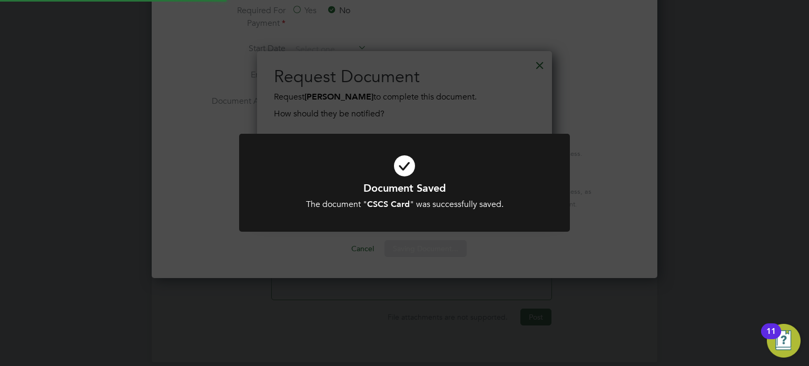
scroll to position [169, 296]
click at [467, 116] on div "Document Saved The document " CSCS Card " was successfully saved. Cancel Okay" at bounding box center [404, 183] width 809 height 366
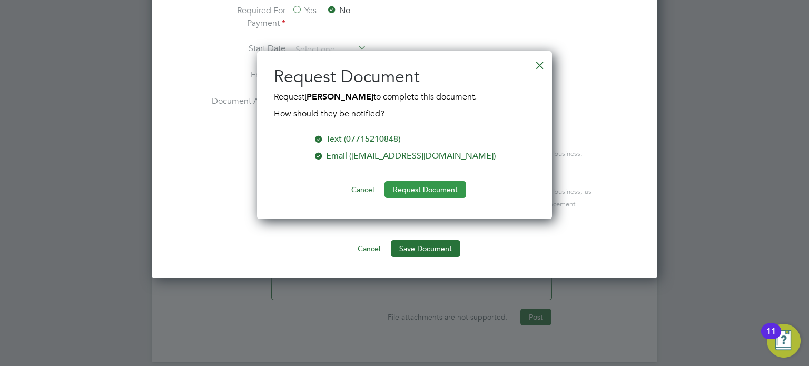
click at [432, 187] on button "Request Document" at bounding box center [426, 189] width 82 height 17
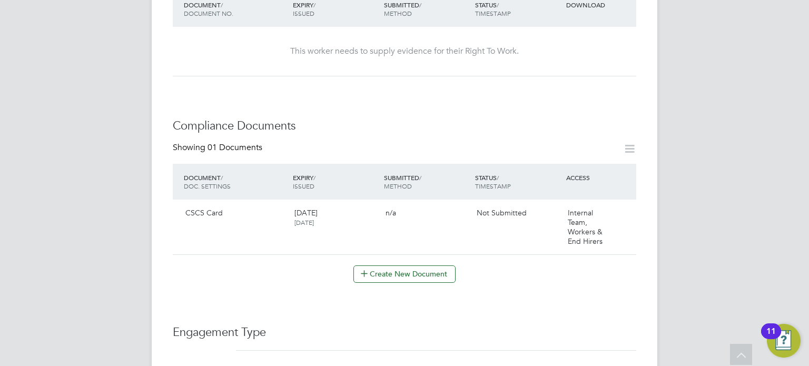
scroll to position [424, 0]
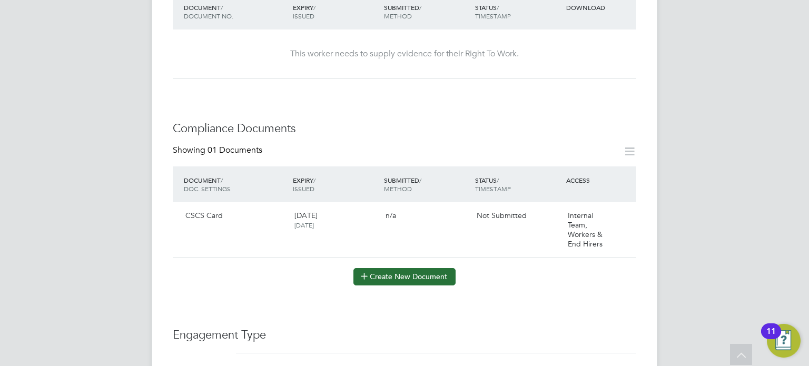
click at [396, 268] on button "Create New Document" at bounding box center [405, 276] width 102 height 17
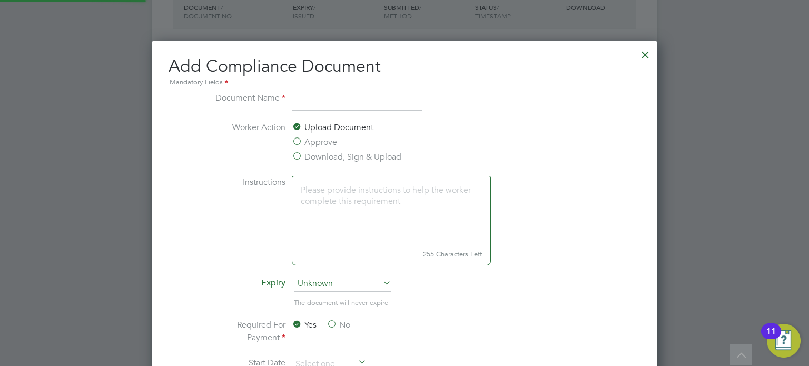
scroll to position [551, 506]
click at [649, 56] on div at bounding box center [645, 52] width 19 height 19
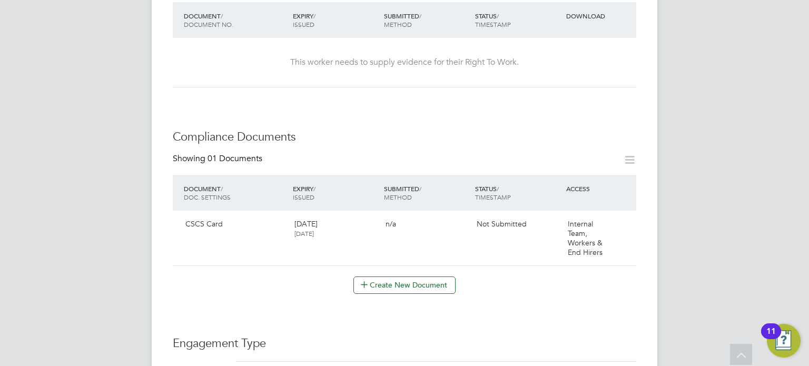
click at [491, 105] on div "Worker Details Unfollow AC Aidan Collins m: 07715210848 Personal Details ID 118…" at bounding box center [405, 186] width 464 height 1110
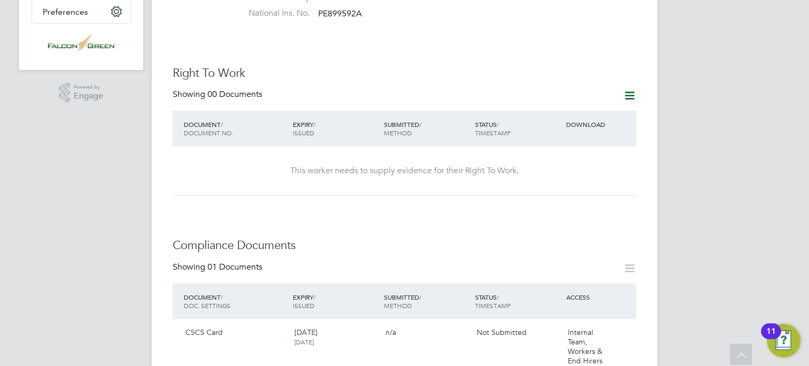
scroll to position [298, 0]
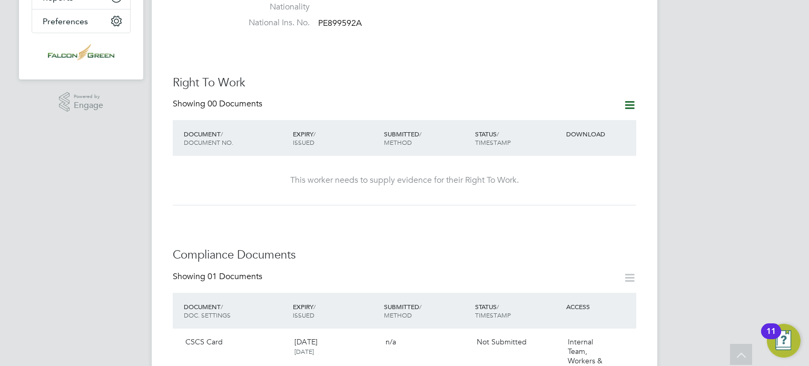
click at [632, 100] on icon at bounding box center [629, 105] width 13 height 13
click at [529, 119] on li "Add Right To Work Document" at bounding box center [571, 120] width 127 height 15
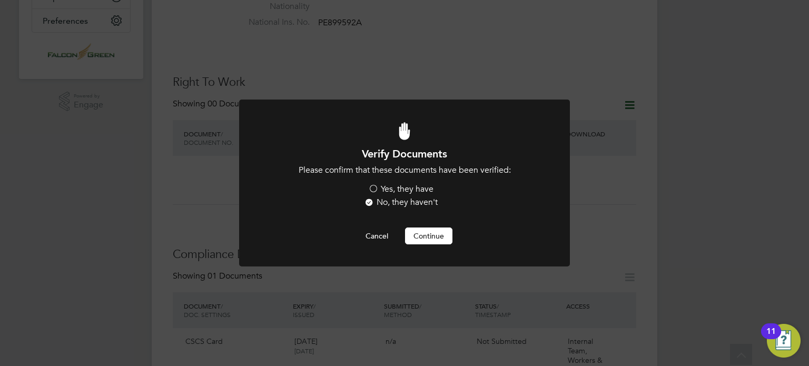
click at [372, 187] on label "Yes, they have" at bounding box center [400, 189] width 65 height 11
click at [0, 0] on input "Yes, they have" at bounding box center [0, 0] width 0 height 0
click at [414, 233] on button "Continue" at bounding box center [428, 236] width 47 height 17
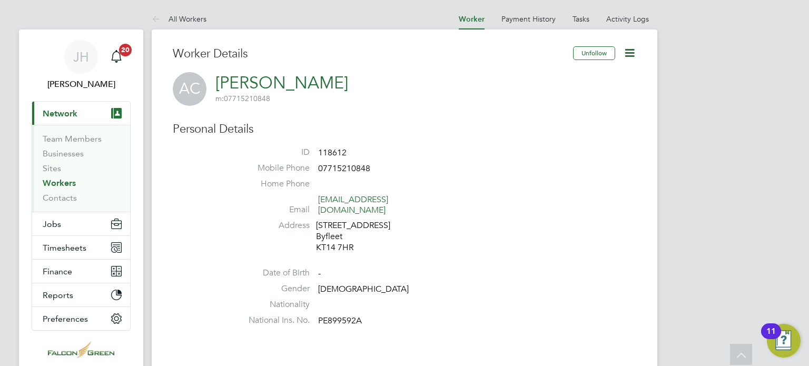
scroll to position [298, 0]
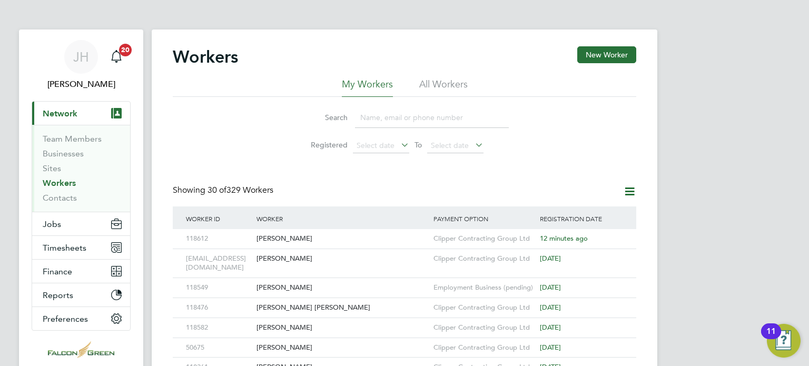
click at [241, 141] on div "Search Registered Select date To Select date" at bounding box center [405, 128] width 464 height 62
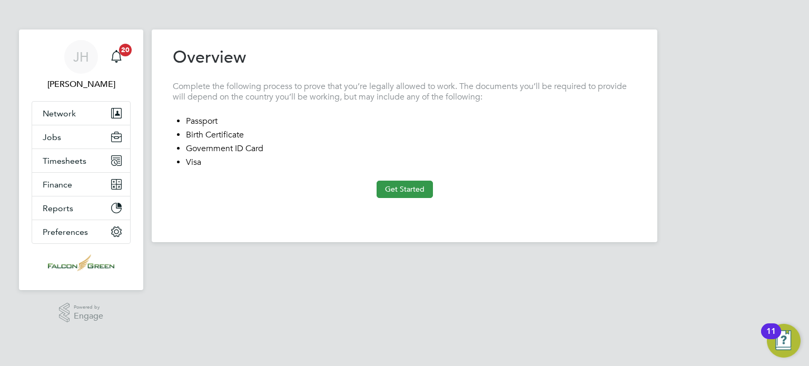
click at [402, 184] on button "Get Started" at bounding box center [405, 189] width 56 height 17
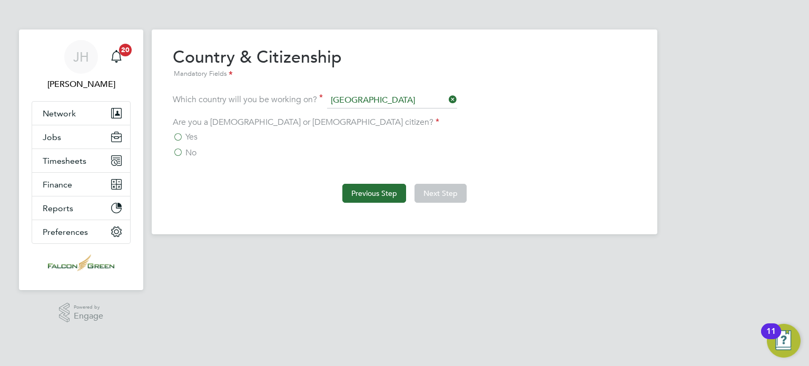
click at [346, 189] on button "Previous Step" at bounding box center [375, 193] width 64 height 19
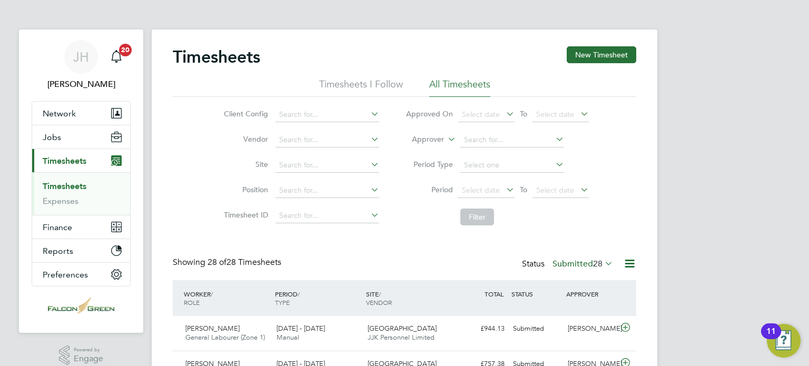
click at [582, 264] on label "Submitted 28" at bounding box center [583, 264] width 61 height 11
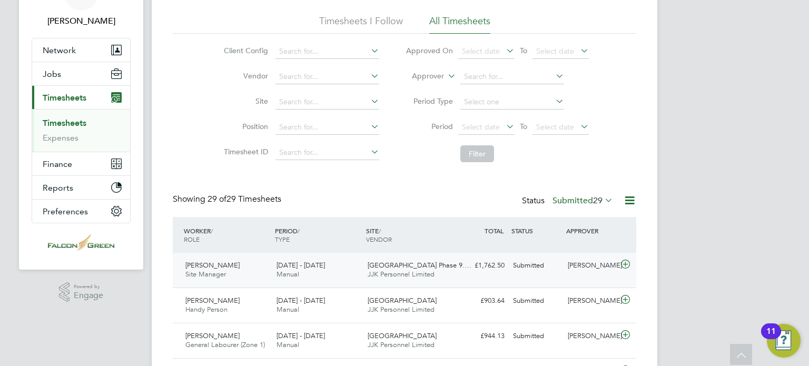
click at [472, 258] on div "£1,762.50 Submitted" at bounding box center [481, 265] width 55 height 17
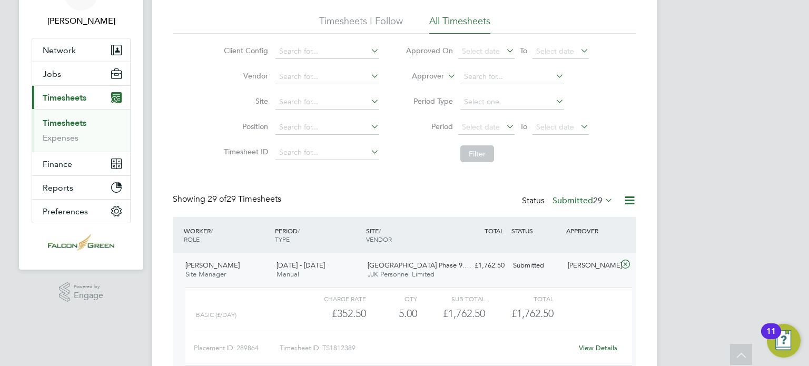
click at [338, 260] on div "[DATE] - [DATE] Manual" at bounding box center [317, 270] width 91 height 26
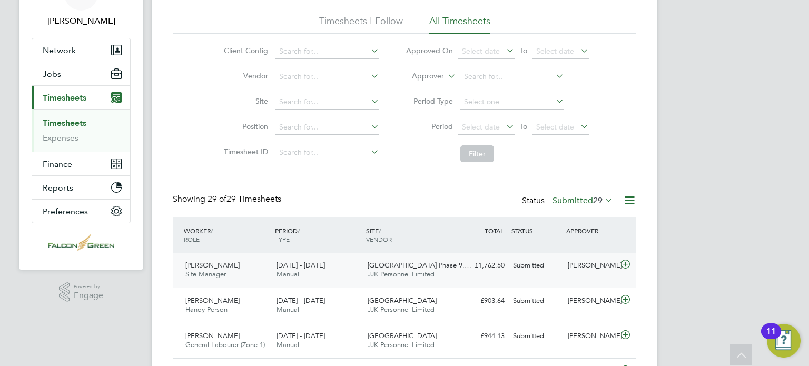
click at [340, 265] on div "25 - 31 Aug 2025 Manual" at bounding box center [317, 270] width 91 height 26
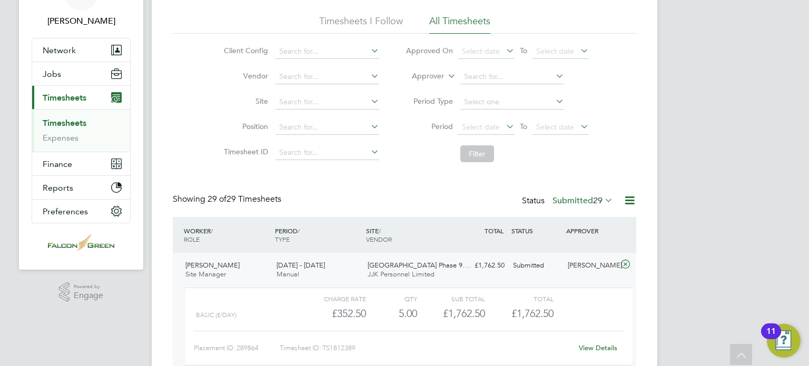
click at [599, 343] on div "View Details" at bounding box center [598, 348] width 52 height 17
click at [595, 352] on div "View Details" at bounding box center [598, 348] width 52 height 17
click at [583, 341] on div "View Details" at bounding box center [598, 348] width 52 height 17
click at [591, 347] on link "View Details" at bounding box center [598, 348] width 38 height 9
click at [413, 197] on div "Showing 29 of 29 Timesheets Status Submitted 29" at bounding box center [405, 205] width 464 height 23
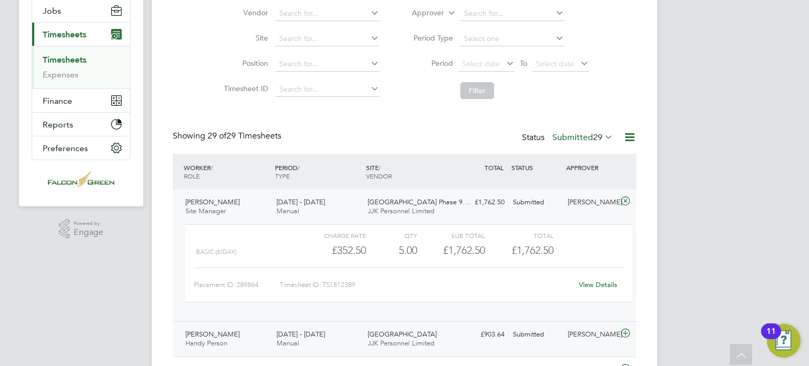
click at [472, 338] on div "£903.64 Submitted" at bounding box center [481, 334] width 55 height 17
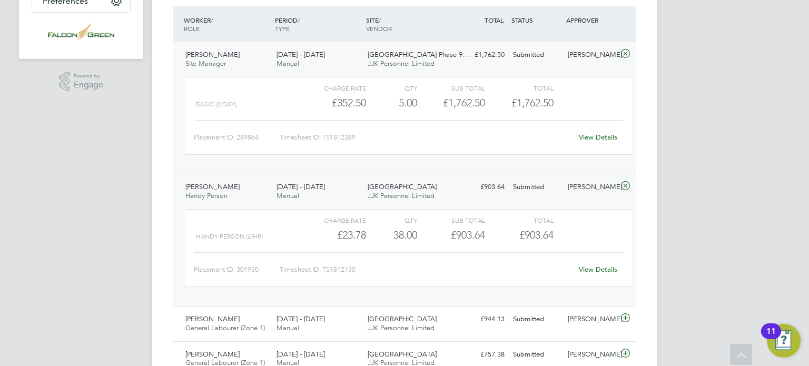
click at [411, 197] on span "JJK Personnel Limited" at bounding box center [401, 195] width 67 height 9
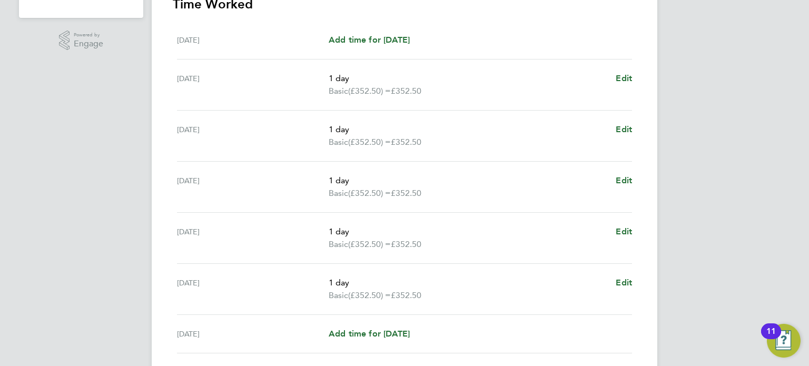
scroll to position [316, 0]
